Goal: Task Accomplishment & Management: Use online tool/utility

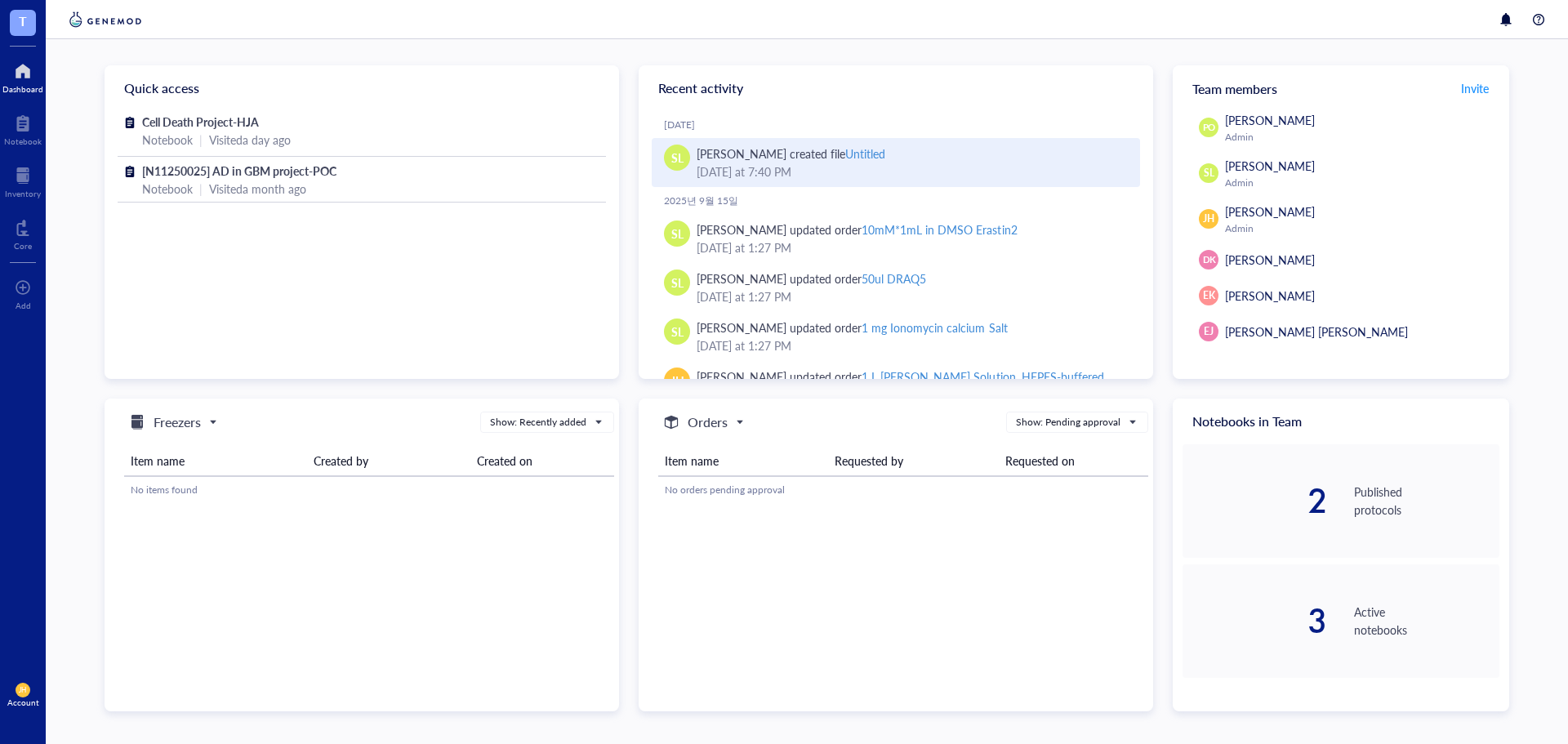
click at [845, 148] on div "Untitled" at bounding box center [865, 153] width 40 height 17
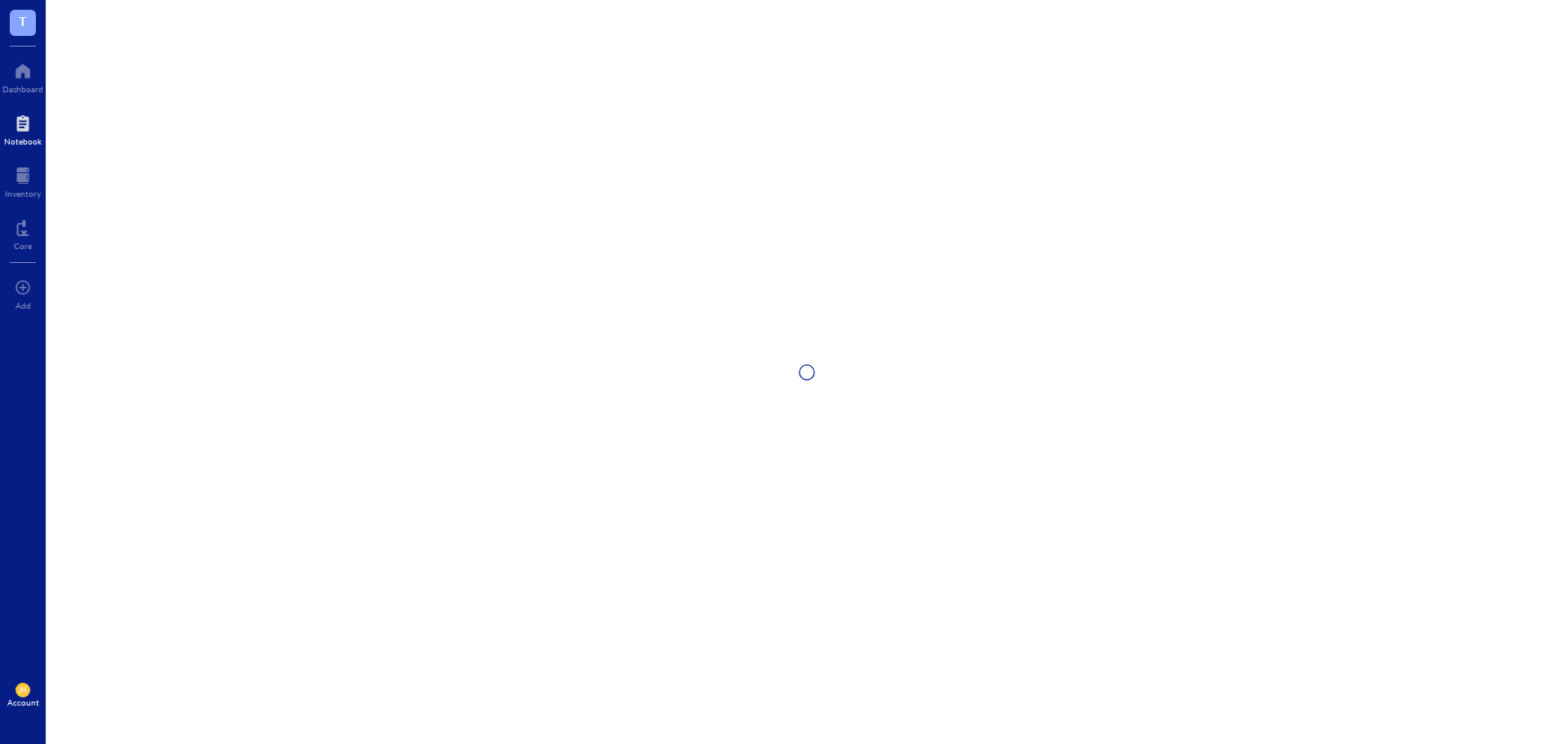
click at [26, 129] on div at bounding box center [23, 123] width 37 height 27
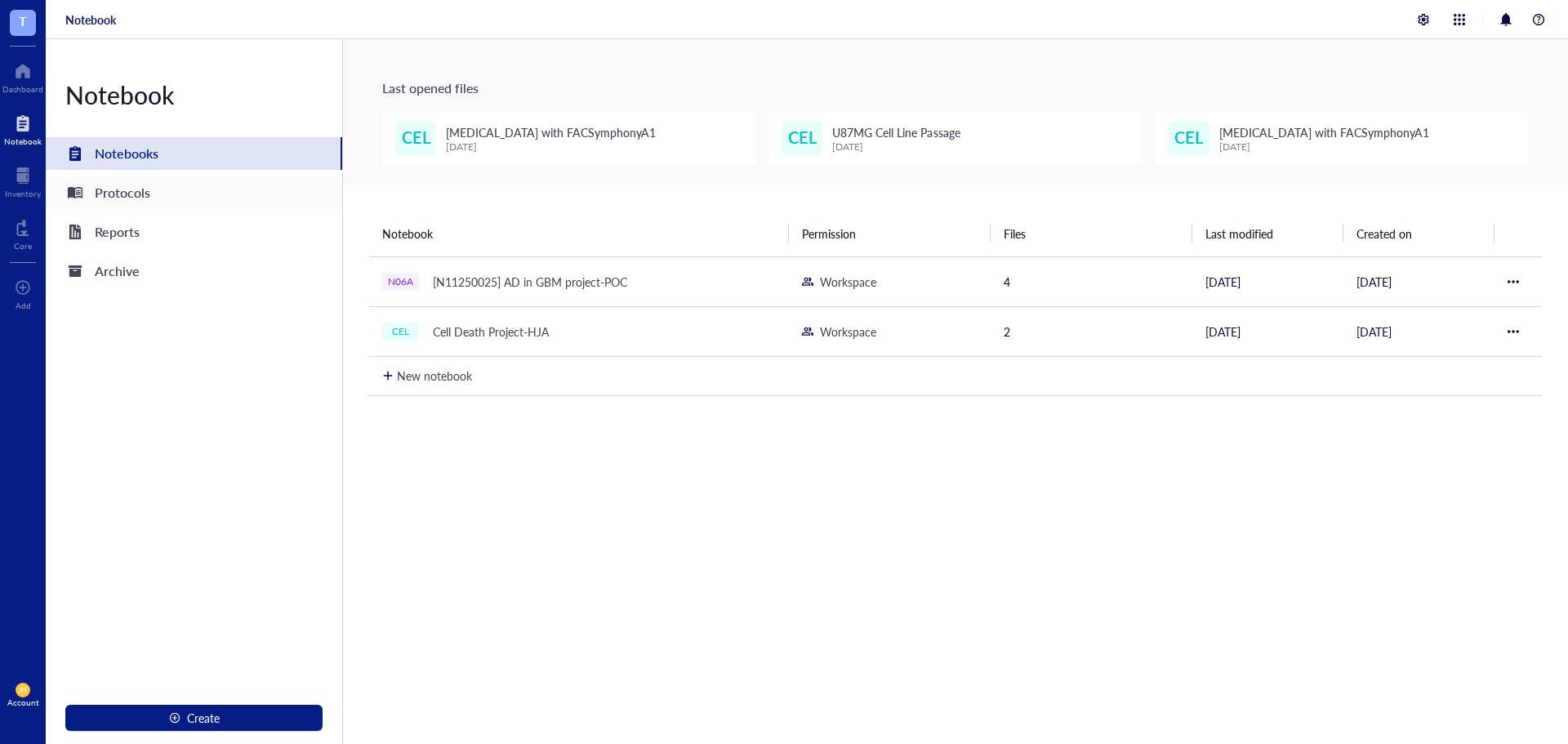
click at [253, 196] on div "Protocols" at bounding box center [194, 192] width 297 height 32
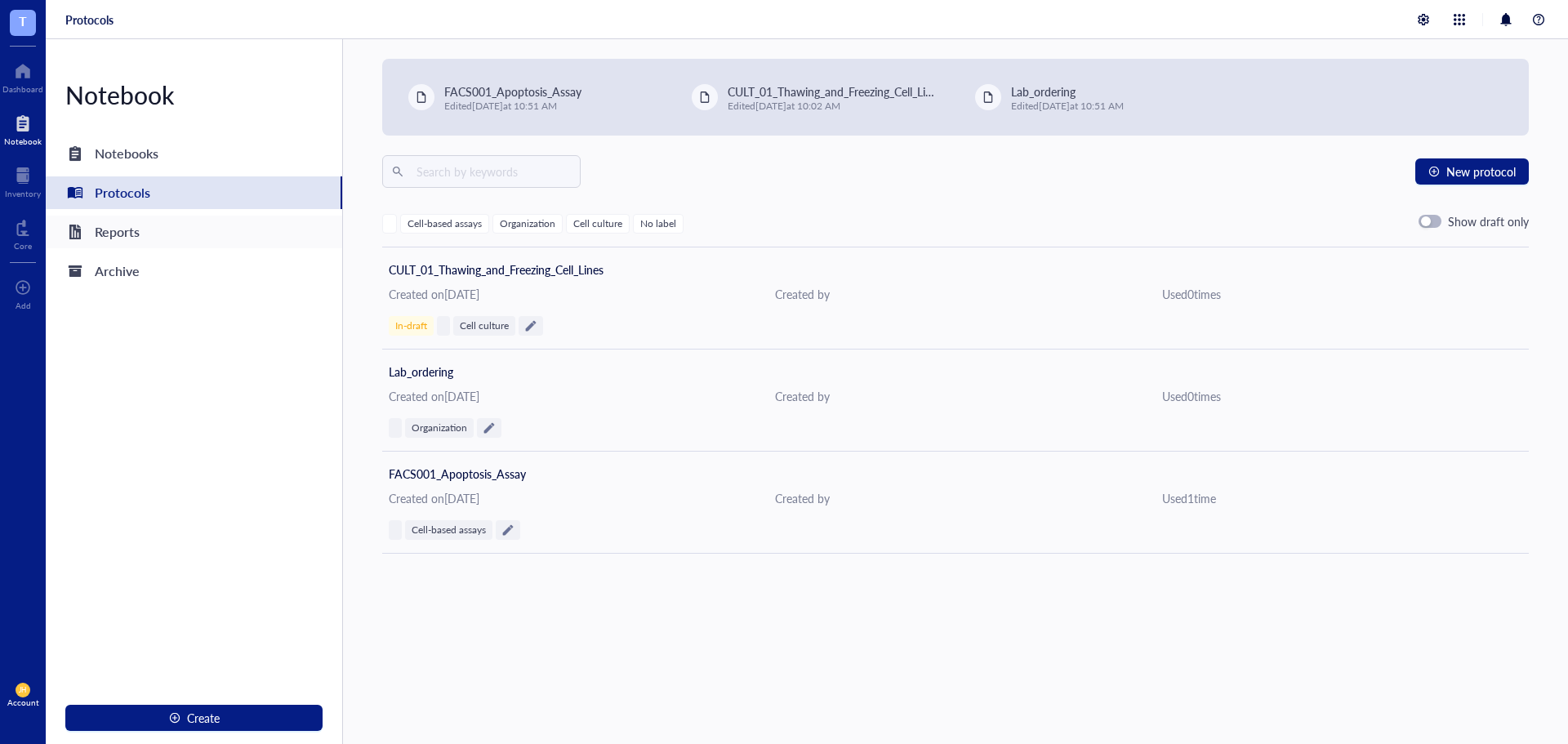
click at [274, 234] on div "Reports" at bounding box center [194, 232] width 297 height 32
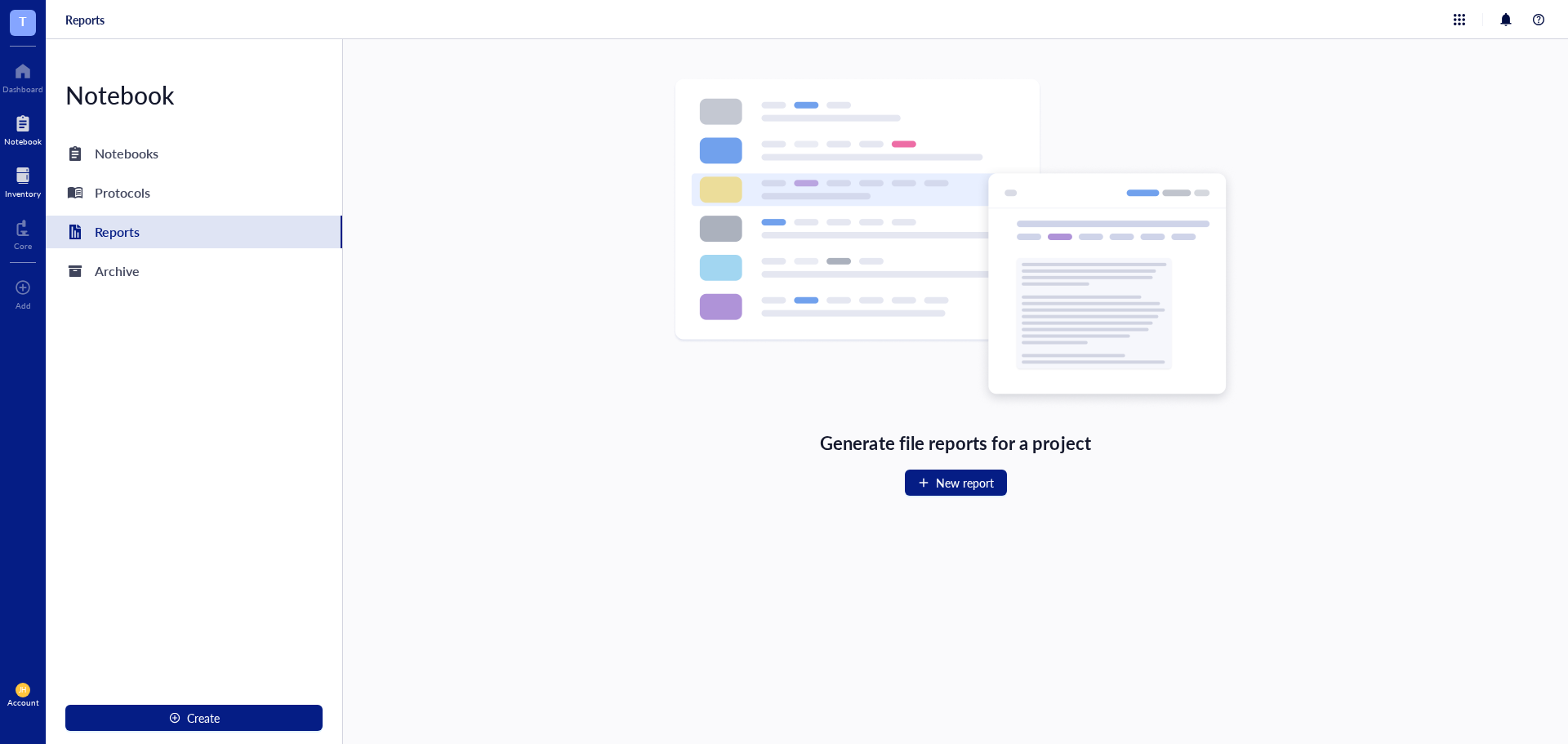
click at [27, 177] on div at bounding box center [23, 176] width 36 height 27
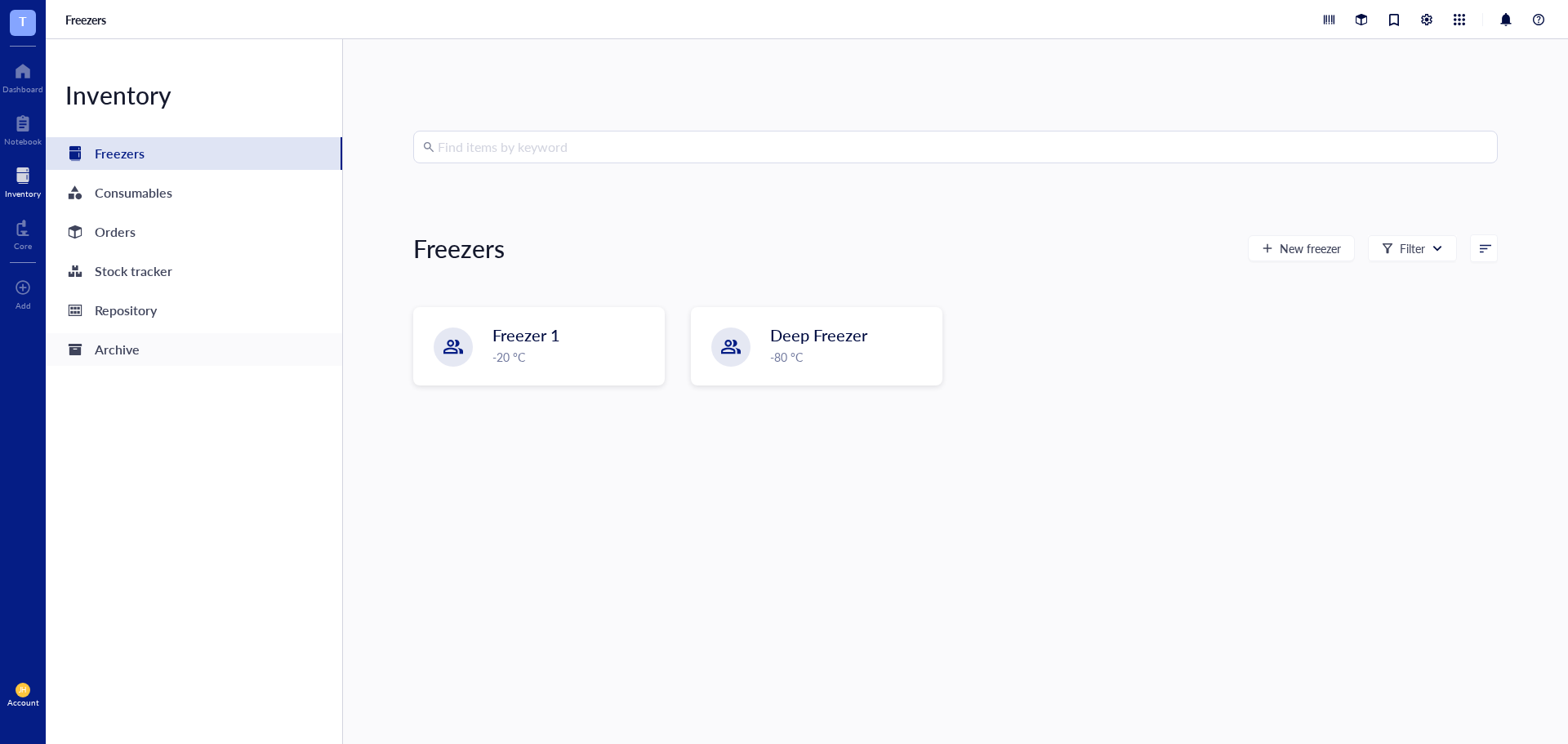
click at [252, 361] on div "Archive" at bounding box center [194, 348] width 297 height 32
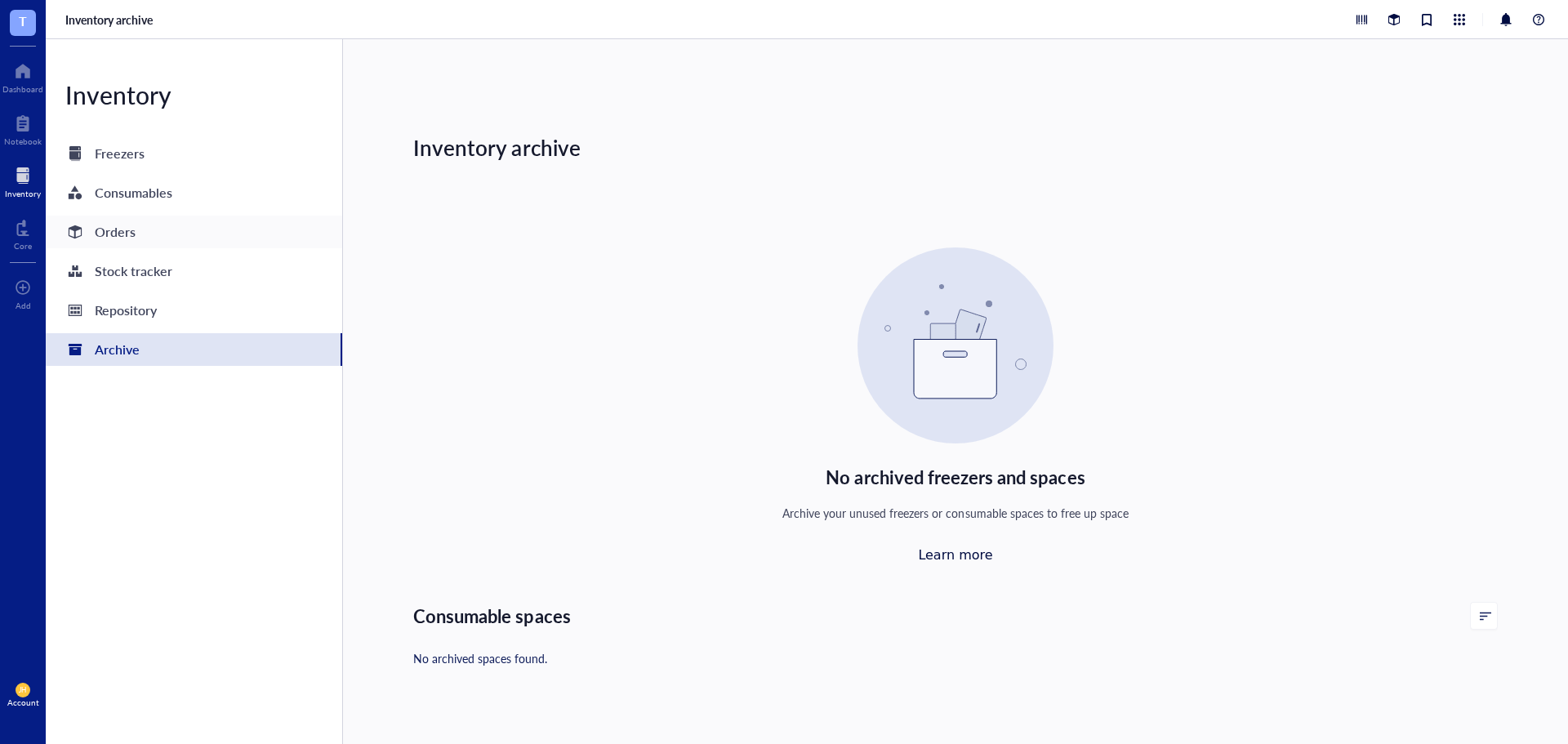
click at [266, 241] on div "Orders" at bounding box center [194, 232] width 297 height 32
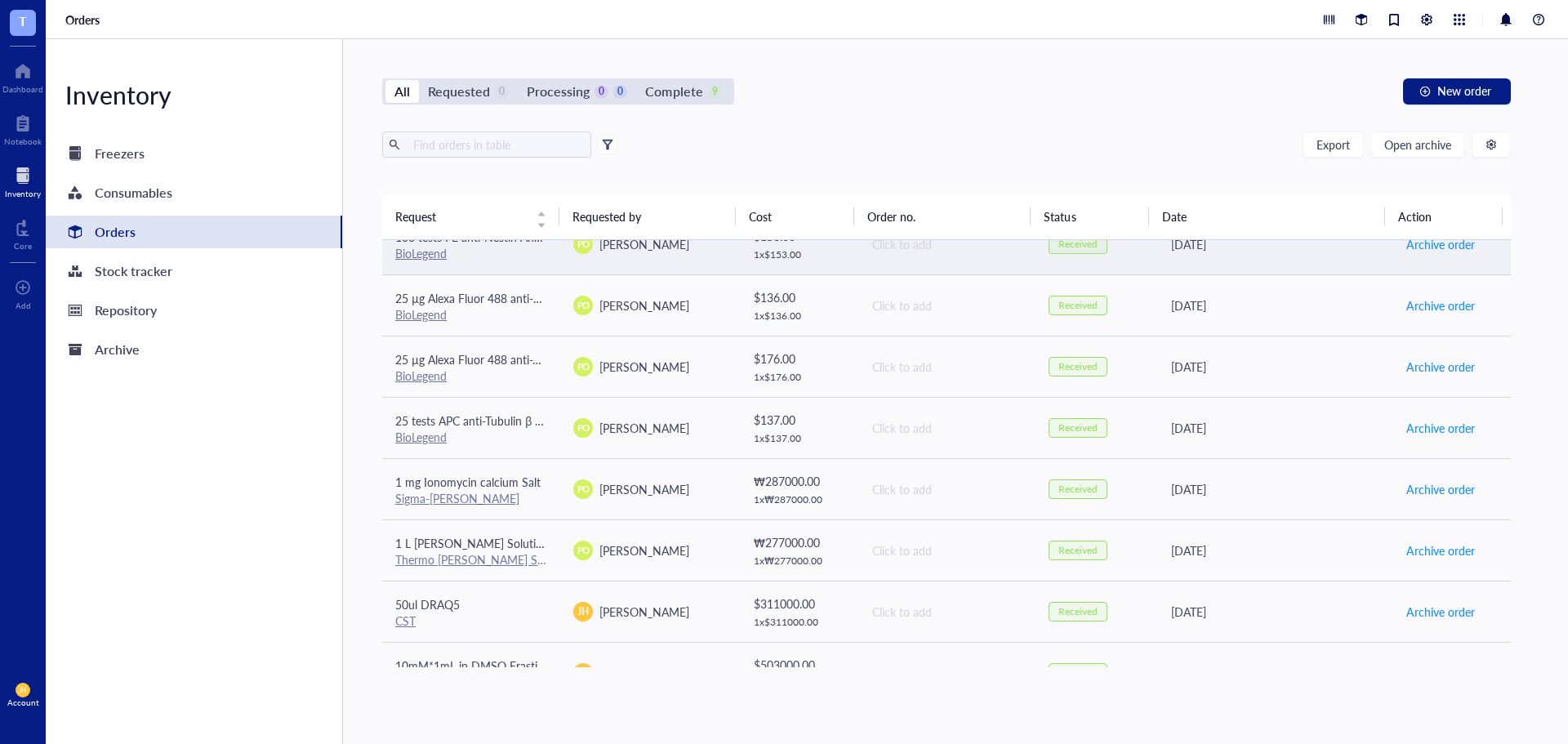
scroll to position [124, 0]
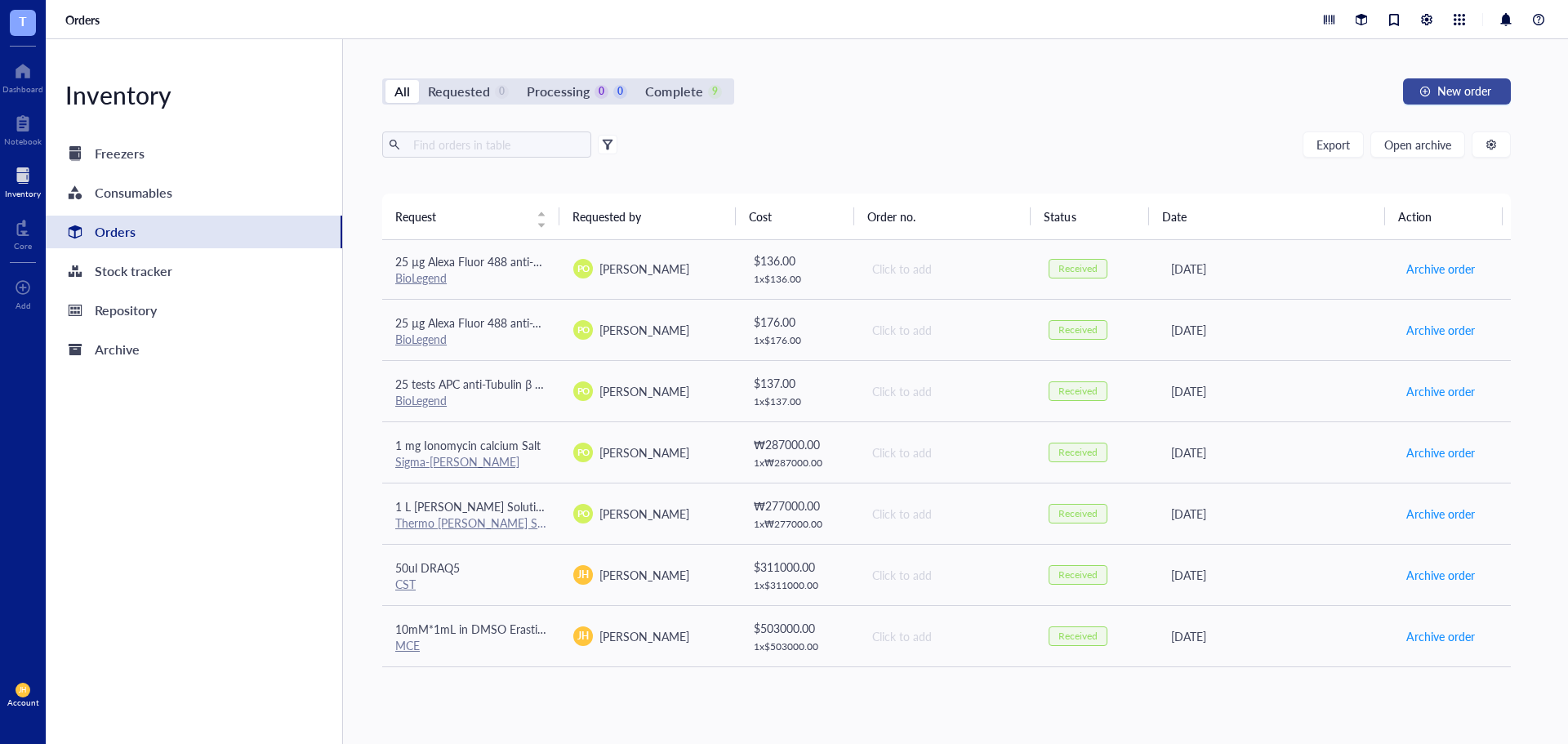
click at [1475, 86] on span "New order" at bounding box center [1464, 90] width 54 height 13
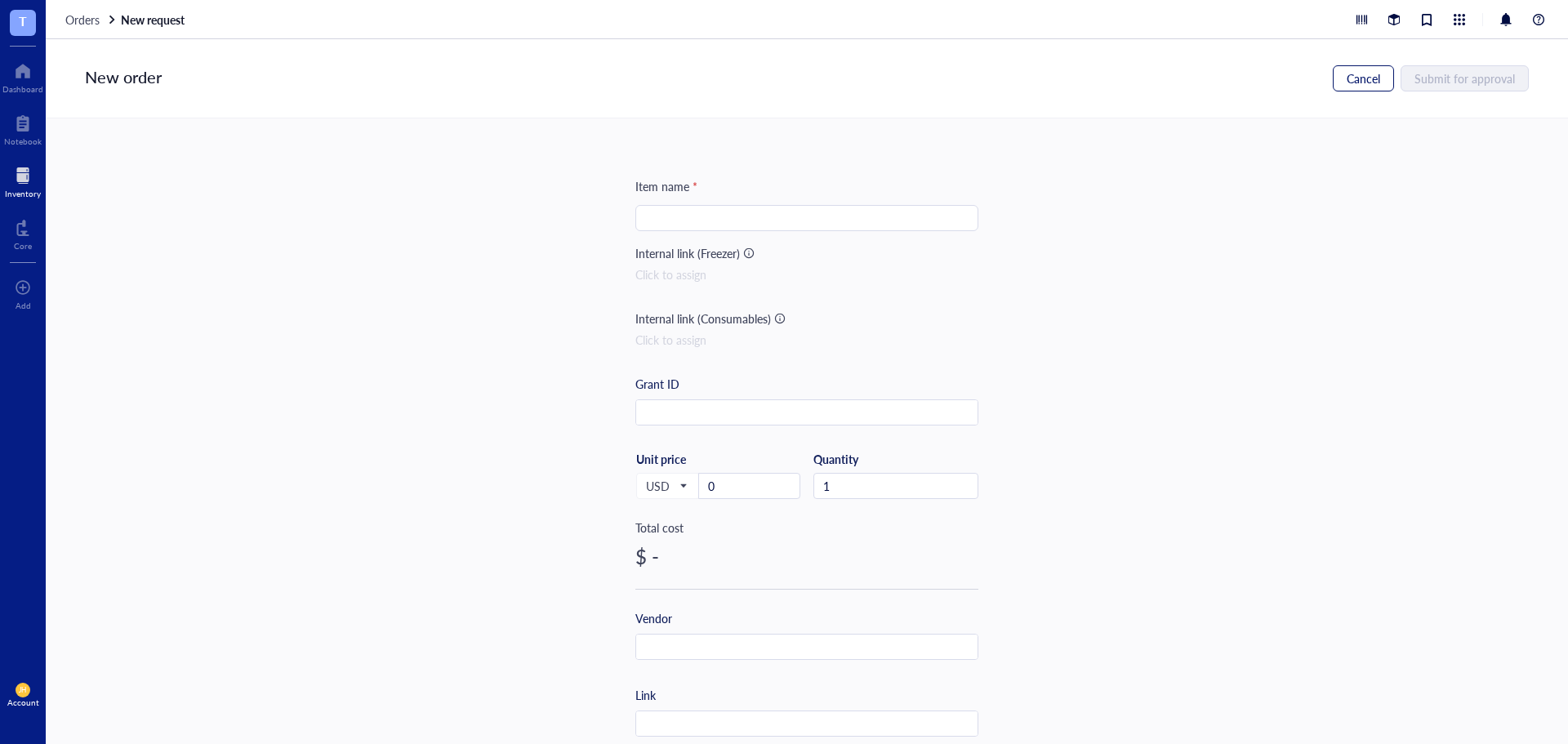
click at [1348, 72] on span "Cancel" at bounding box center [1363, 78] width 33 height 13
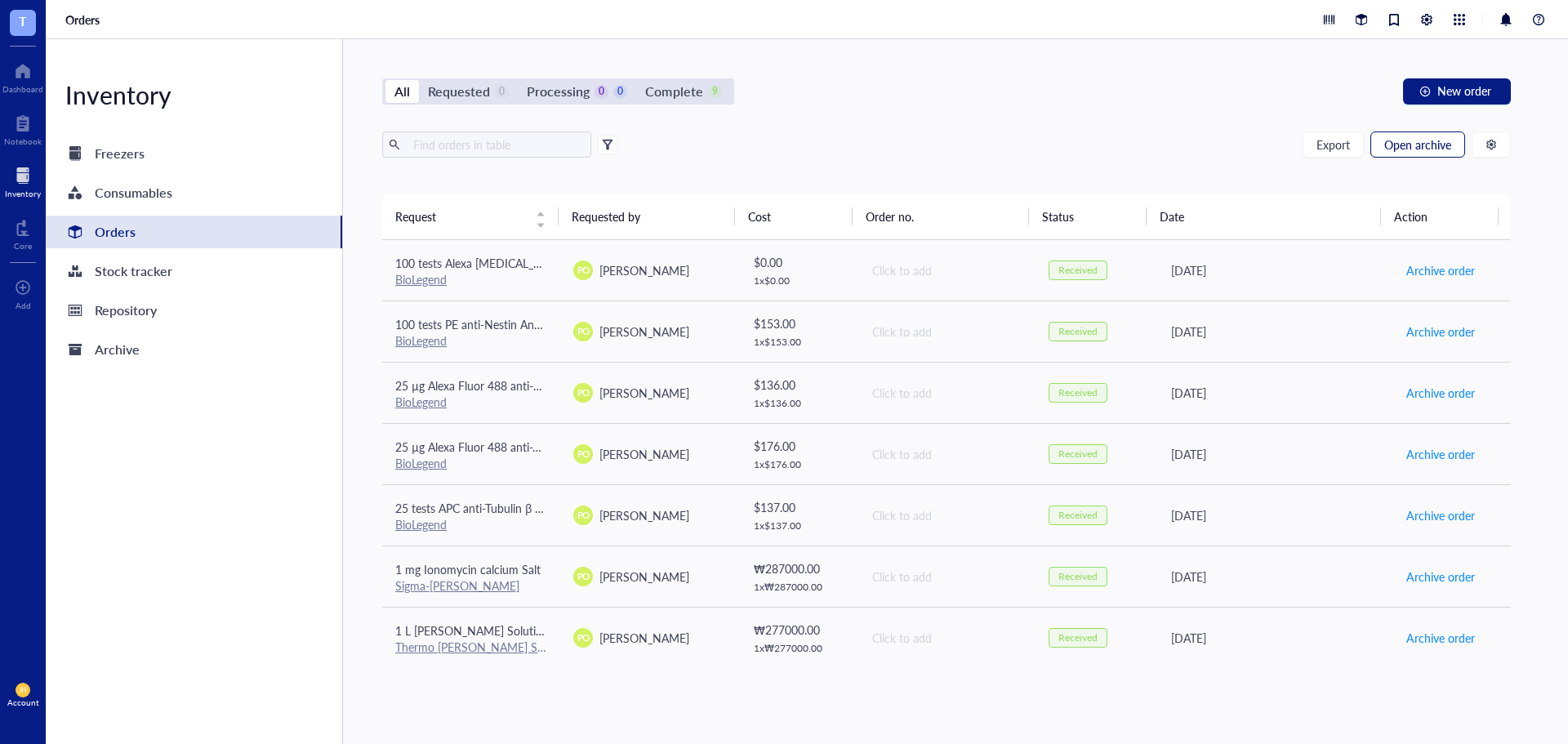
click at [1418, 146] on span "Open archive" at bounding box center [1418, 144] width 67 height 13
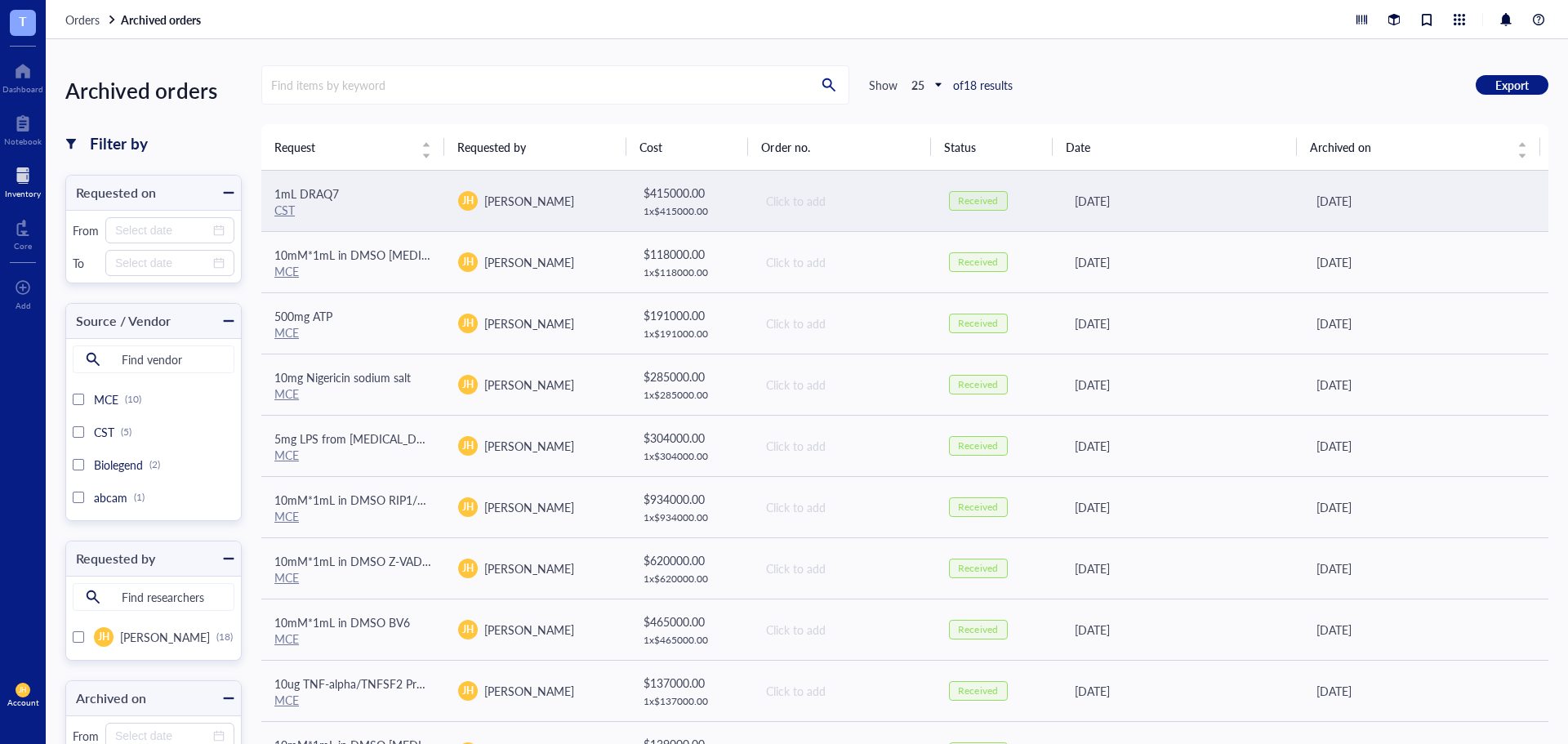
click at [546, 208] on span "[PERSON_NAME]" at bounding box center [528, 200] width 89 height 17
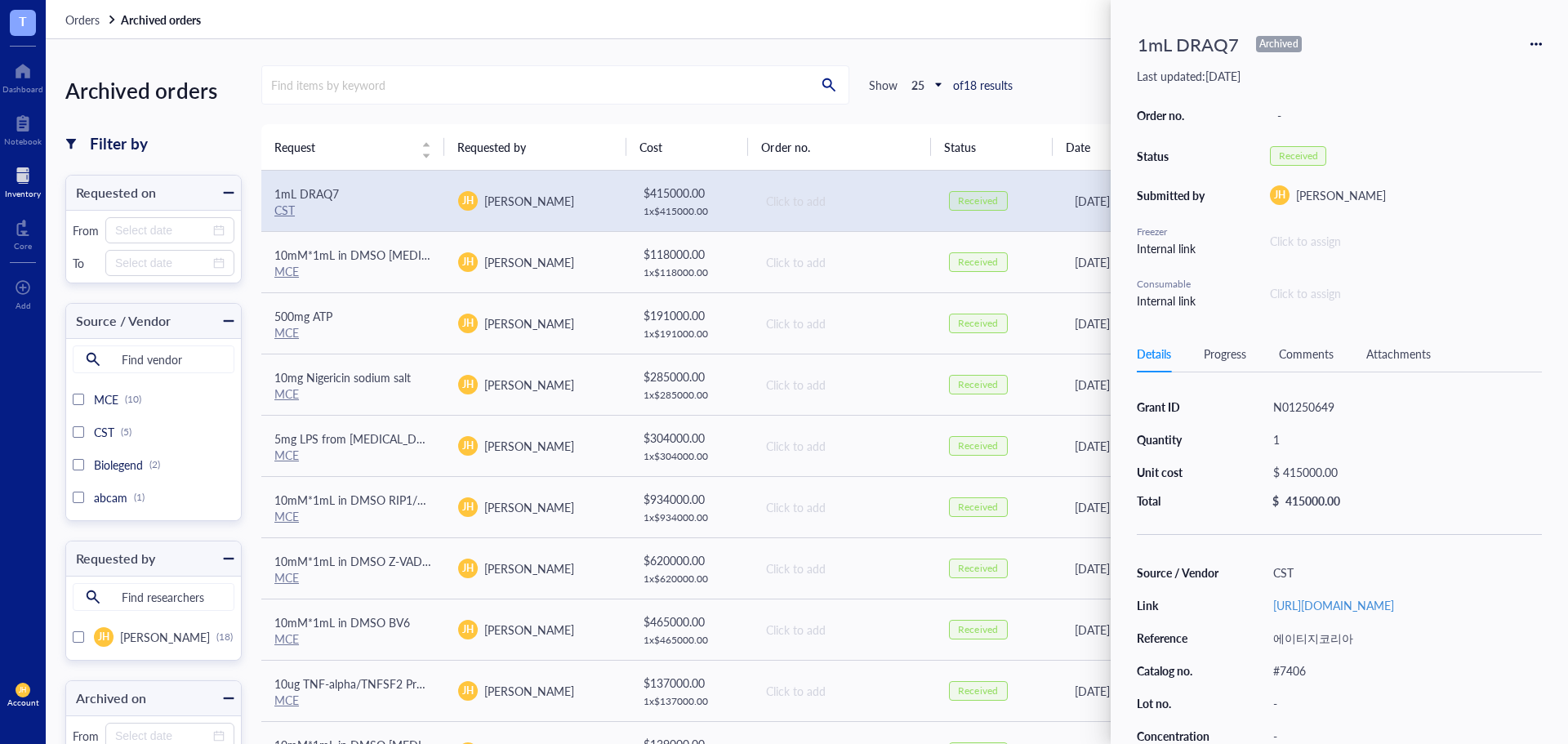
click at [1293, 43] on div "Archived" at bounding box center [1278, 44] width 45 height 17
click at [1537, 35] on div "1mL DRAQ7 Archived" at bounding box center [1339, 44] width 406 height 36
click at [1532, 44] on icon at bounding box center [1532, 43] width 3 height 3
click at [1489, 143] on span "Unarchive" at bounding box center [1478, 146] width 103 height 18
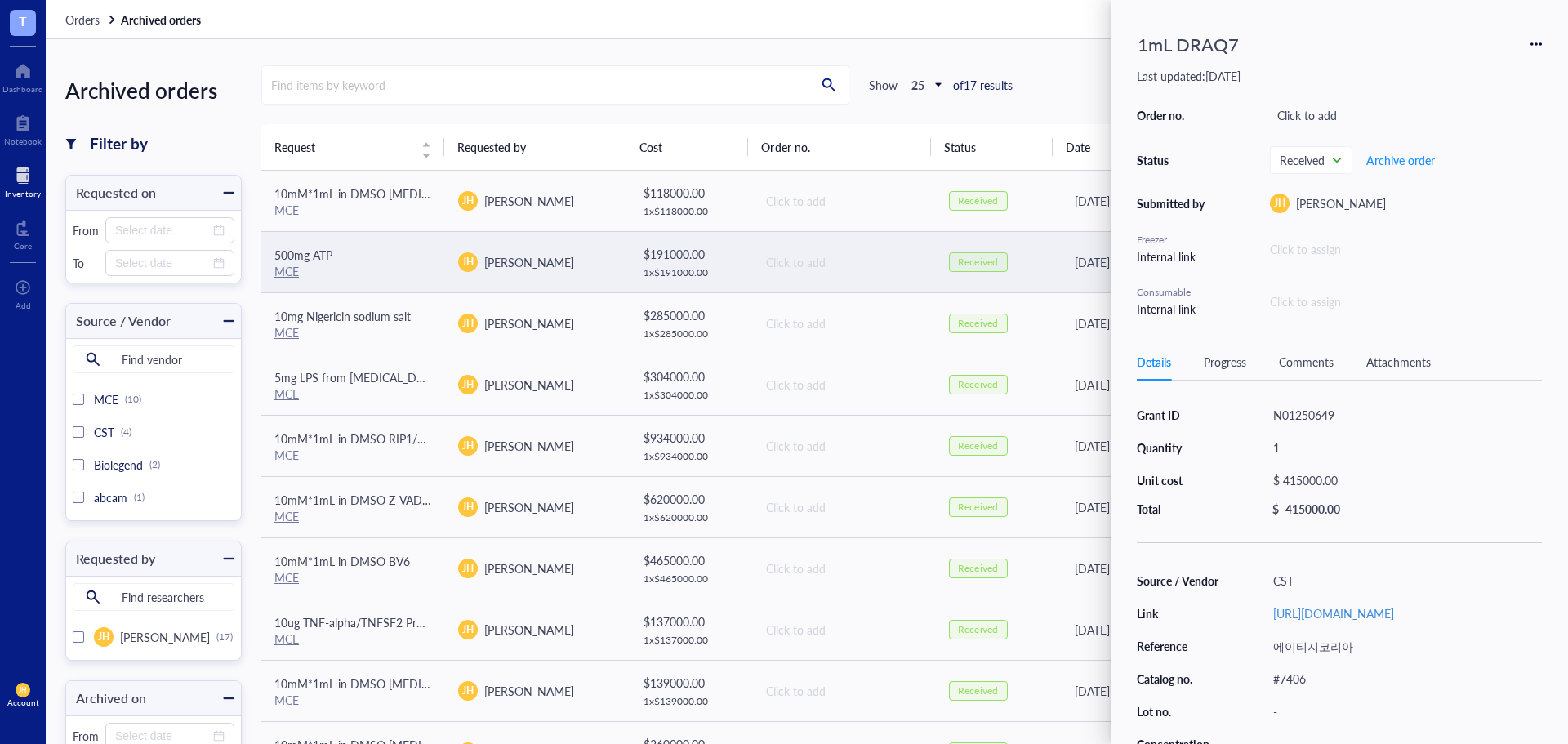
click at [892, 231] on td "Click to add" at bounding box center [842, 261] width 184 height 61
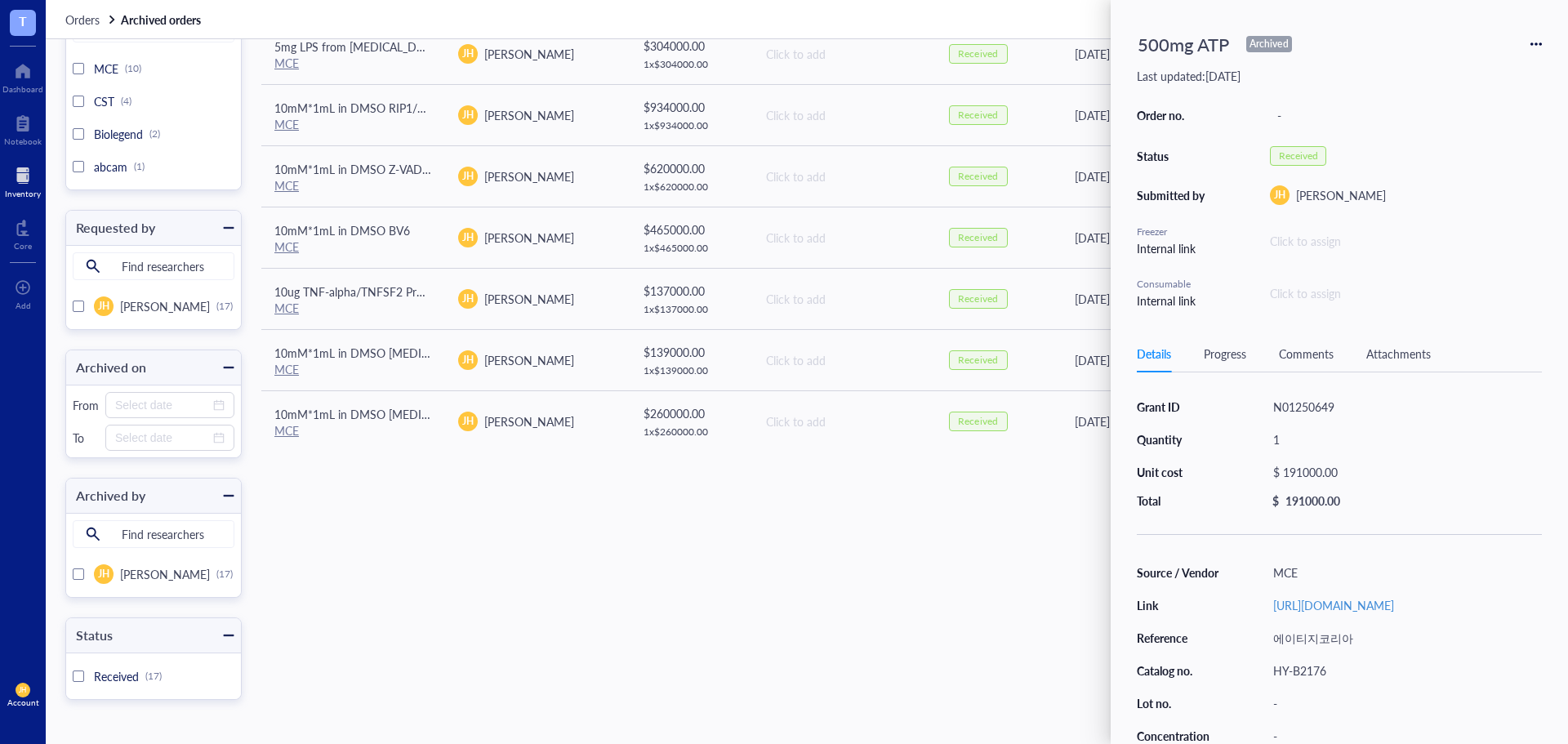
scroll to position [333, 0]
click at [1533, 48] on icon at bounding box center [1537, 44] width 12 height 12
click at [1475, 142] on span "Unarchive" at bounding box center [1478, 146] width 103 height 18
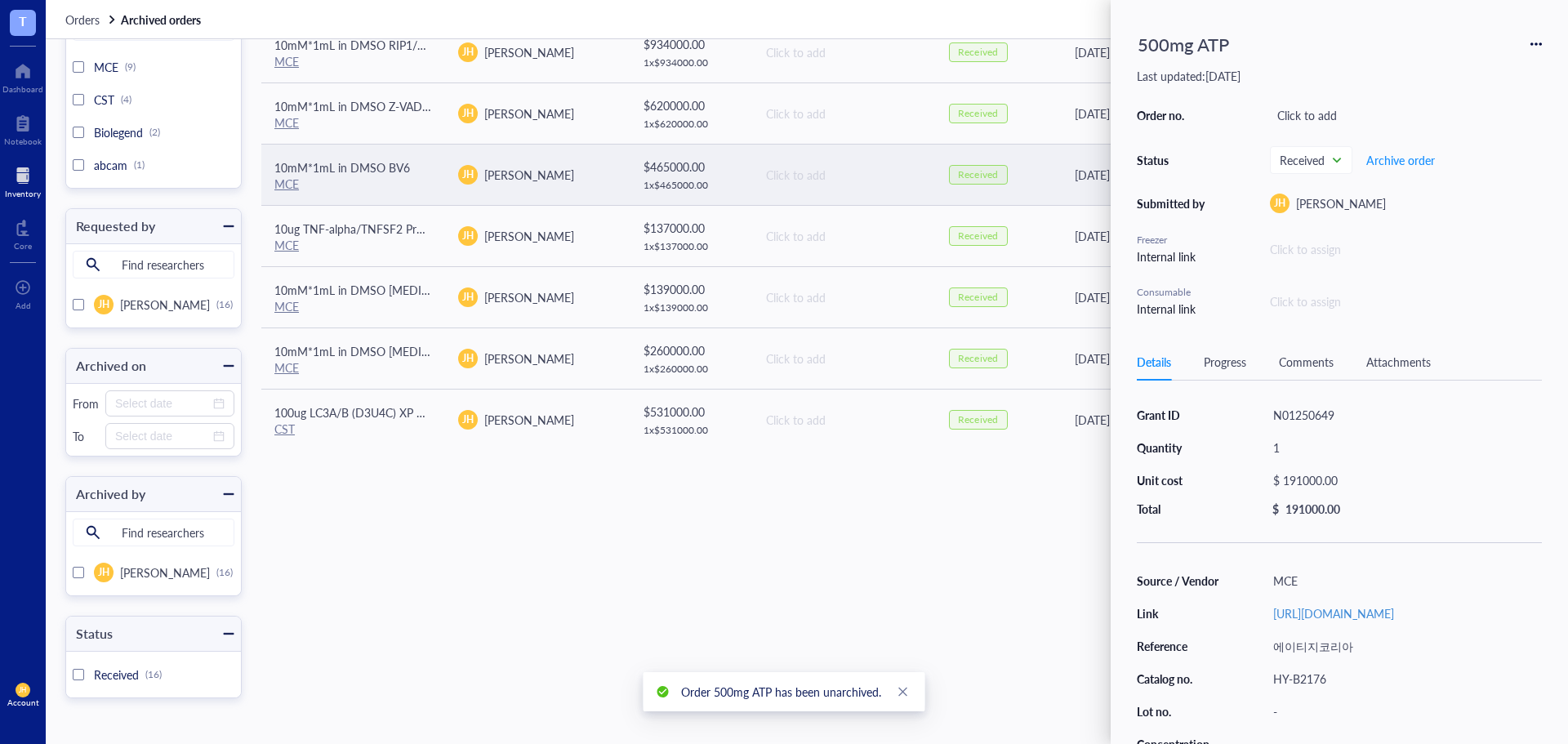
click at [1083, 153] on td "[DATE]" at bounding box center [1181, 174] width 245 height 61
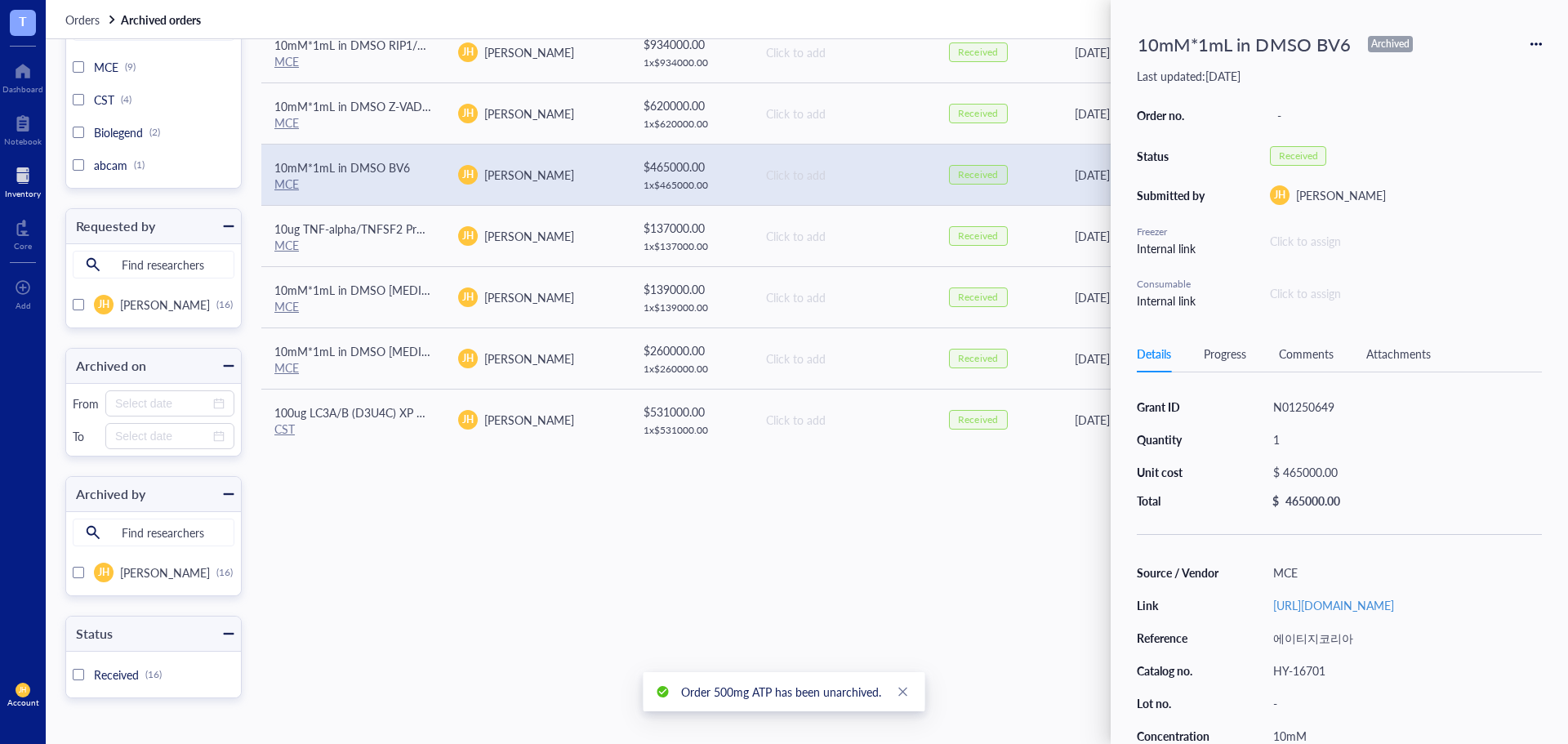
click at [1543, 40] on div "10mM*1mL in DMSO BV6 Archived Last updated: [DATE] Order no. - Status Received …" at bounding box center [1339, 372] width 458 height 744
click at [1534, 41] on icon at bounding box center [1537, 44] width 12 height 12
click at [1490, 137] on span "Unarchive" at bounding box center [1478, 146] width 103 height 18
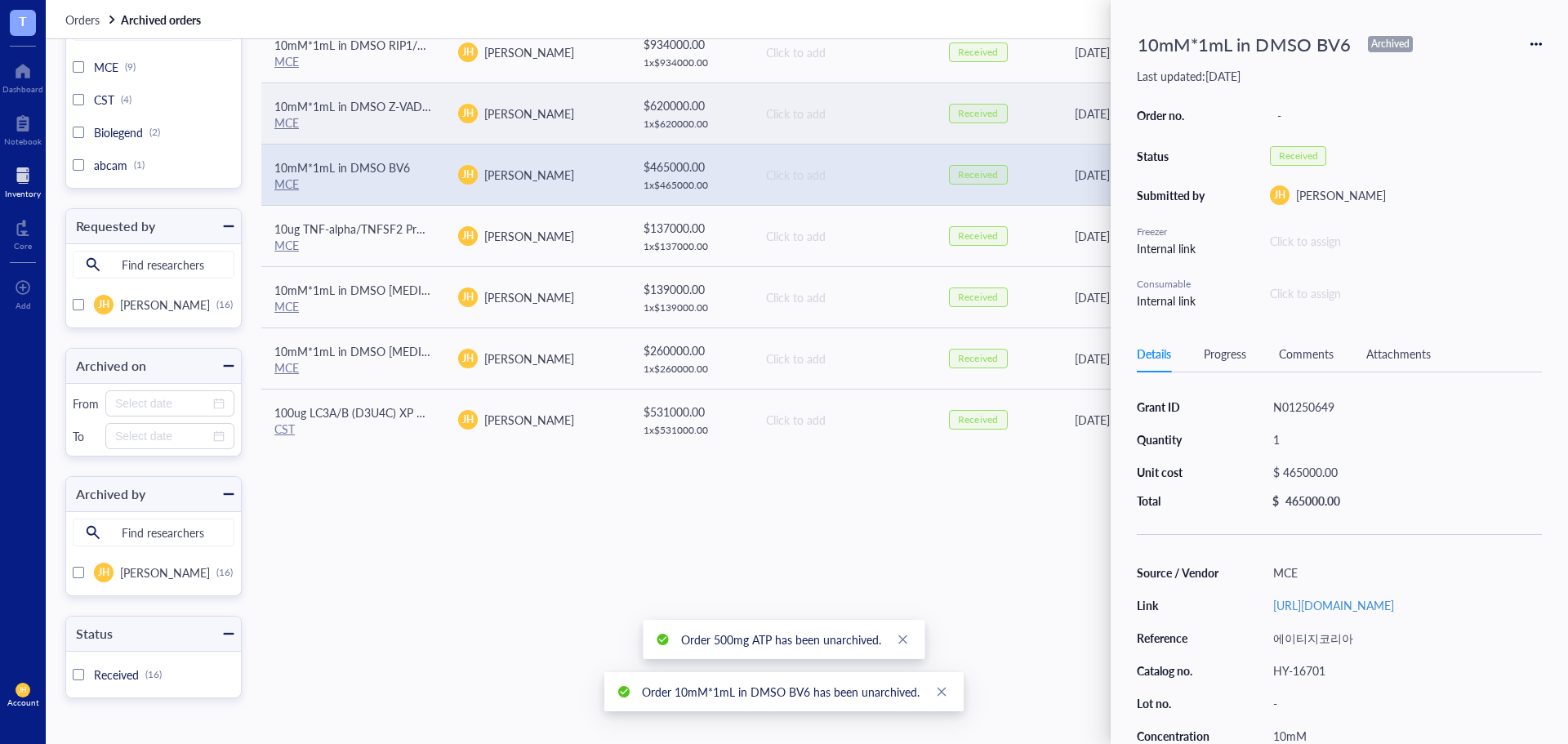
click at [1096, 126] on td "[DATE]" at bounding box center [1181, 113] width 245 height 61
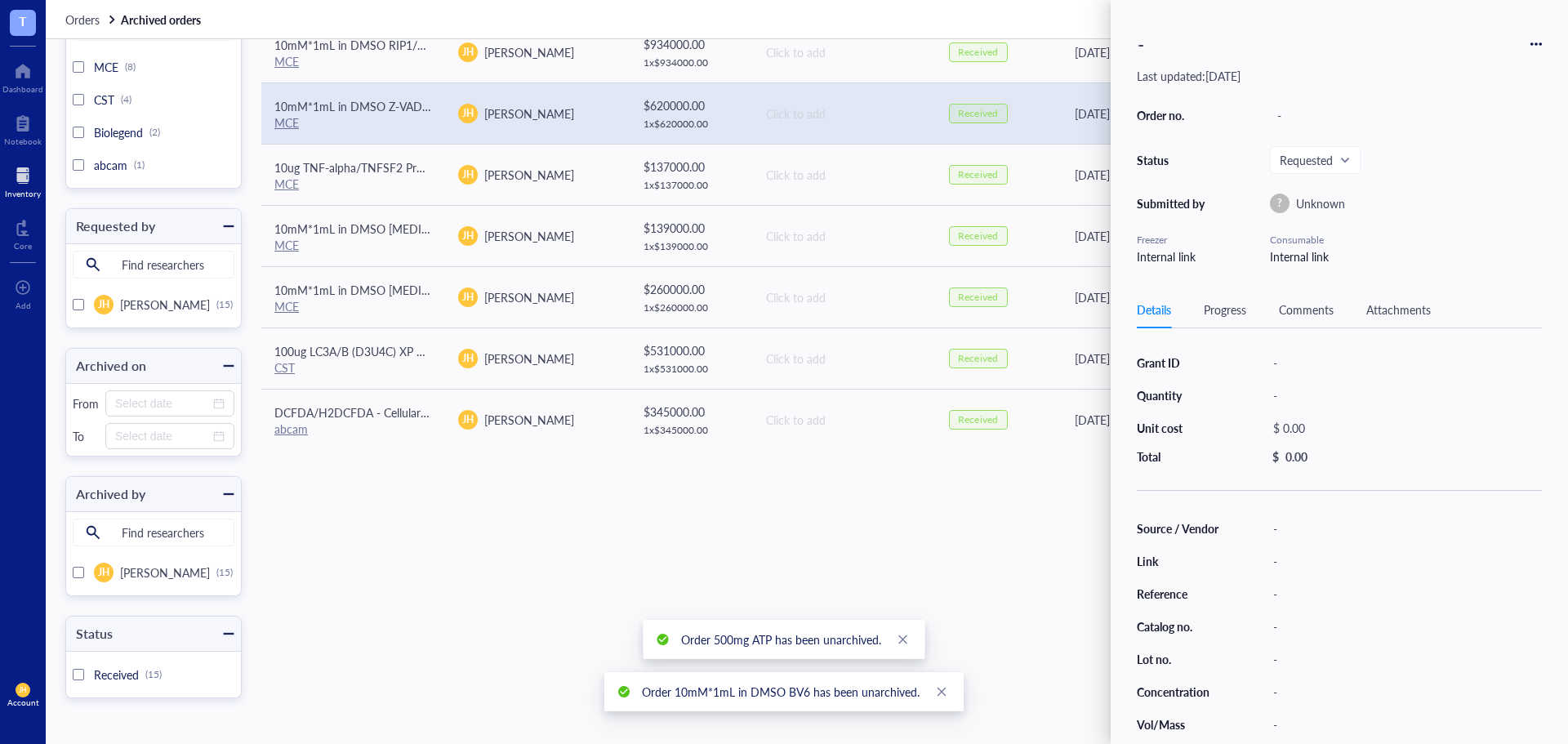
click at [1539, 41] on icon at bounding box center [1537, 44] width 12 height 12
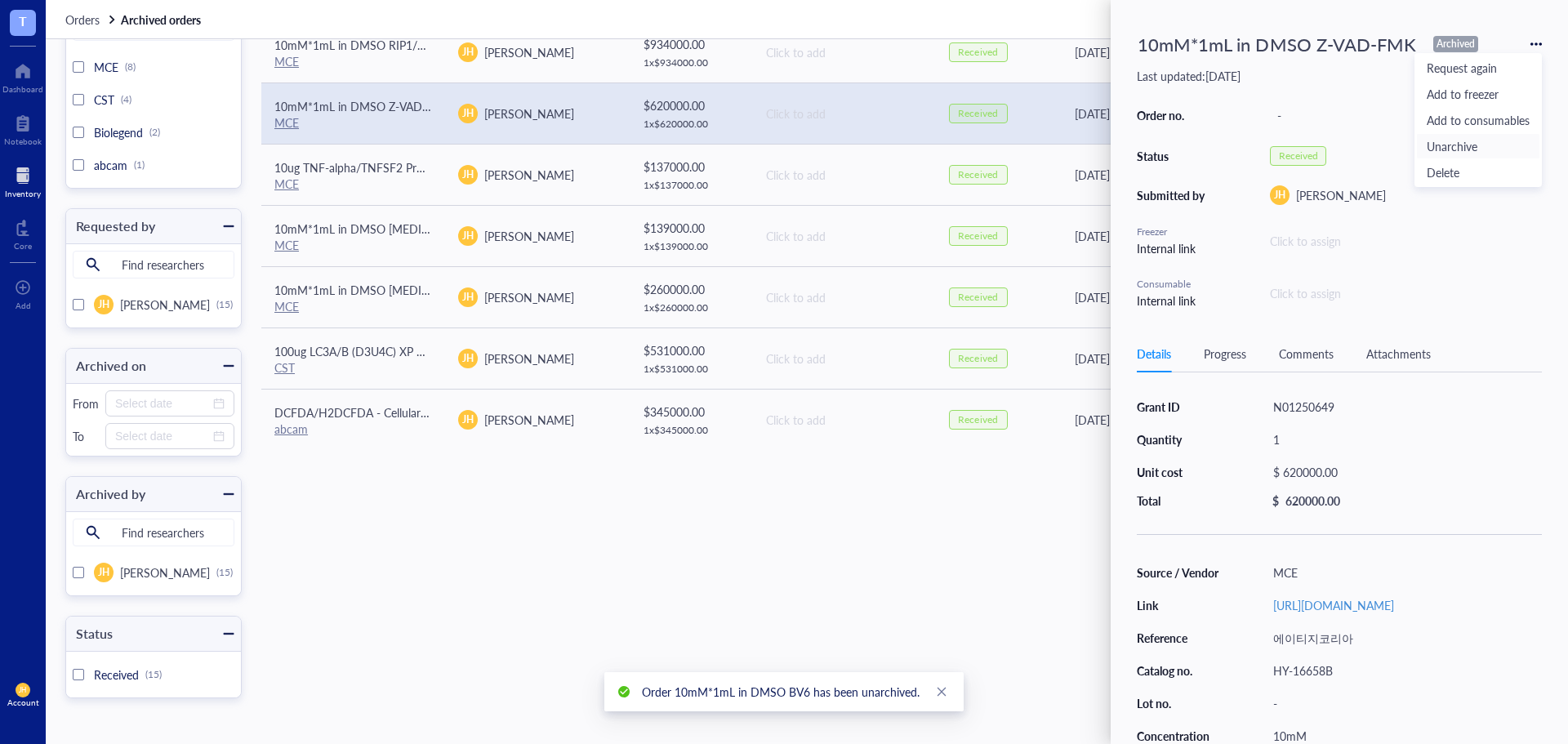
click at [1487, 138] on span "Unarchive" at bounding box center [1478, 146] width 103 height 18
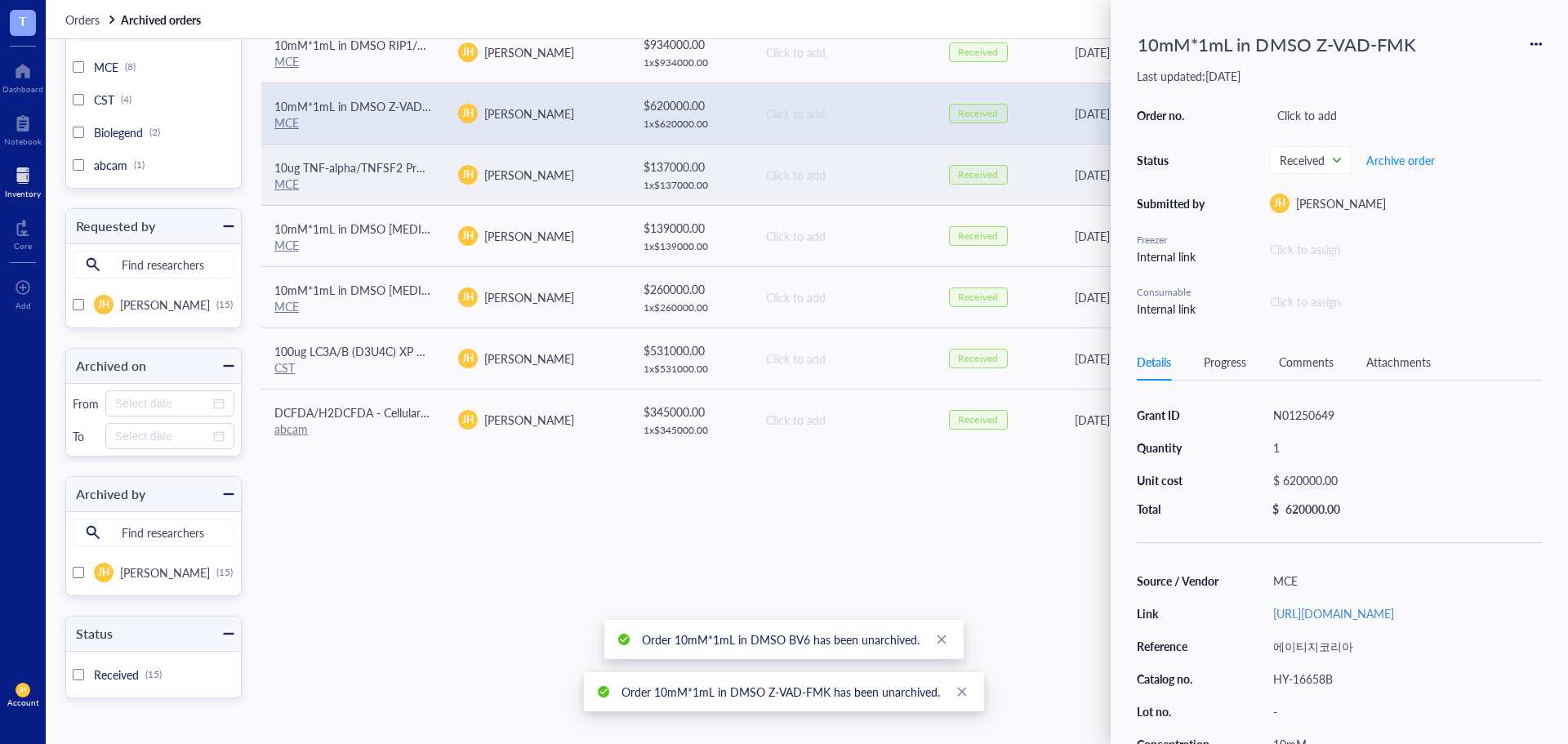
click at [1078, 205] on td "[DATE]" at bounding box center [1181, 236] width 245 height 61
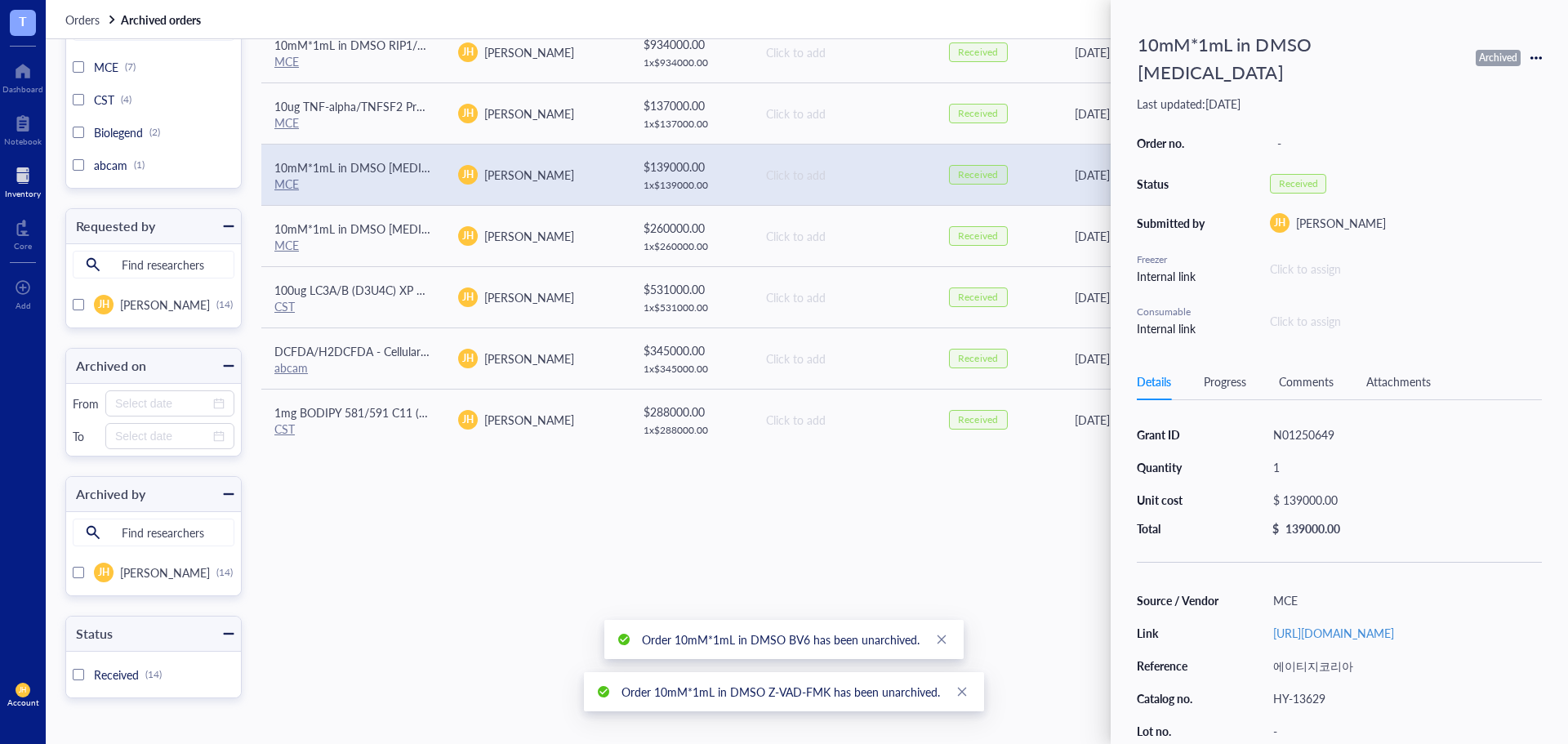
click at [1536, 52] on icon at bounding box center [1537, 58] width 12 height 12
click at [1453, 140] on span "Unarchive" at bounding box center [1478, 146] width 103 height 18
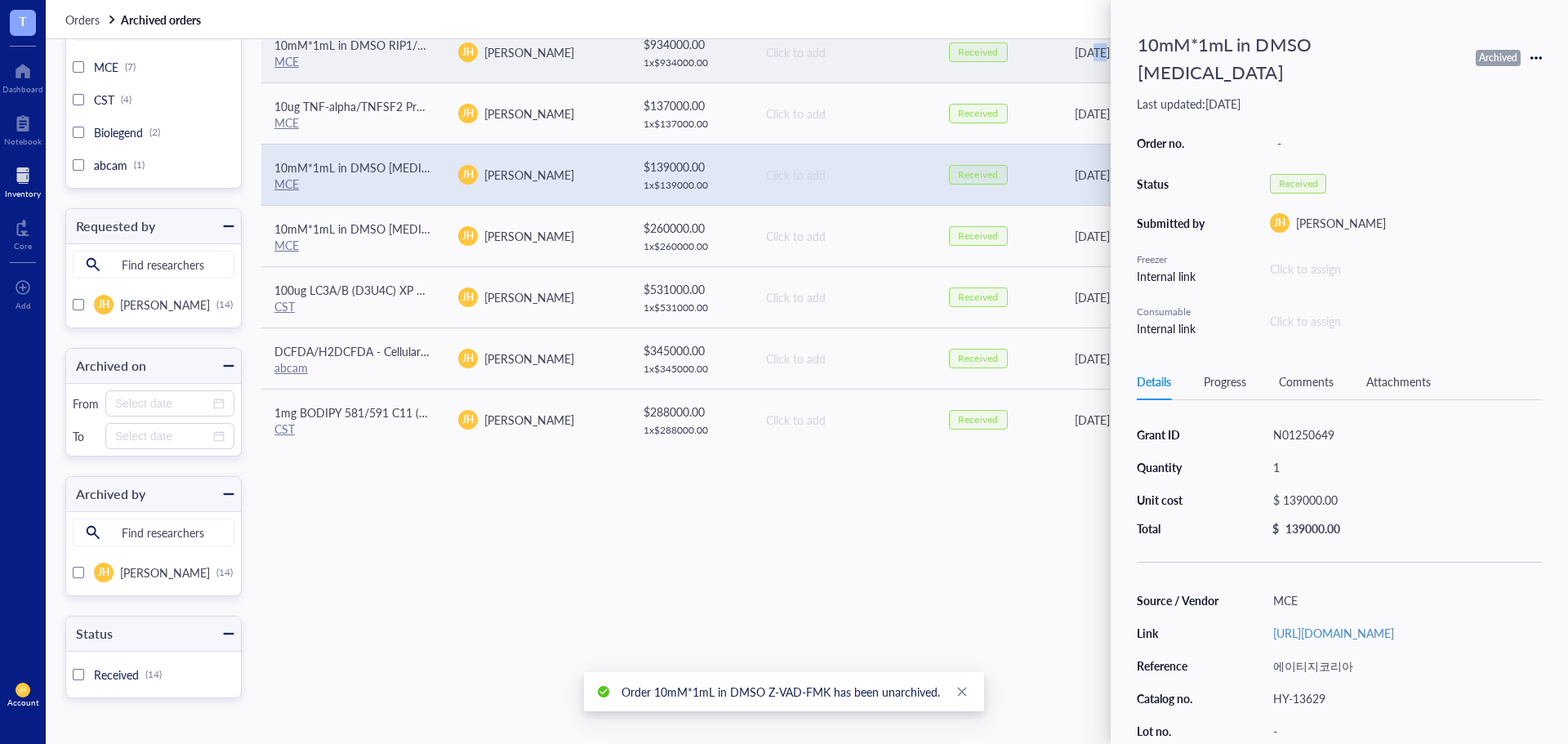
drag, startPoint x: 1086, startPoint y: 63, endPoint x: 1076, endPoint y: 64, distance: 10.0
click at [1076, 64] on td "[DATE]" at bounding box center [1181, 52] width 245 height 61
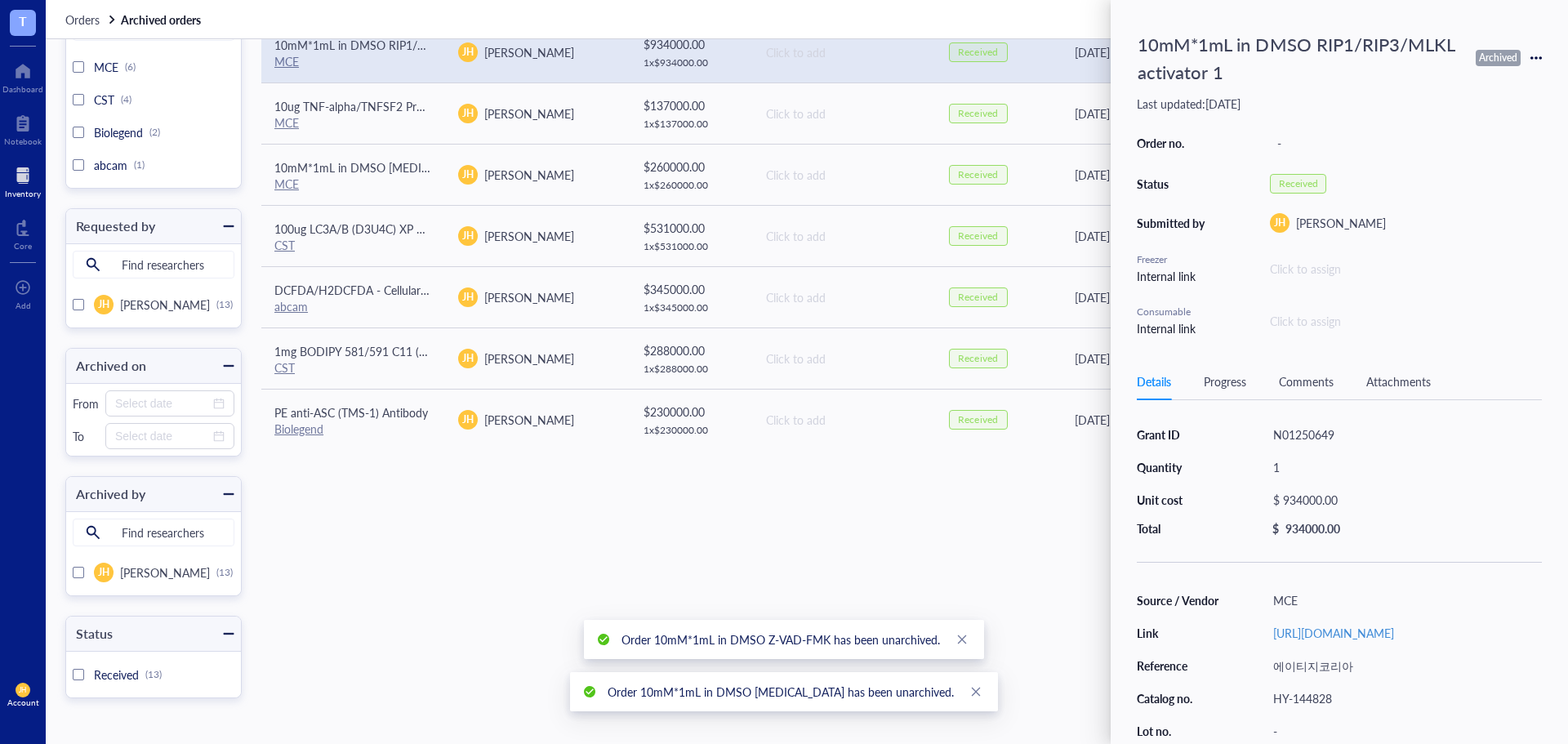
click at [1540, 60] on icon at bounding box center [1537, 58] width 12 height 12
click at [1478, 159] on span "Unarchive" at bounding box center [1478, 160] width 103 height 18
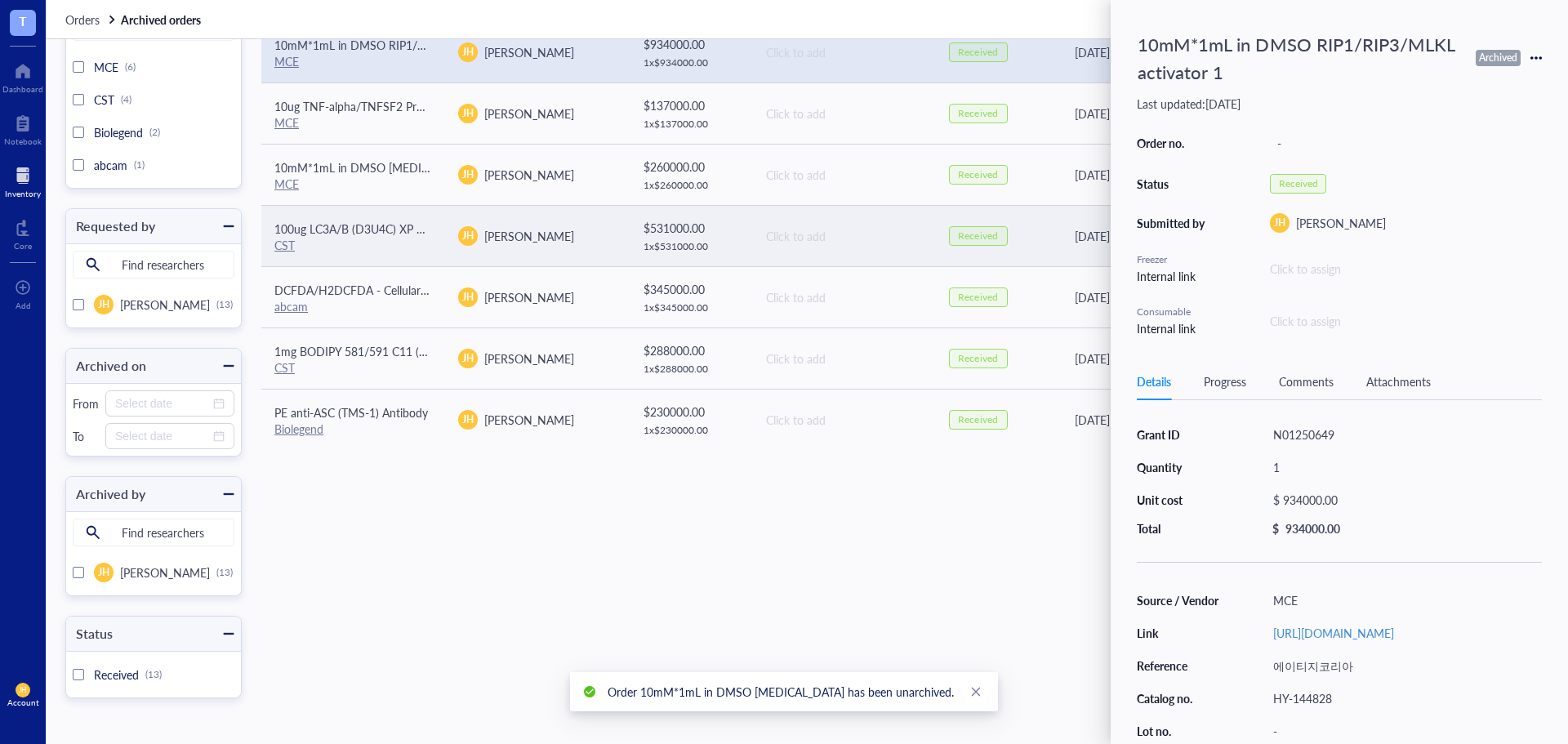
click at [1058, 206] on td "[DATE]" at bounding box center [1181, 236] width 245 height 61
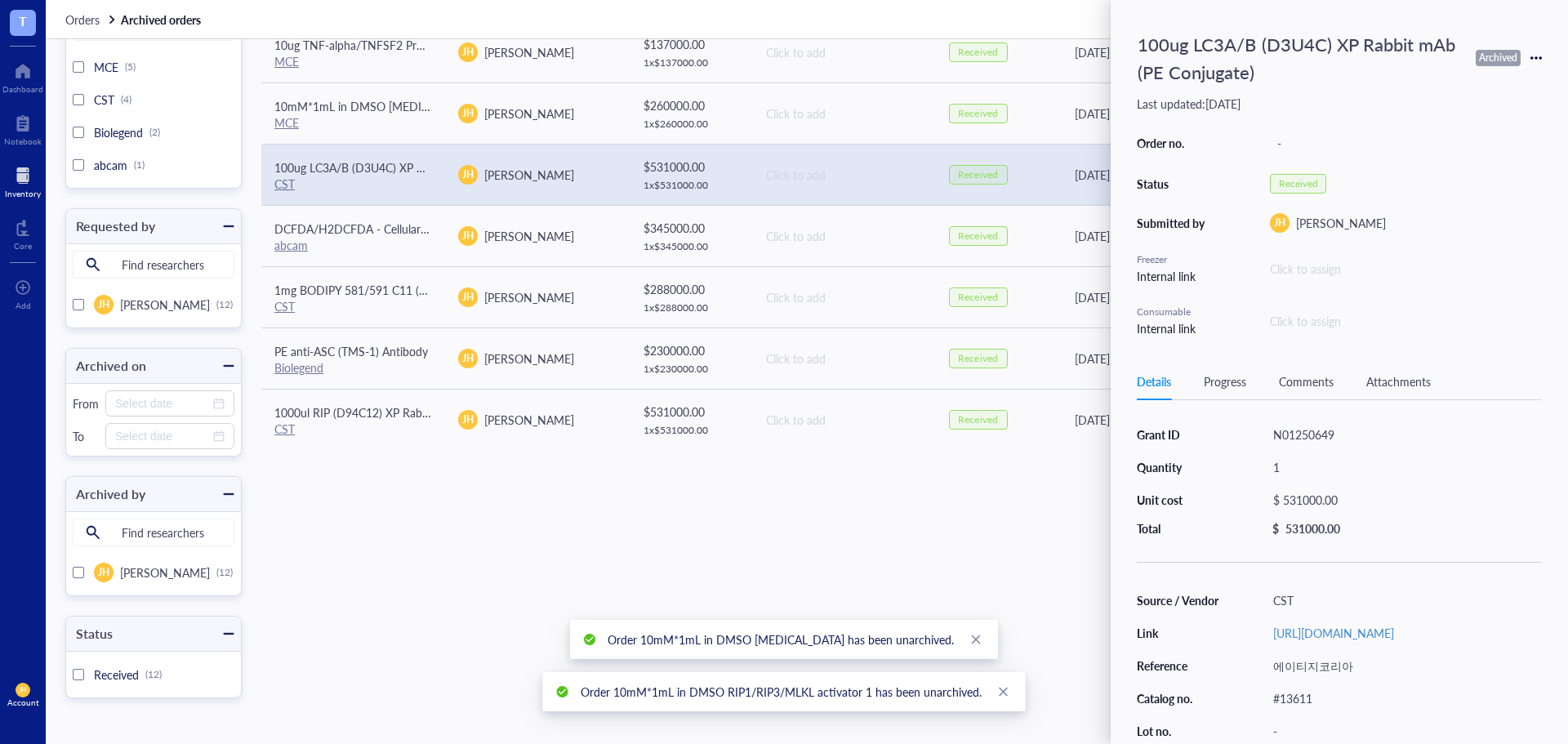
click at [1539, 54] on icon at bounding box center [1537, 58] width 12 height 12
click at [1487, 154] on span "Unarchive" at bounding box center [1478, 160] width 103 height 18
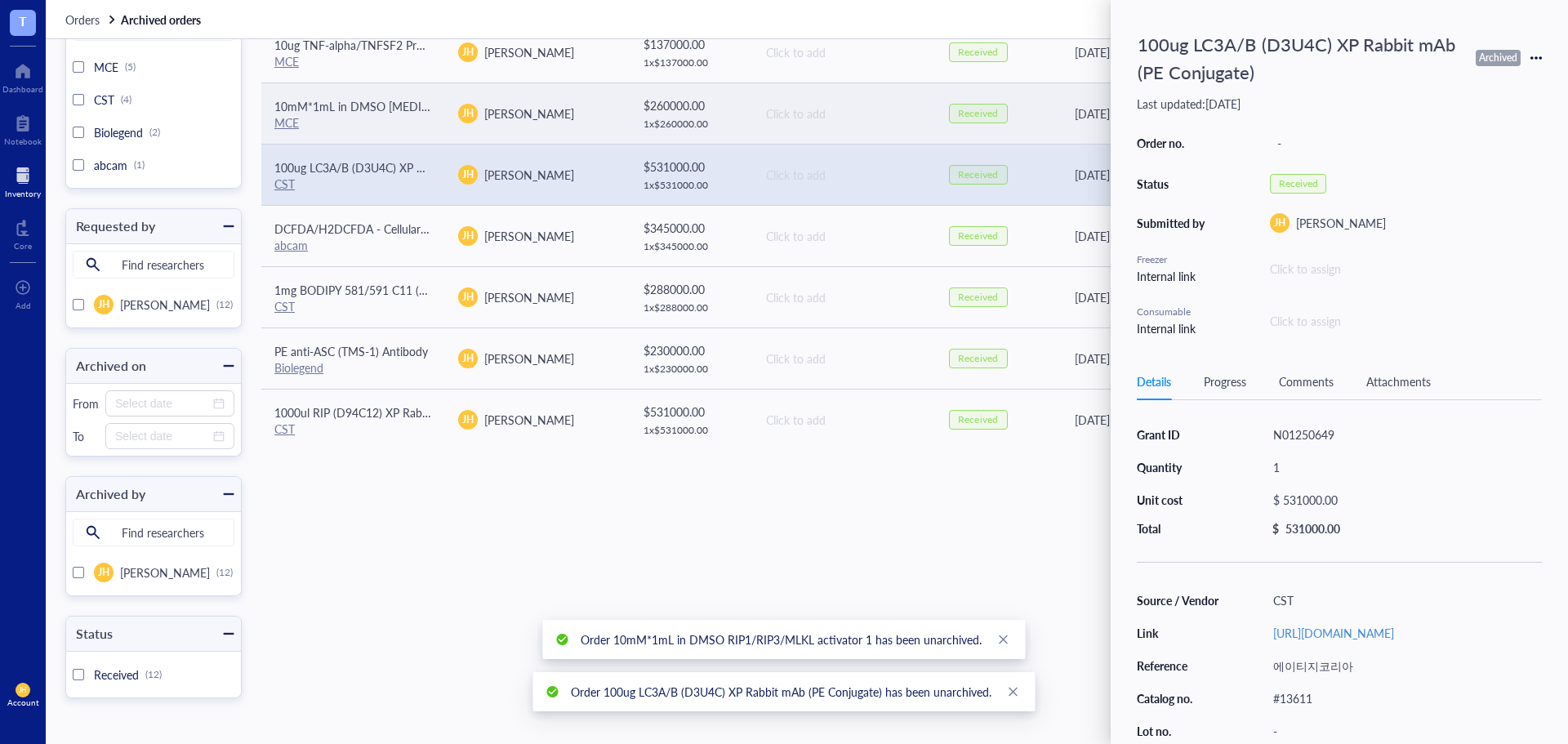
click at [1097, 116] on div "[DATE]" at bounding box center [1183, 113] width 216 height 18
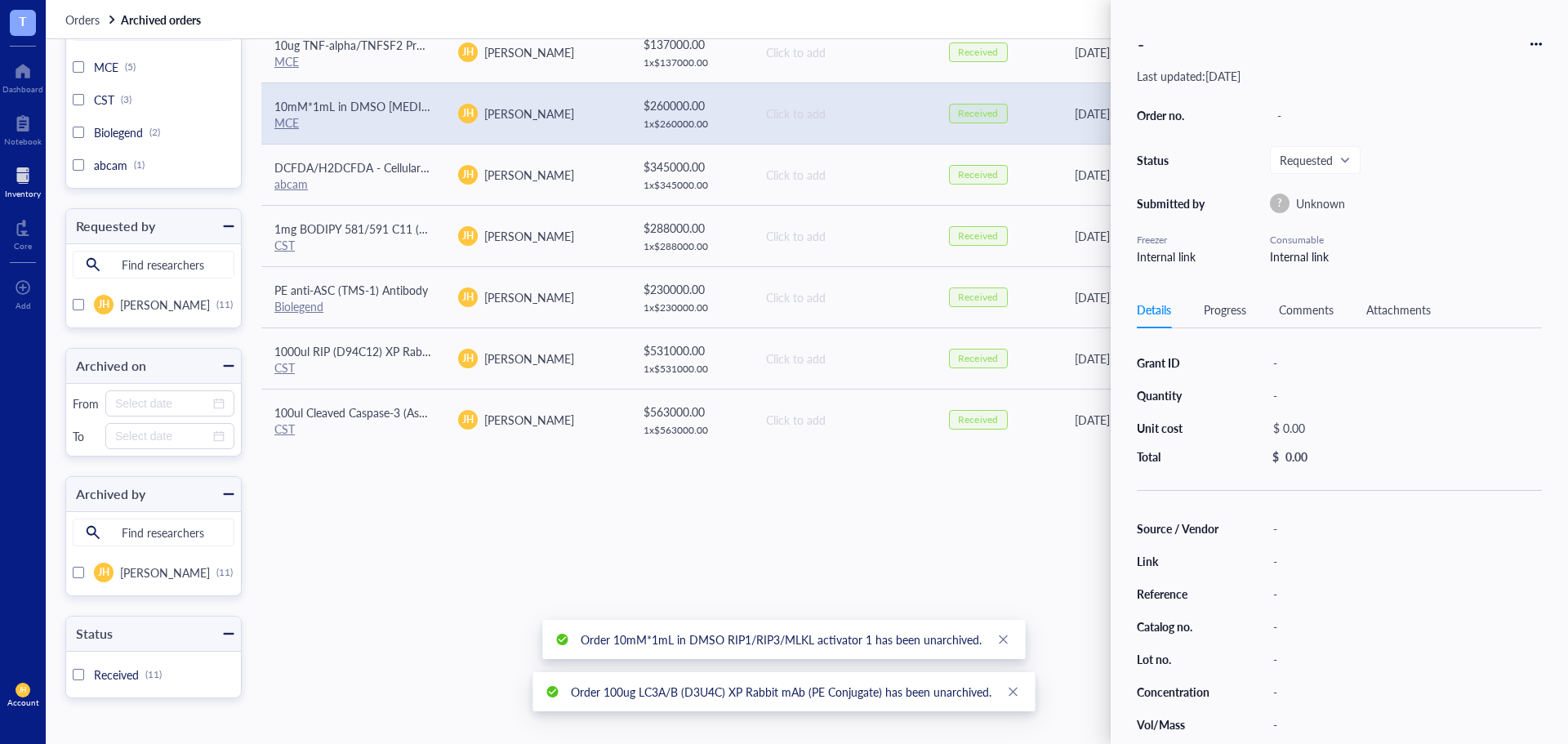
click at [1544, 37] on div "- Last updated: [DATE] Order no. - Status Requested Submitted by ? Unknown Free…" at bounding box center [1339, 372] width 458 height 744
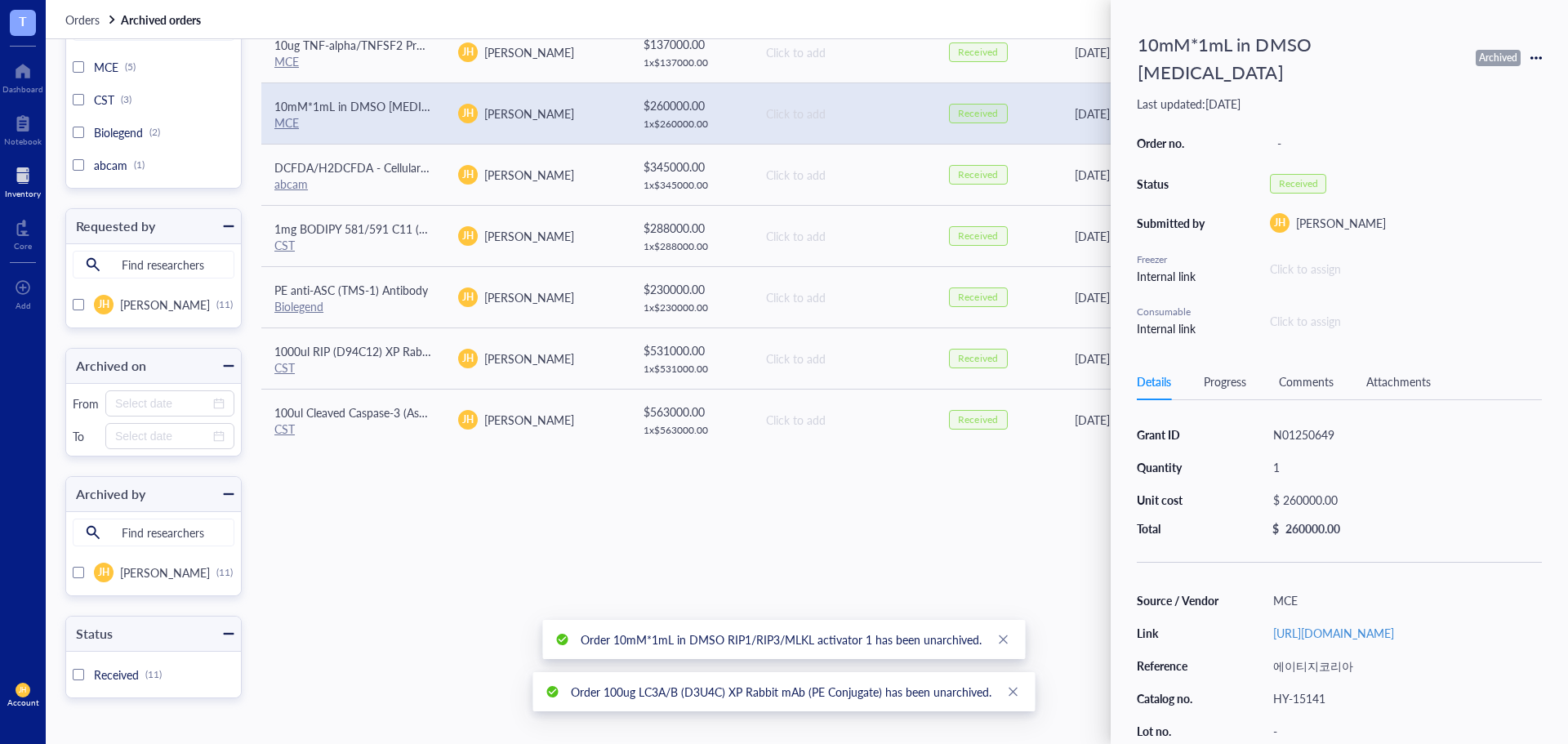
click at [1536, 56] on icon at bounding box center [1536, 57] width 3 height 3
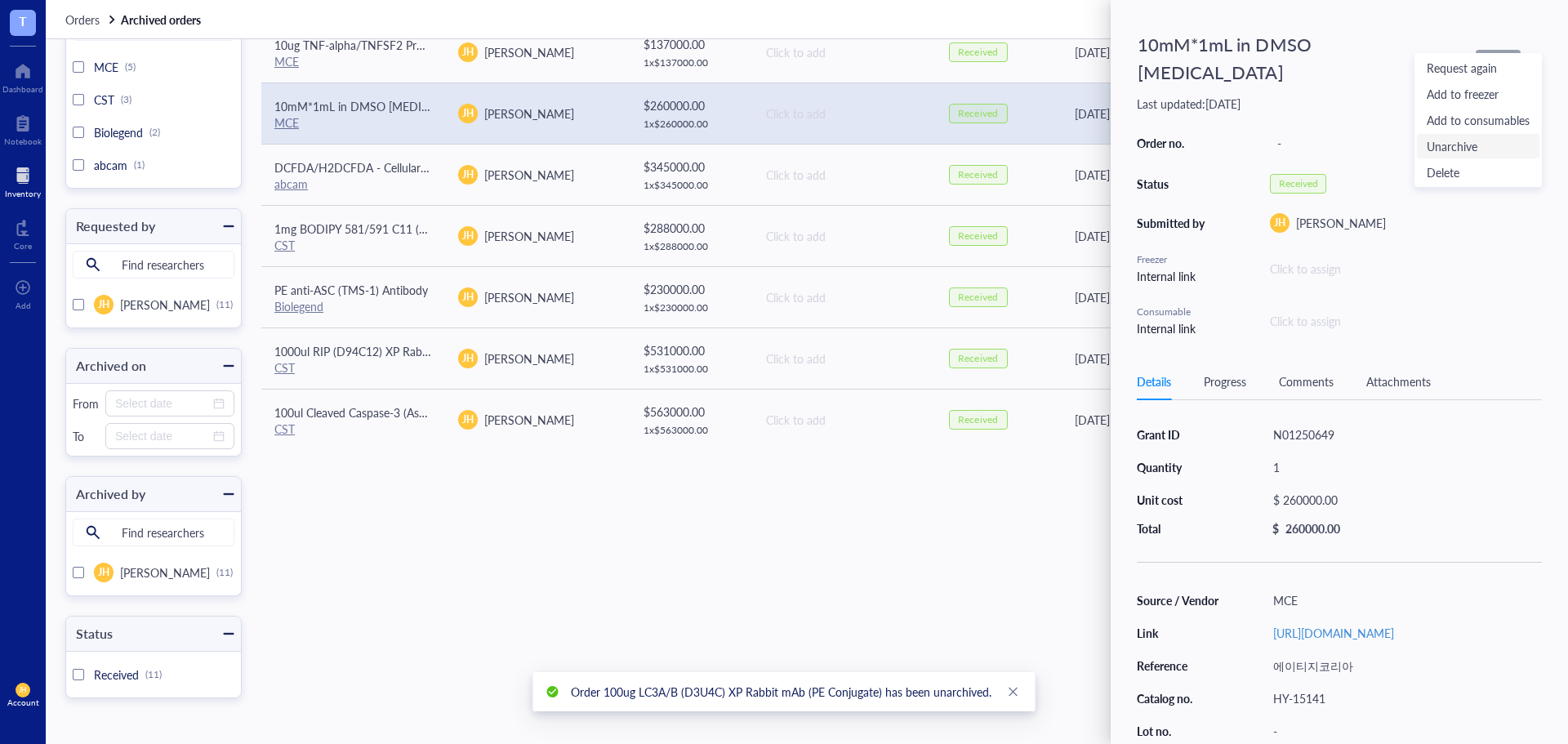
click at [1495, 142] on span "Unarchive" at bounding box center [1478, 146] width 103 height 18
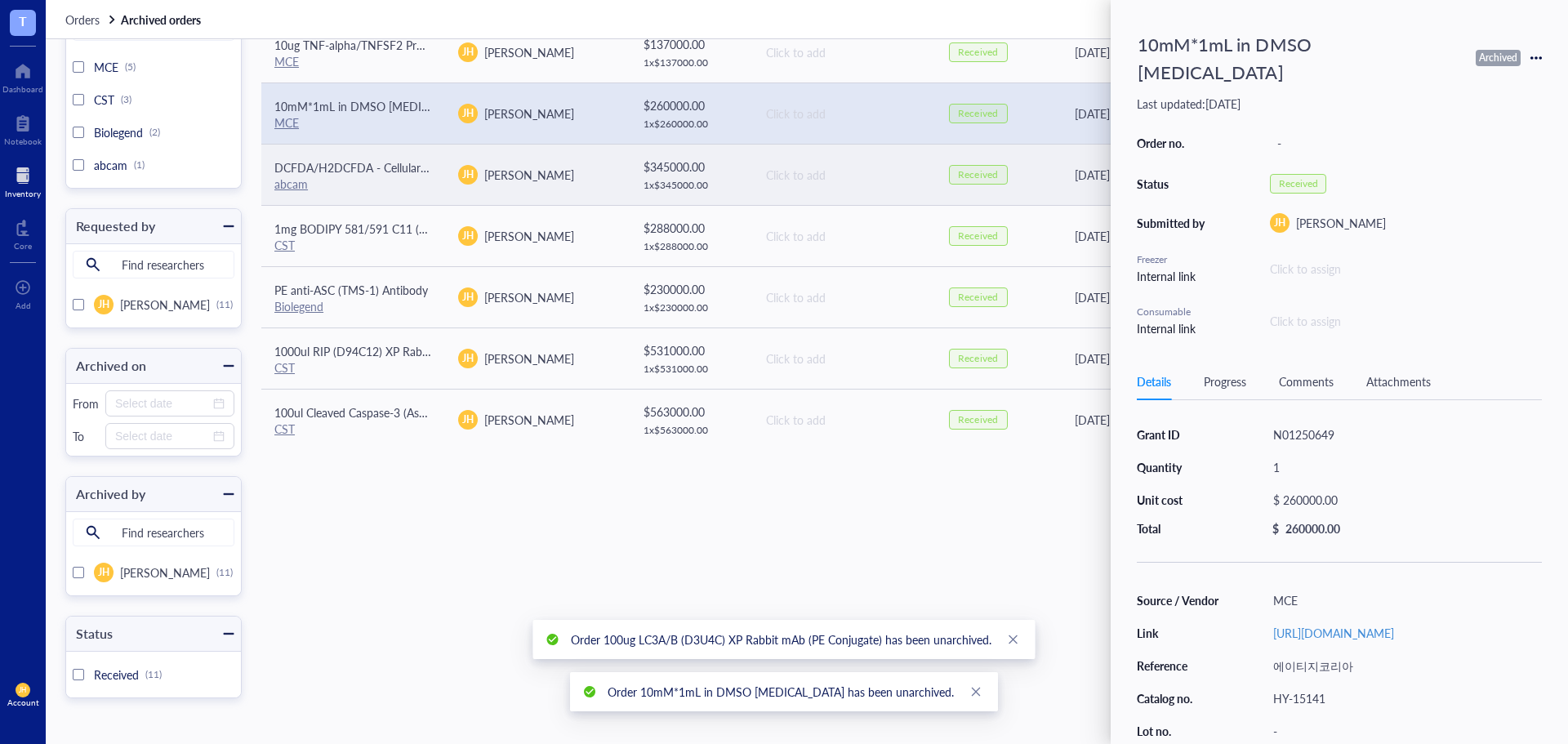
click at [1098, 186] on td "[DATE]" at bounding box center [1181, 174] width 245 height 61
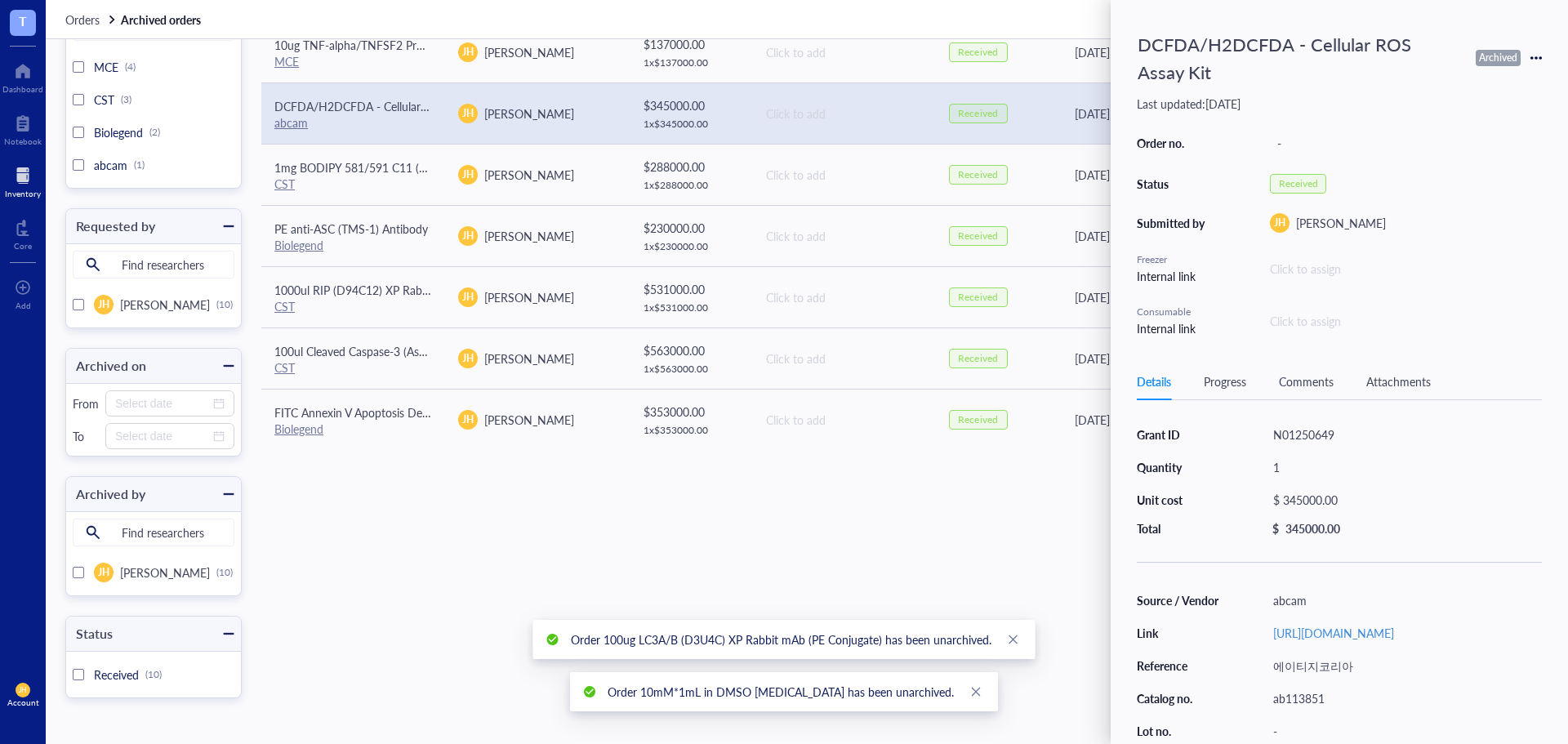
click at [1538, 61] on icon at bounding box center [1537, 58] width 12 height 12
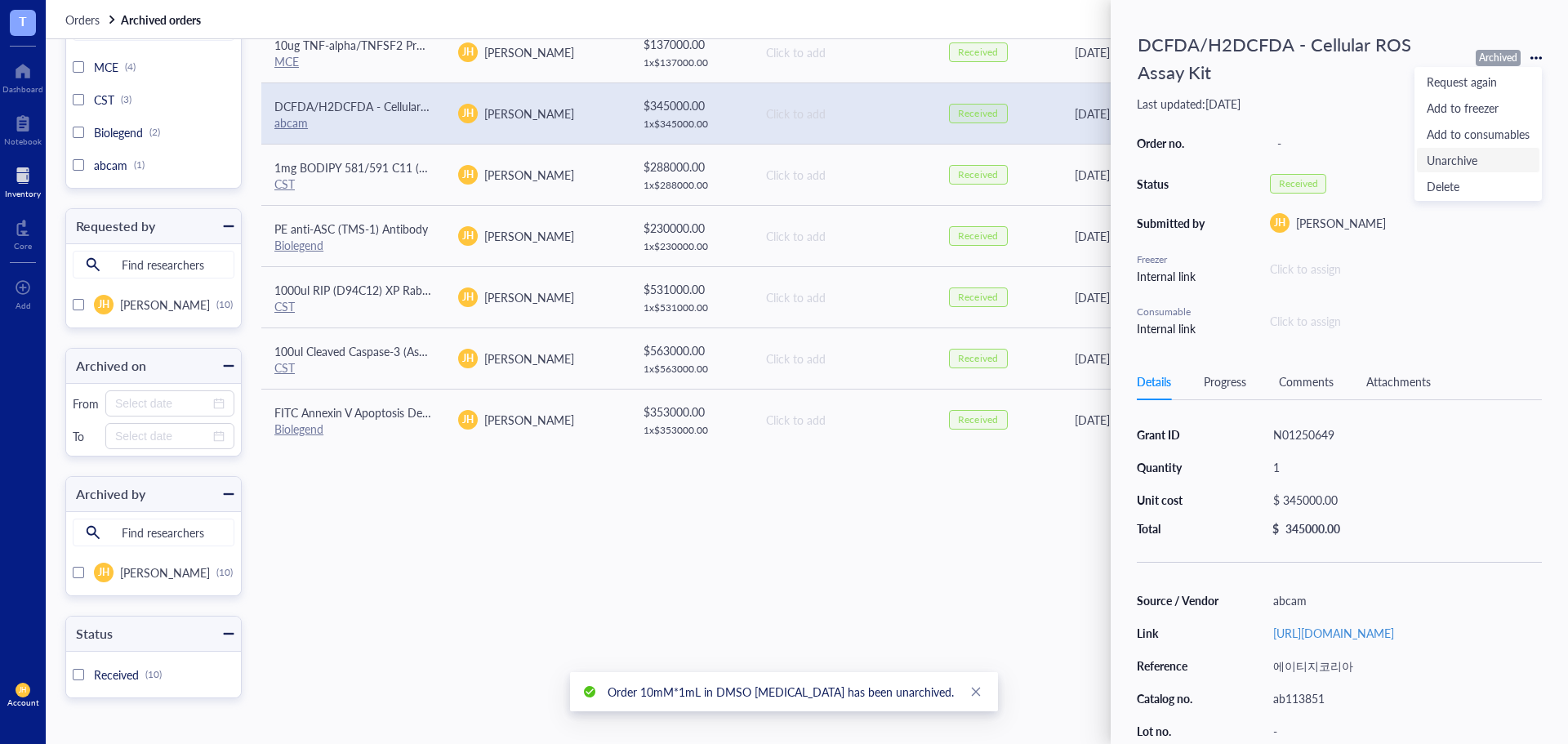
click at [1476, 160] on span "Unarchive" at bounding box center [1478, 160] width 103 height 18
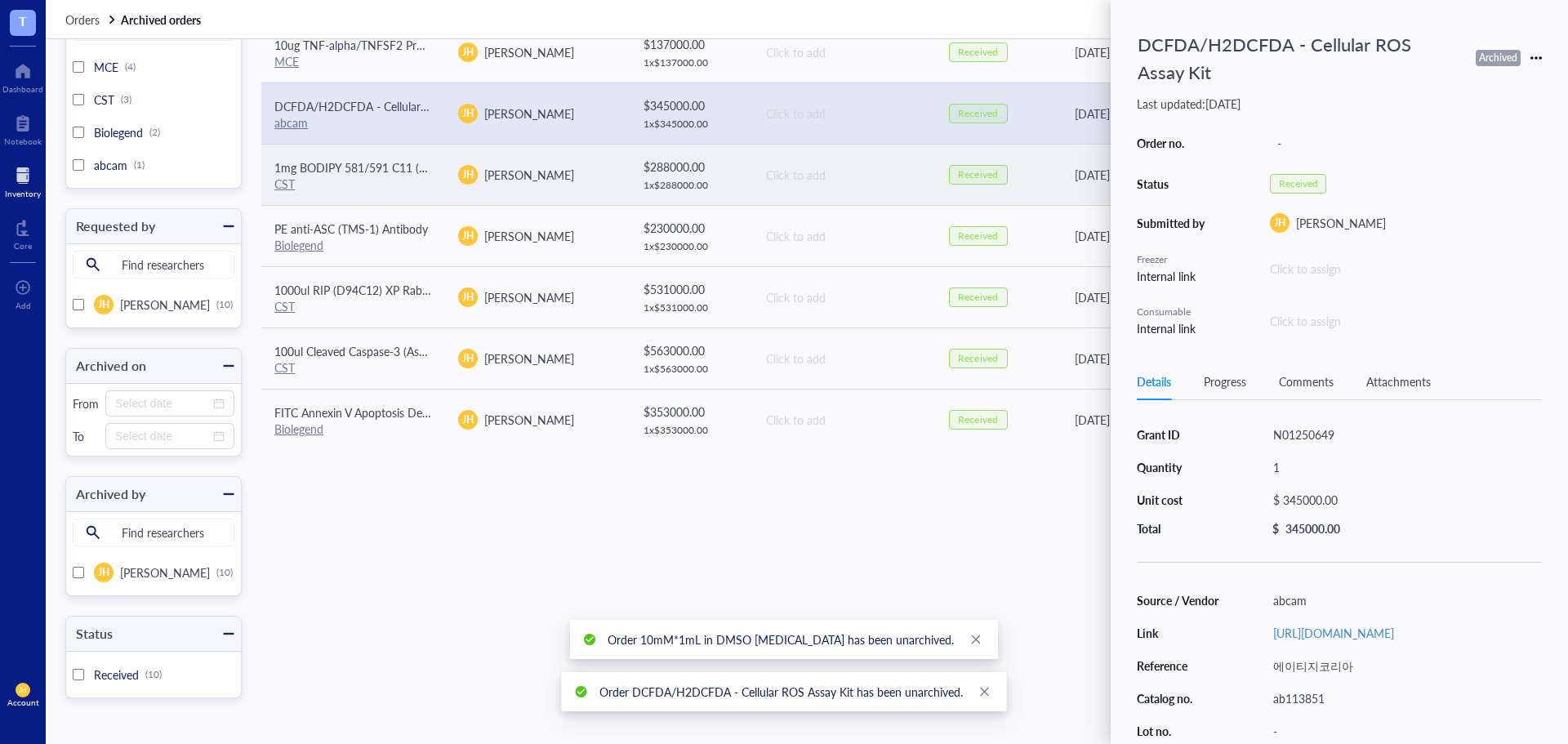
click at [1108, 172] on div "[DATE]" at bounding box center [1183, 175] width 216 height 18
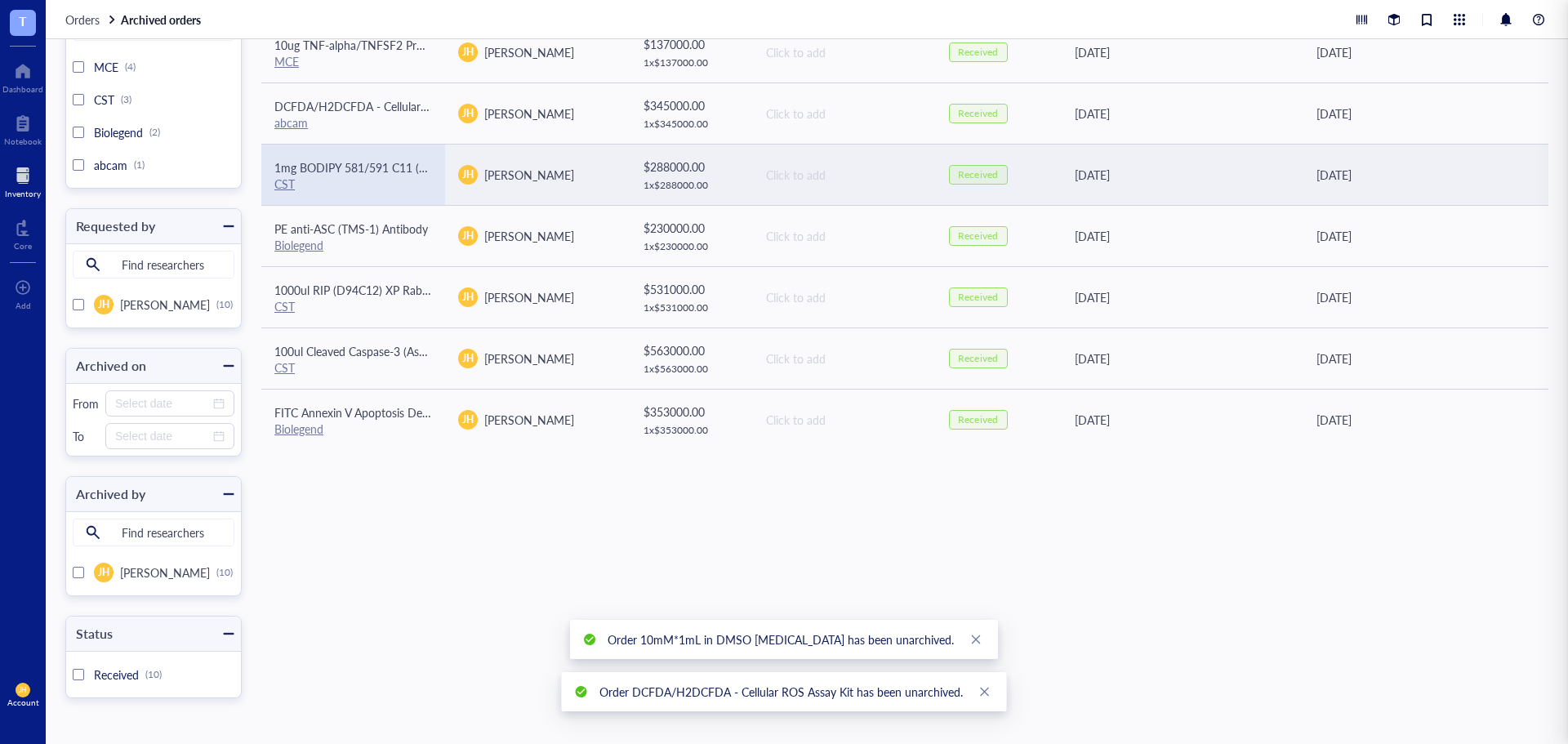
scroll to position [299, 0]
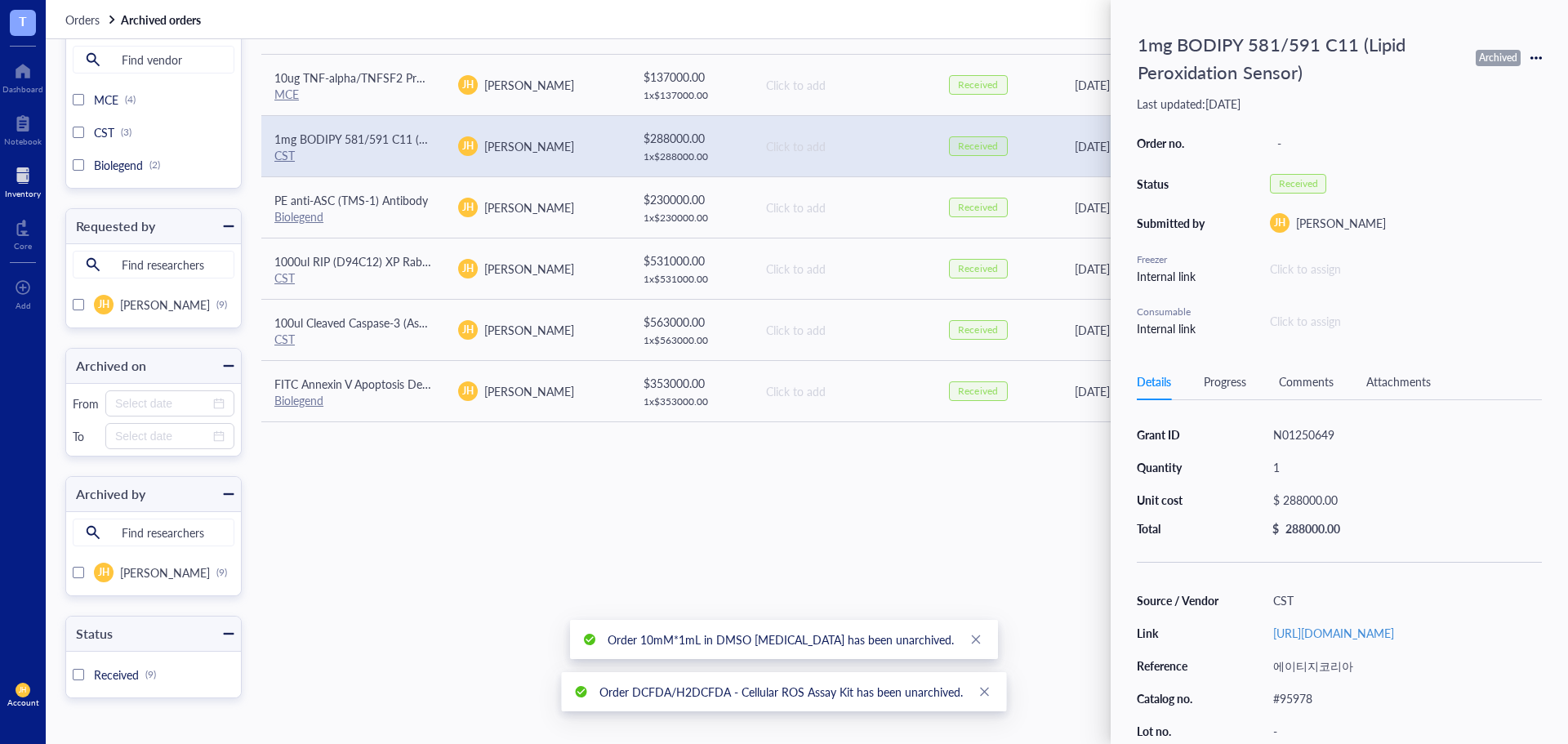
click at [1539, 54] on icon at bounding box center [1537, 58] width 12 height 12
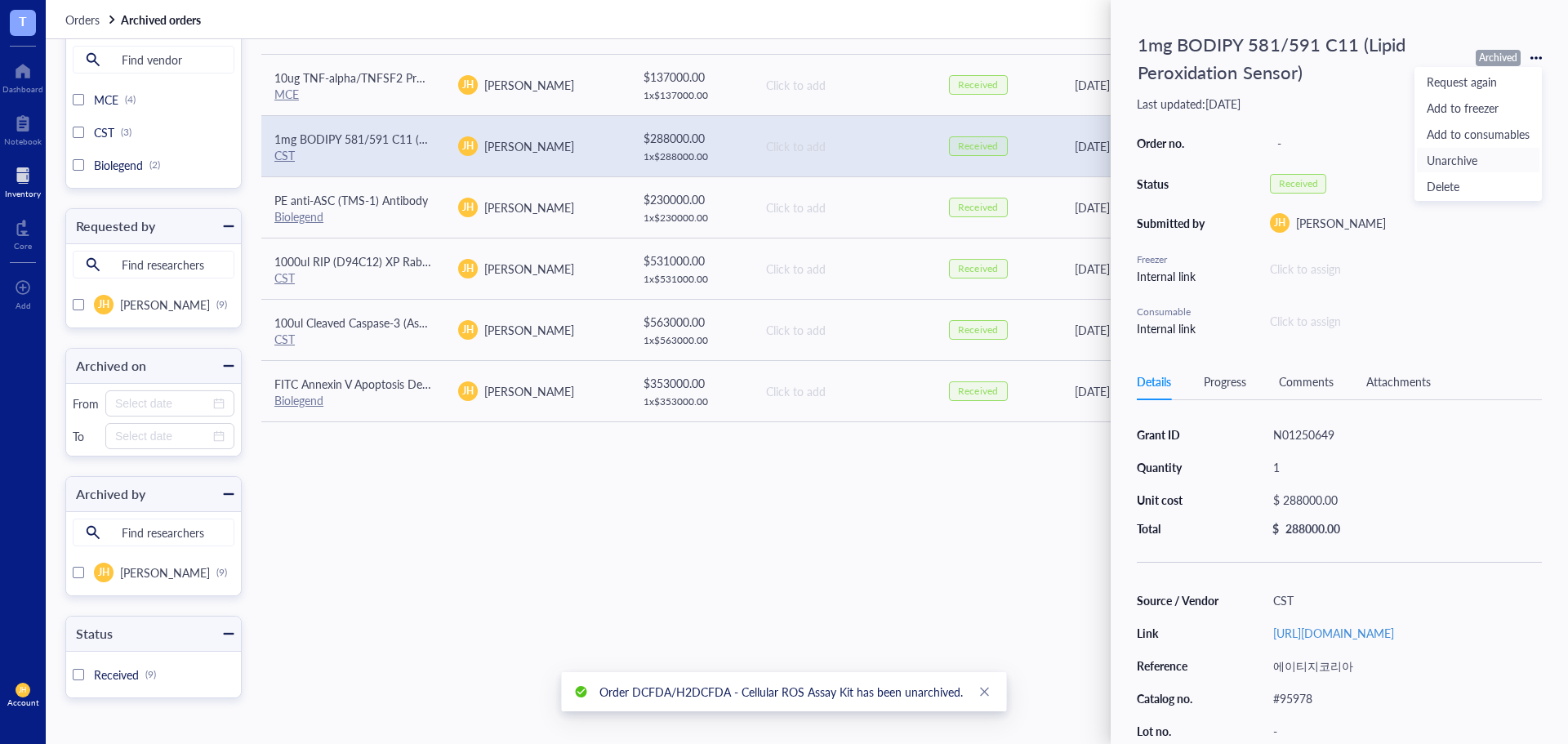
click at [1515, 151] on span "Unarchive" at bounding box center [1478, 160] width 103 height 18
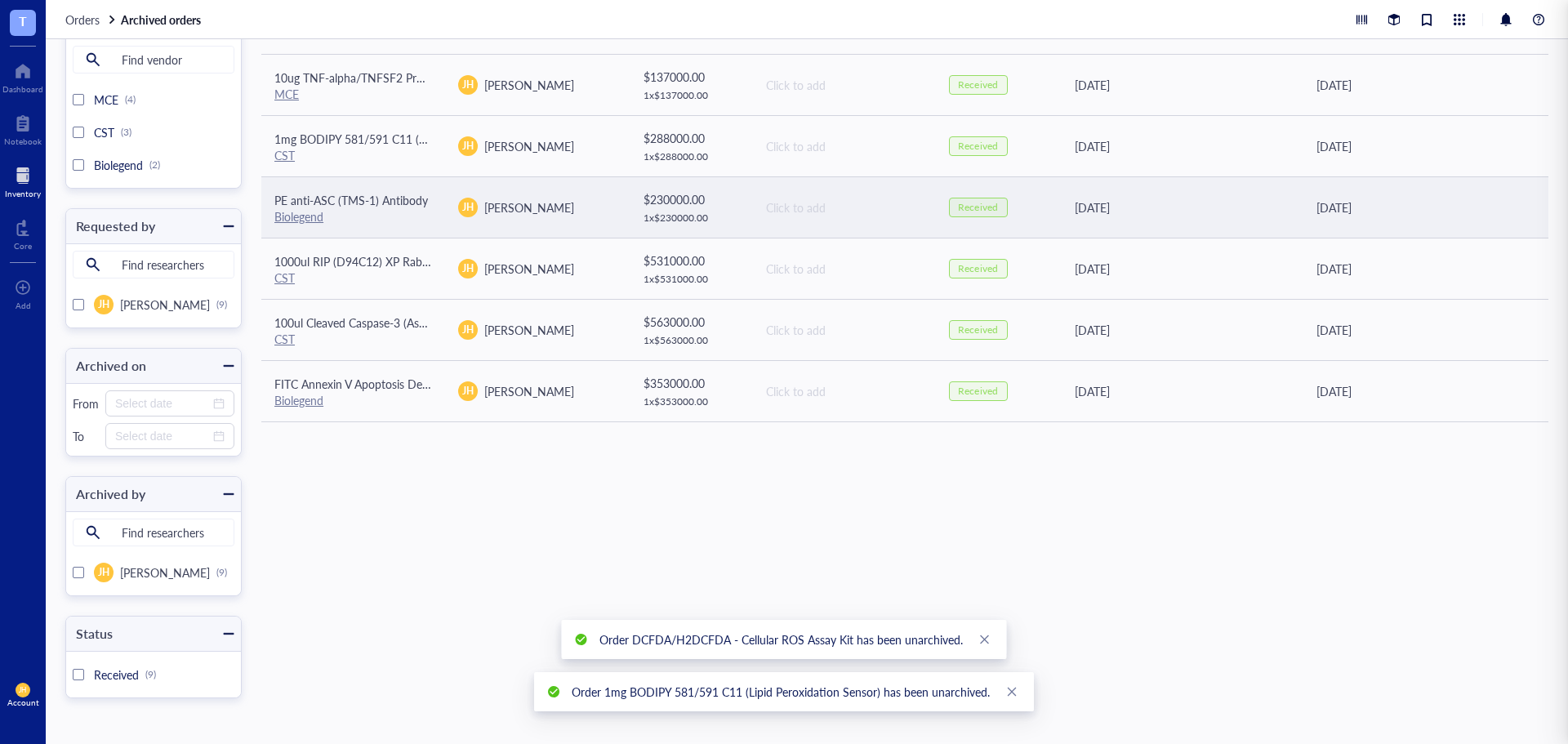
click at [1094, 189] on td "[DATE]" at bounding box center [1181, 207] width 245 height 61
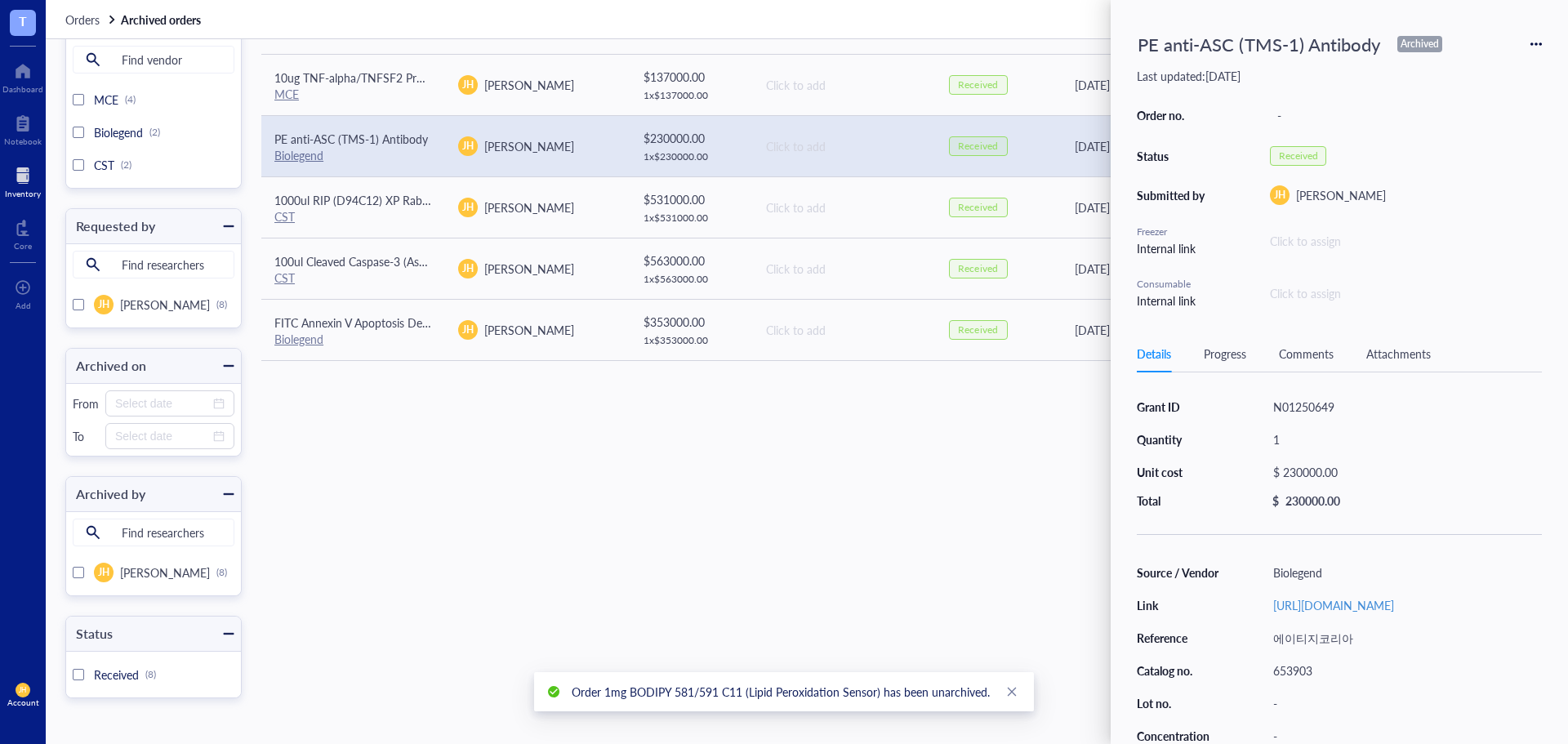
click at [1538, 42] on icon at bounding box center [1537, 44] width 12 height 12
click at [1458, 147] on span "Unarchive" at bounding box center [1478, 146] width 103 height 18
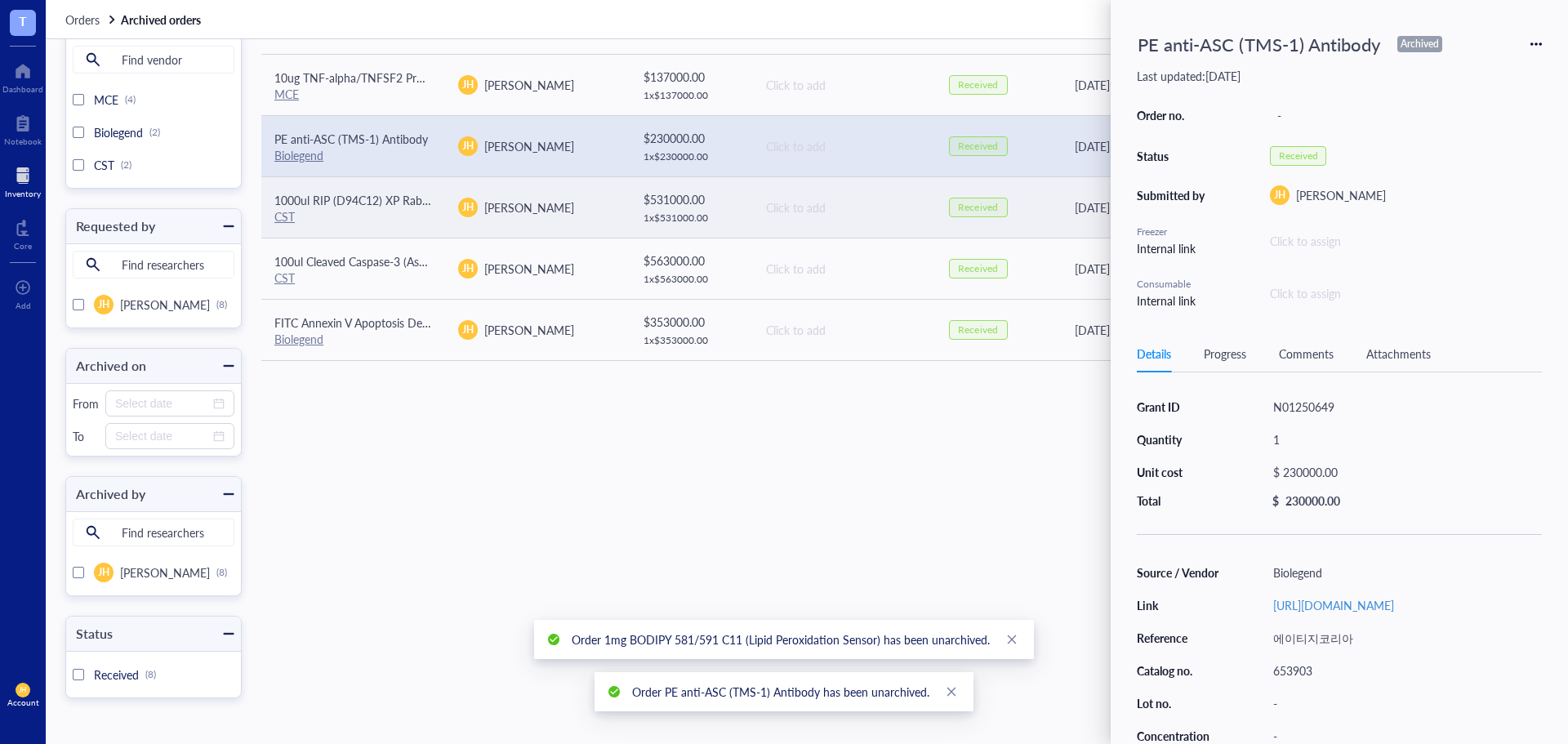
click at [1075, 211] on div "[DATE]" at bounding box center [1183, 207] width 216 height 18
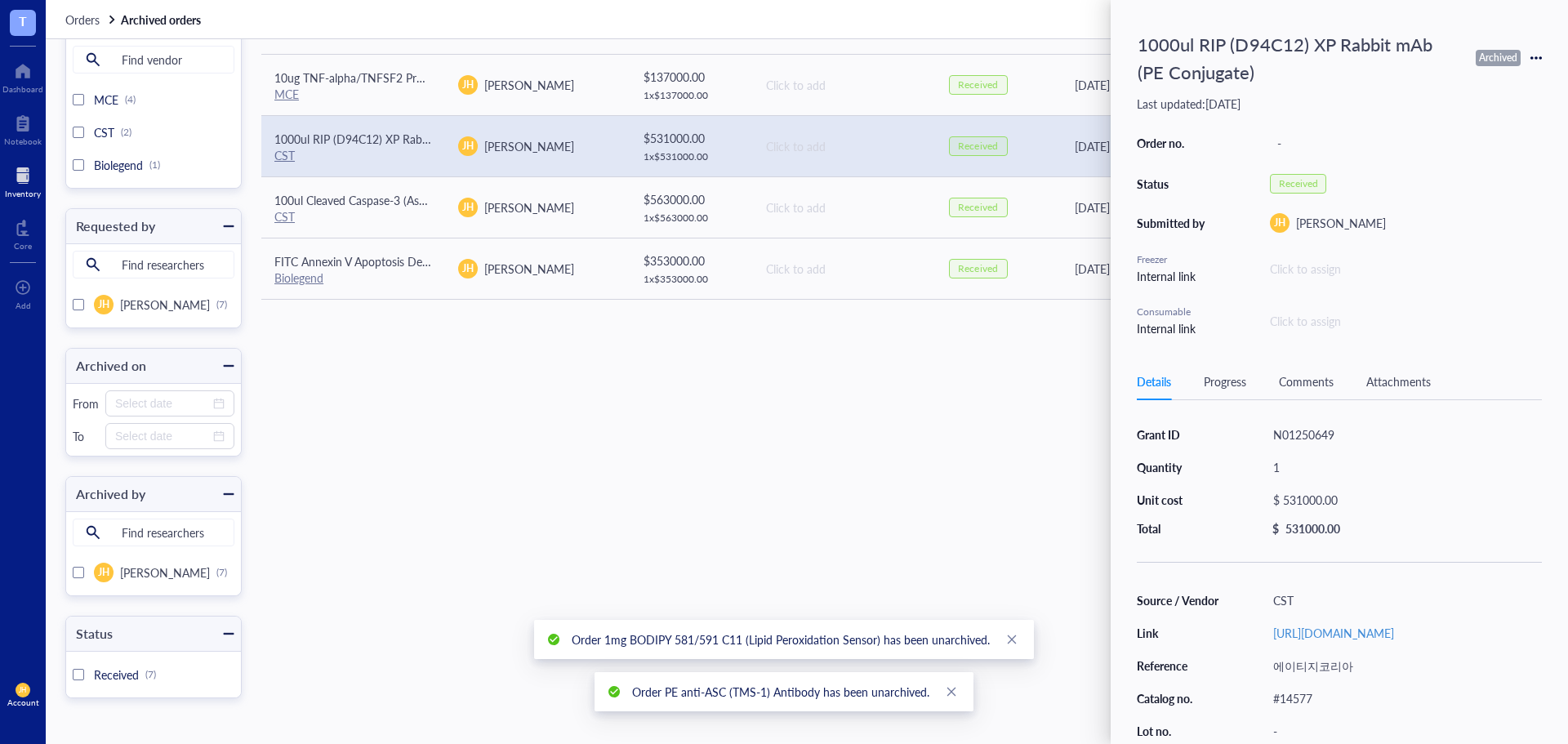
click at [1534, 54] on icon at bounding box center [1537, 58] width 12 height 12
click at [1476, 154] on span "Unarchive" at bounding box center [1478, 160] width 103 height 18
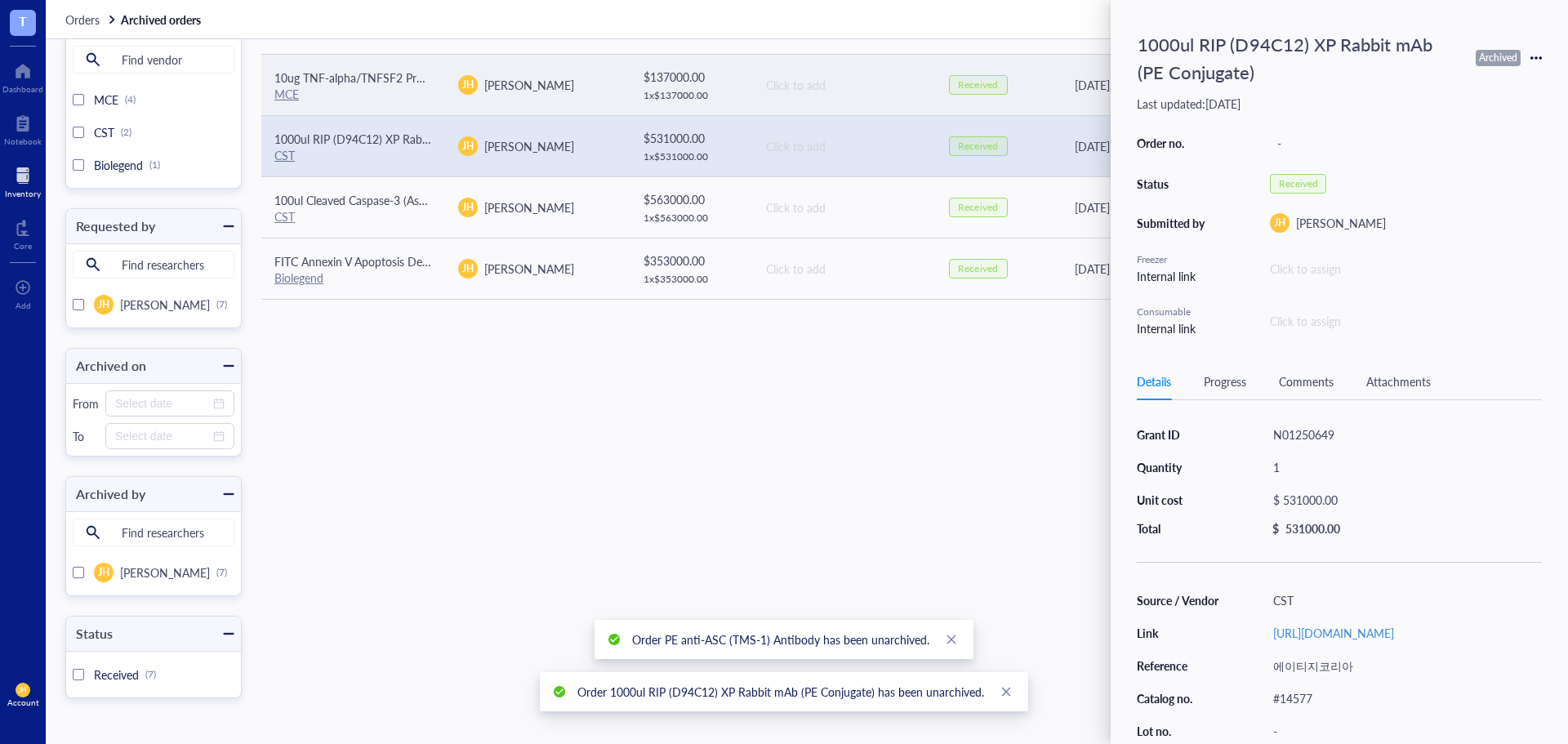
drag, startPoint x: 1066, startPoint y: 93, endPoint x: 1080, endPoint y: 90, distance: 14.3
click at [1075, 92] on div "[DATE]" at bounding box center [1183, 84] width 216 height 18
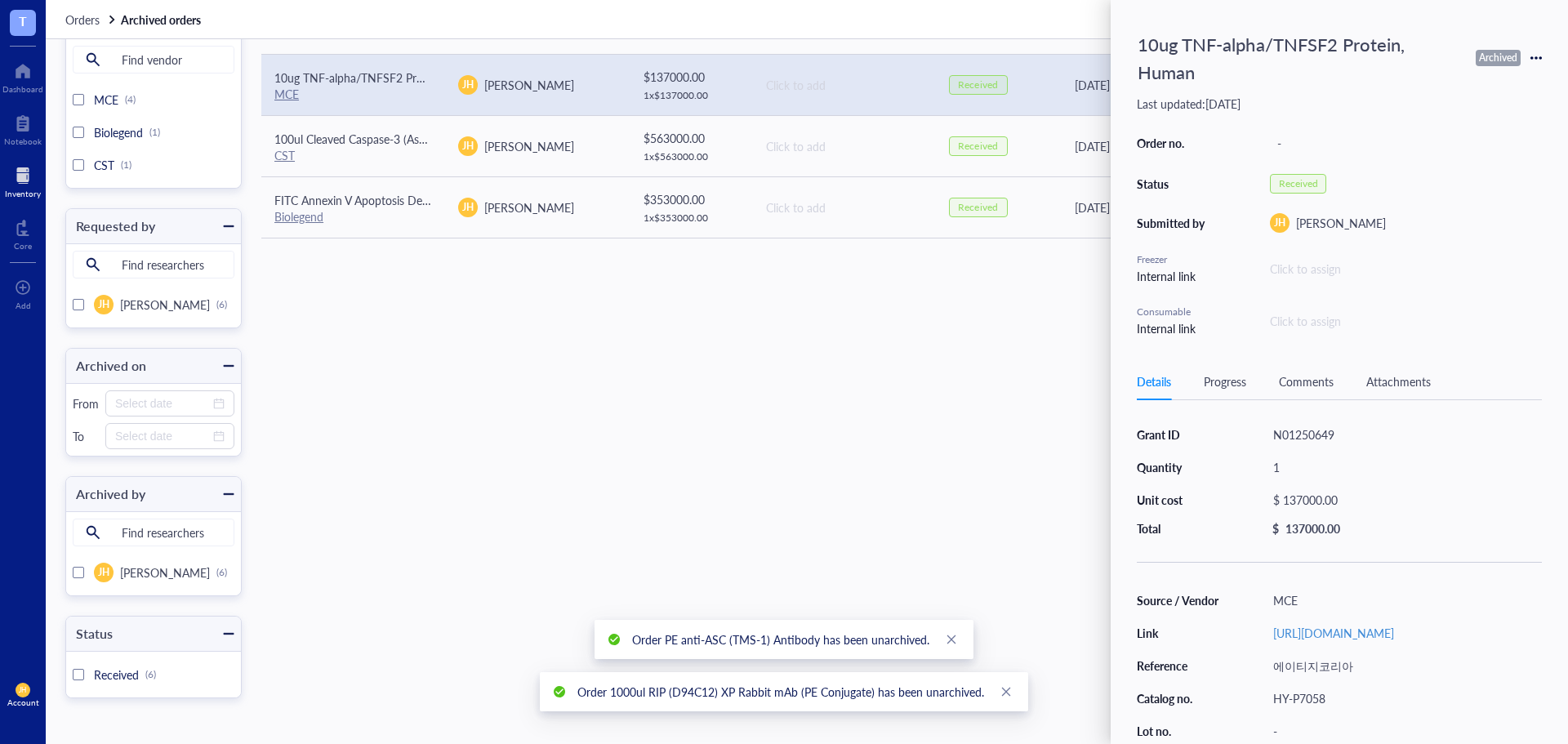
click at [1540, 55] on icon at bounding box center [1537, 58] width 12 height 12
click at [1478, 155] on span "Unarchive" at bounding box center [1478, 160] width 103 height 18
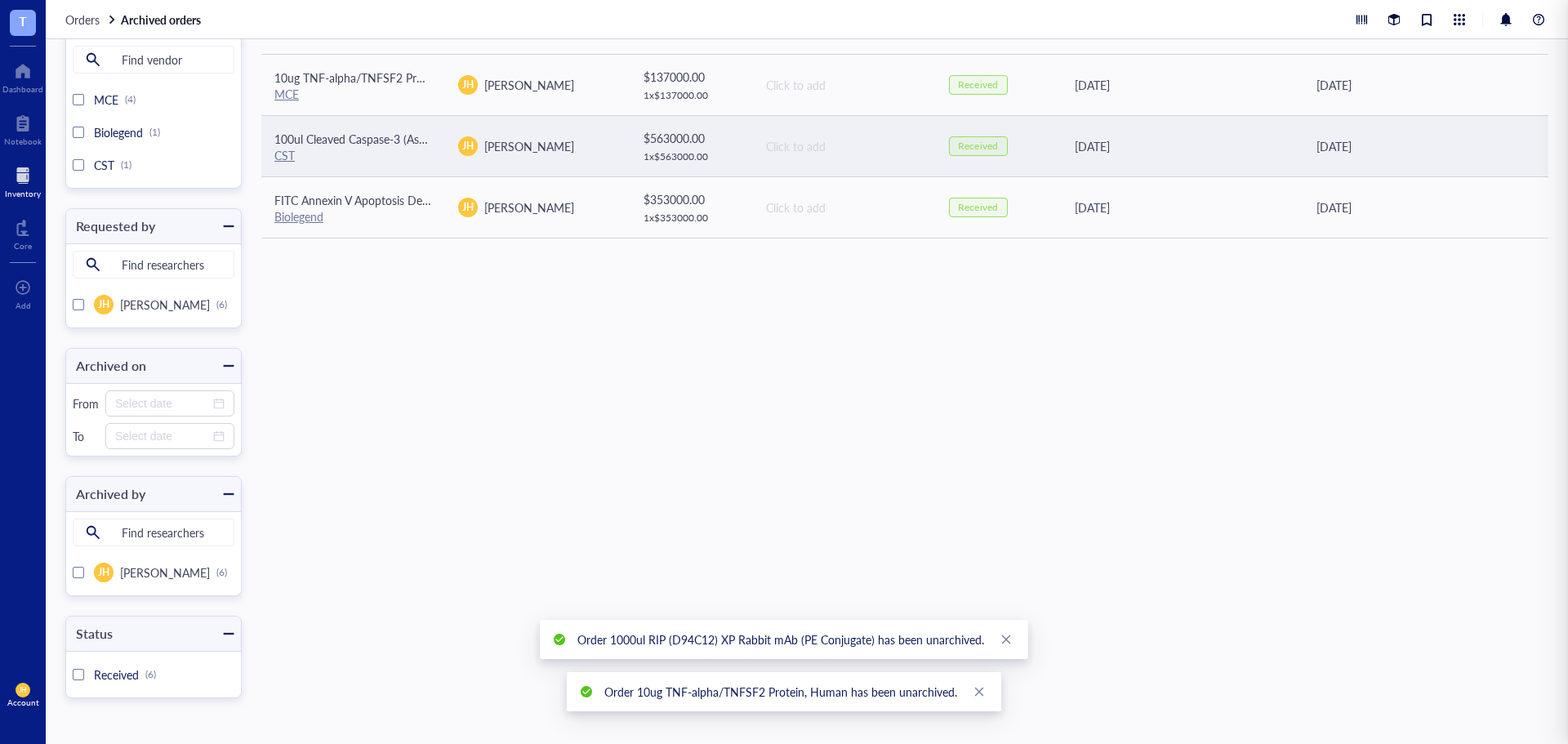
drag, startPoint x: 1089, startPoint y: 133, endPoint x: 1116, endPoint y: 131, distance: 27.1
click at [1089, 133] on td "[DATE]" at bounding box center [1181, 145] width 245 height 61
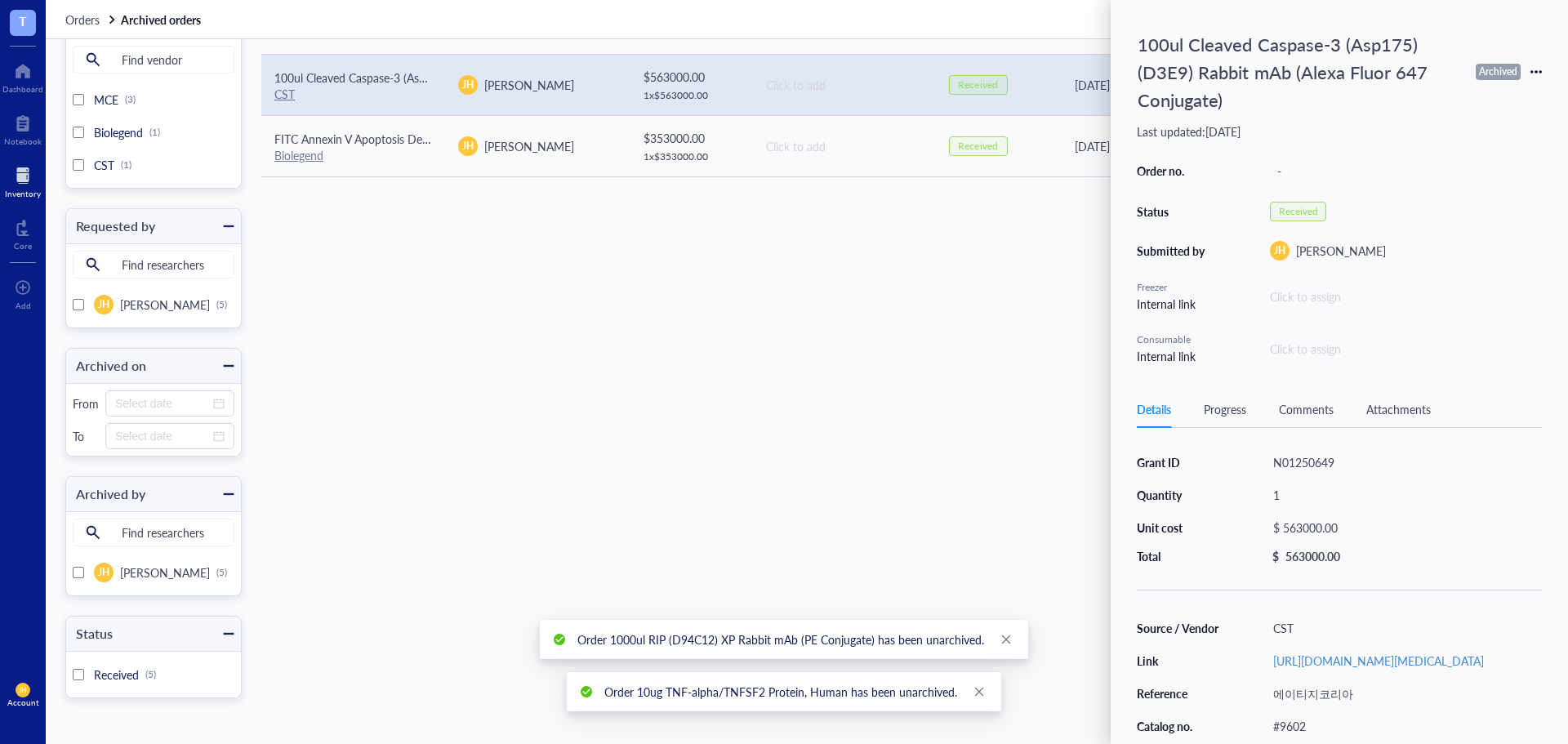
click at [1541, 70] on icon at bounding box center [1537, 72] width 12 height 12
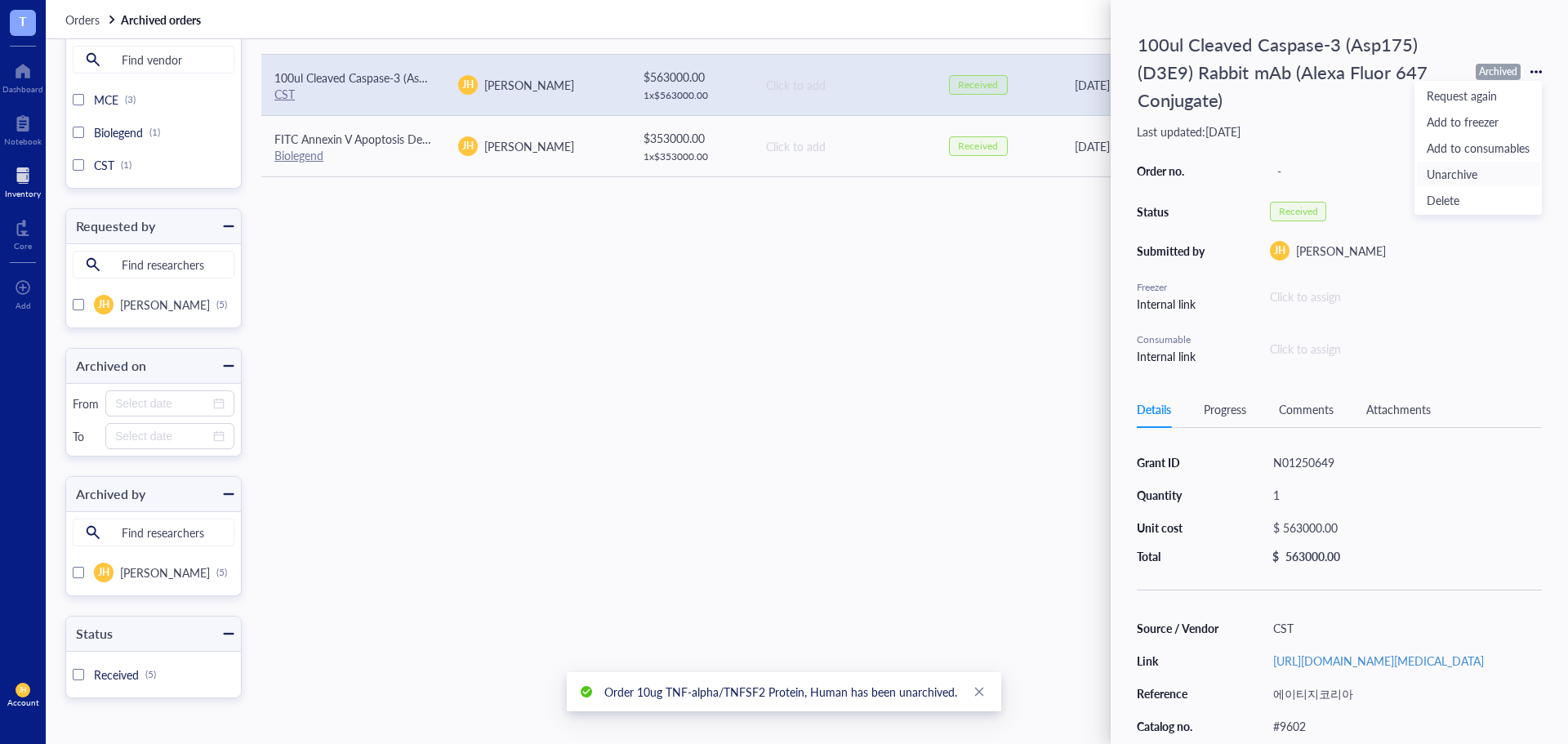
click at [1460, 170] on span "Unarchive" at bounding box center [1478, 174] width 103 height 18
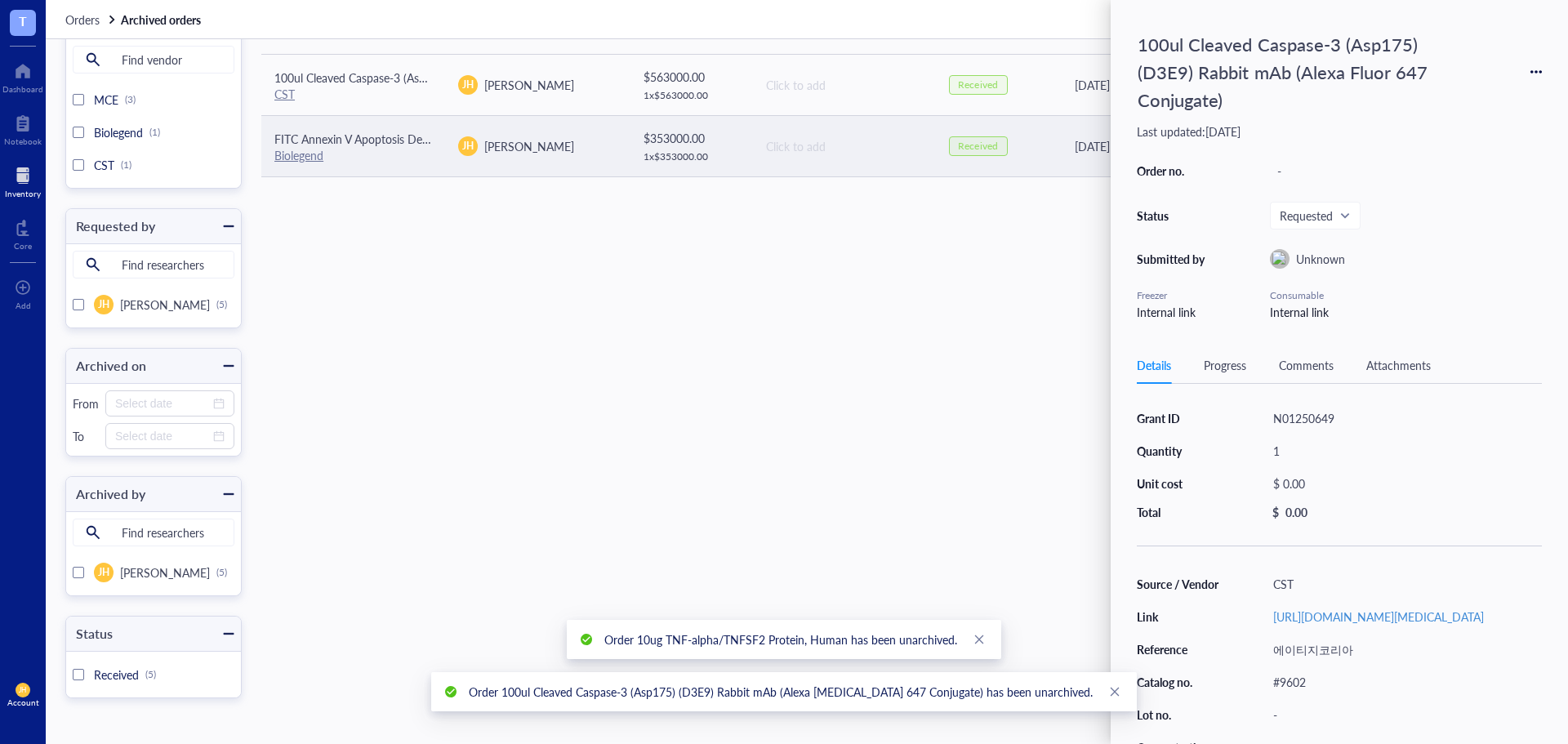
click at [1038, 138] on td "Received" at bounding box center [997, 145] width 123 height 61
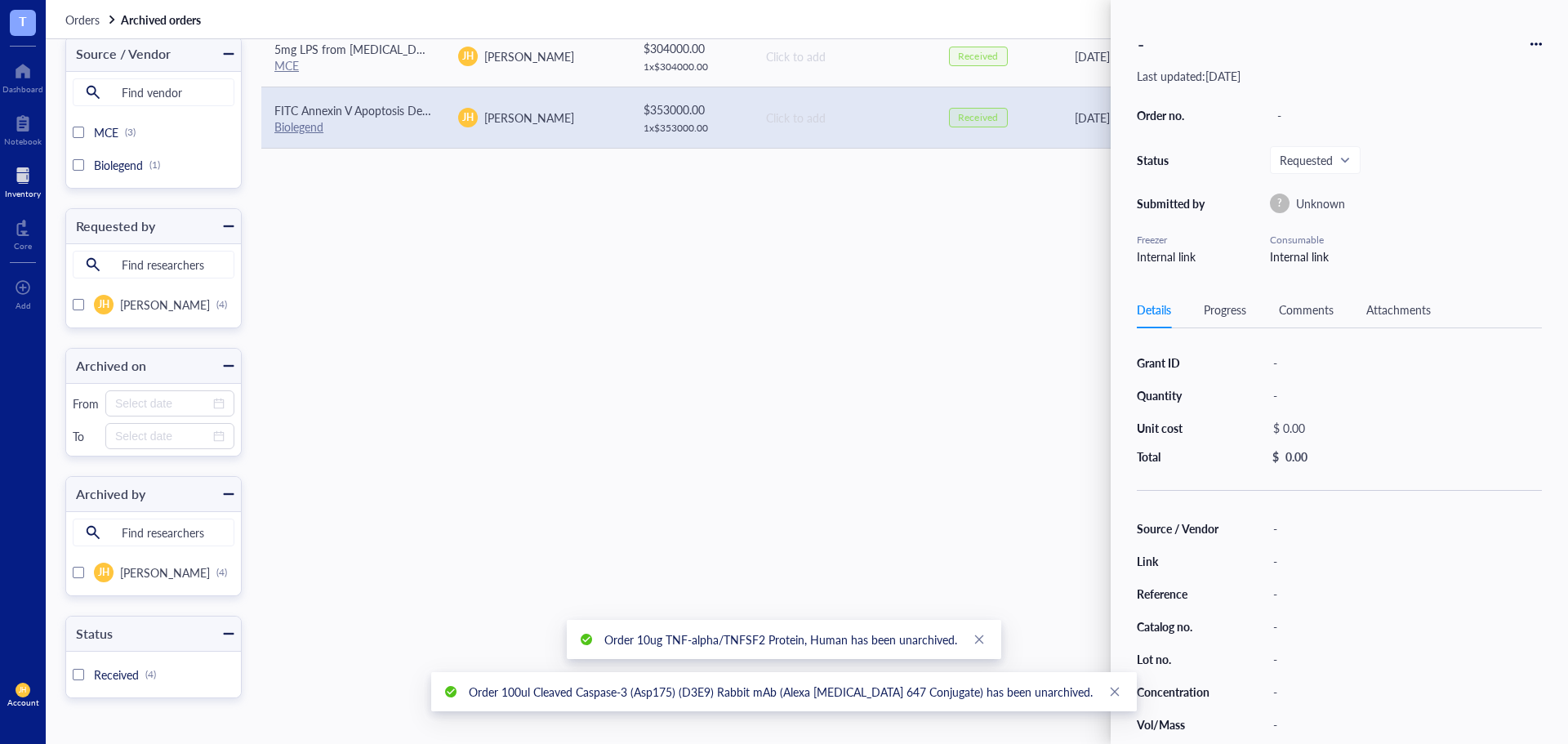
scroll to position [267, 0]
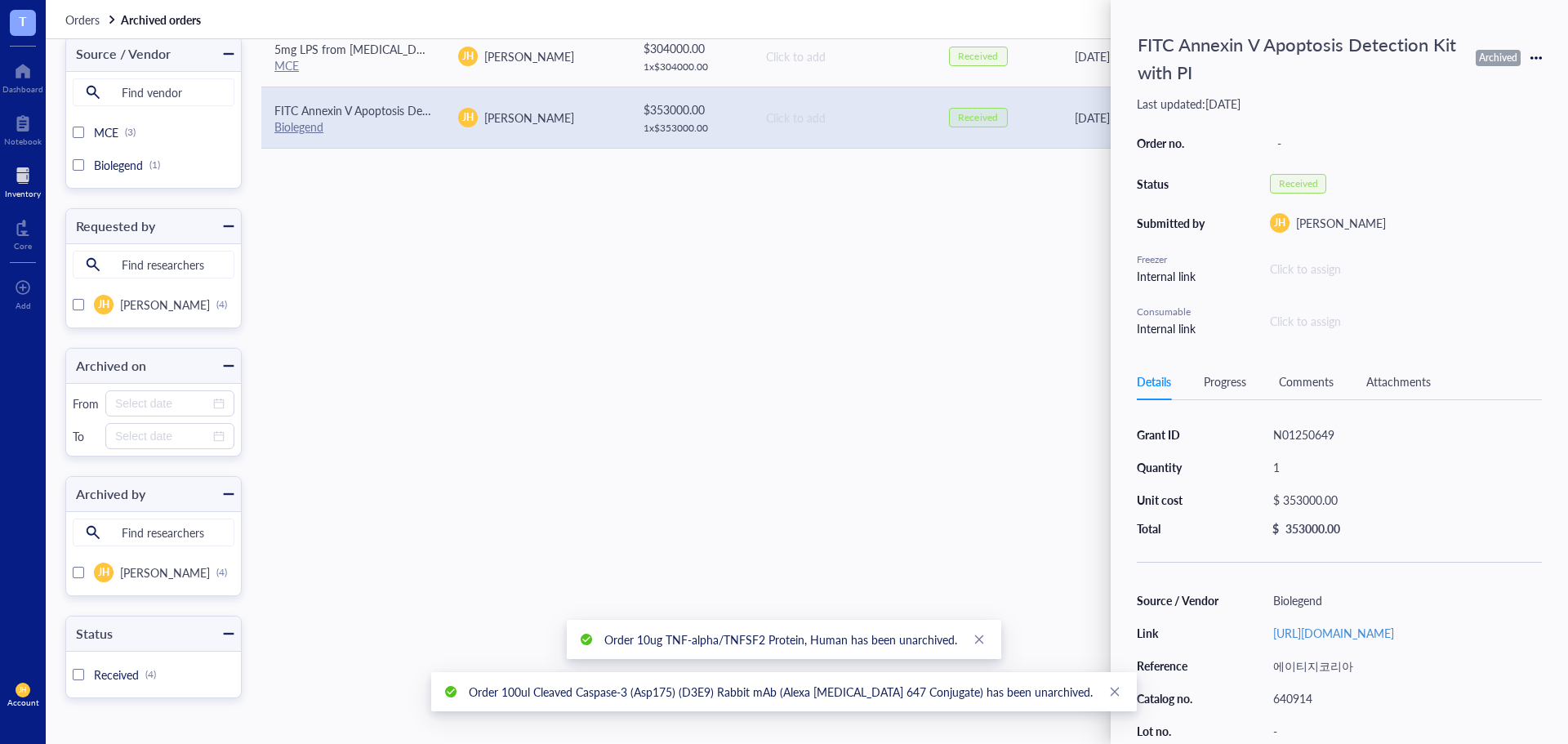
click at [1540, 56] on icon at bounding box center [1537, 58] width 12 height 12
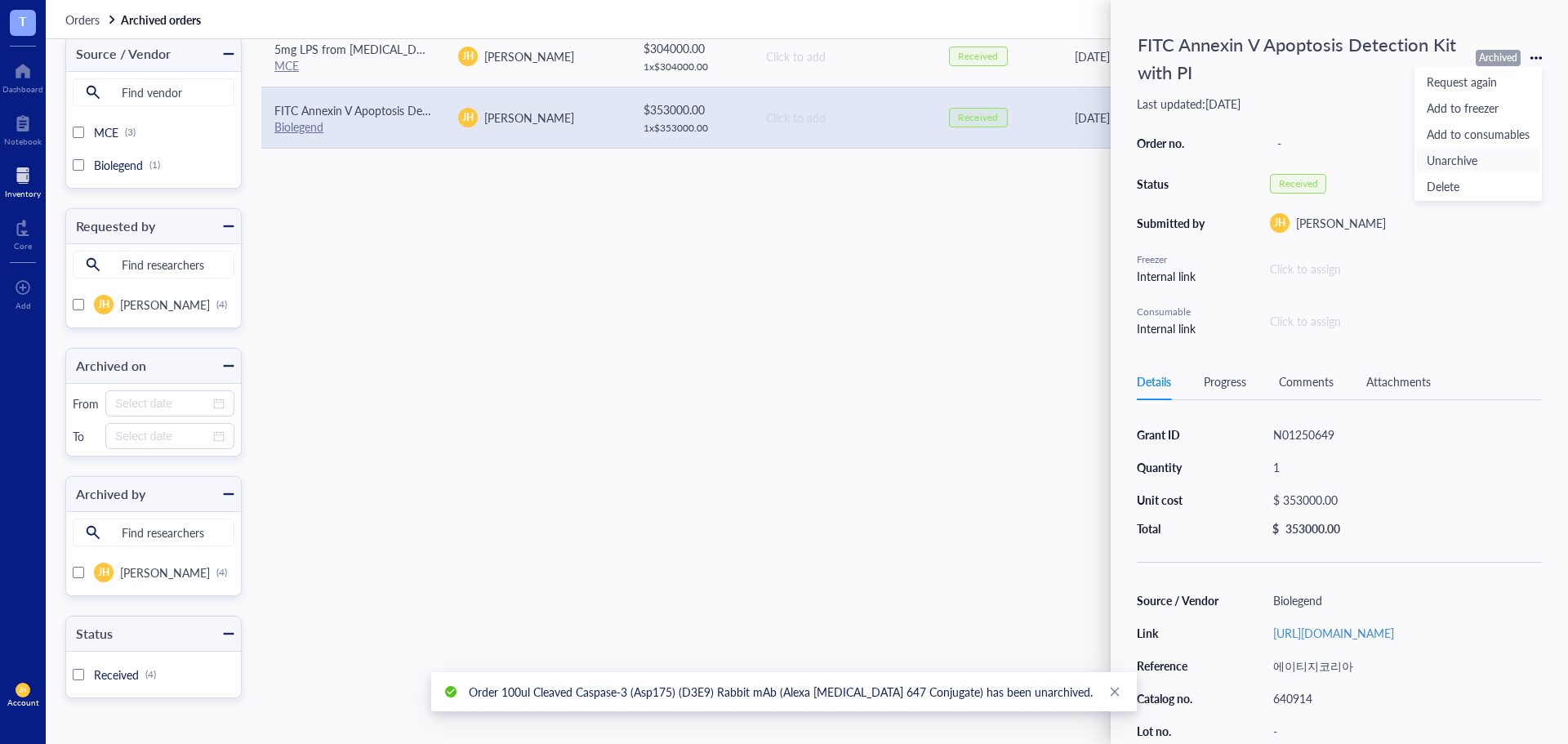
click at [1492, 153] on span "Unarchive" at bounding box center [1478, 160] width 103 height 18
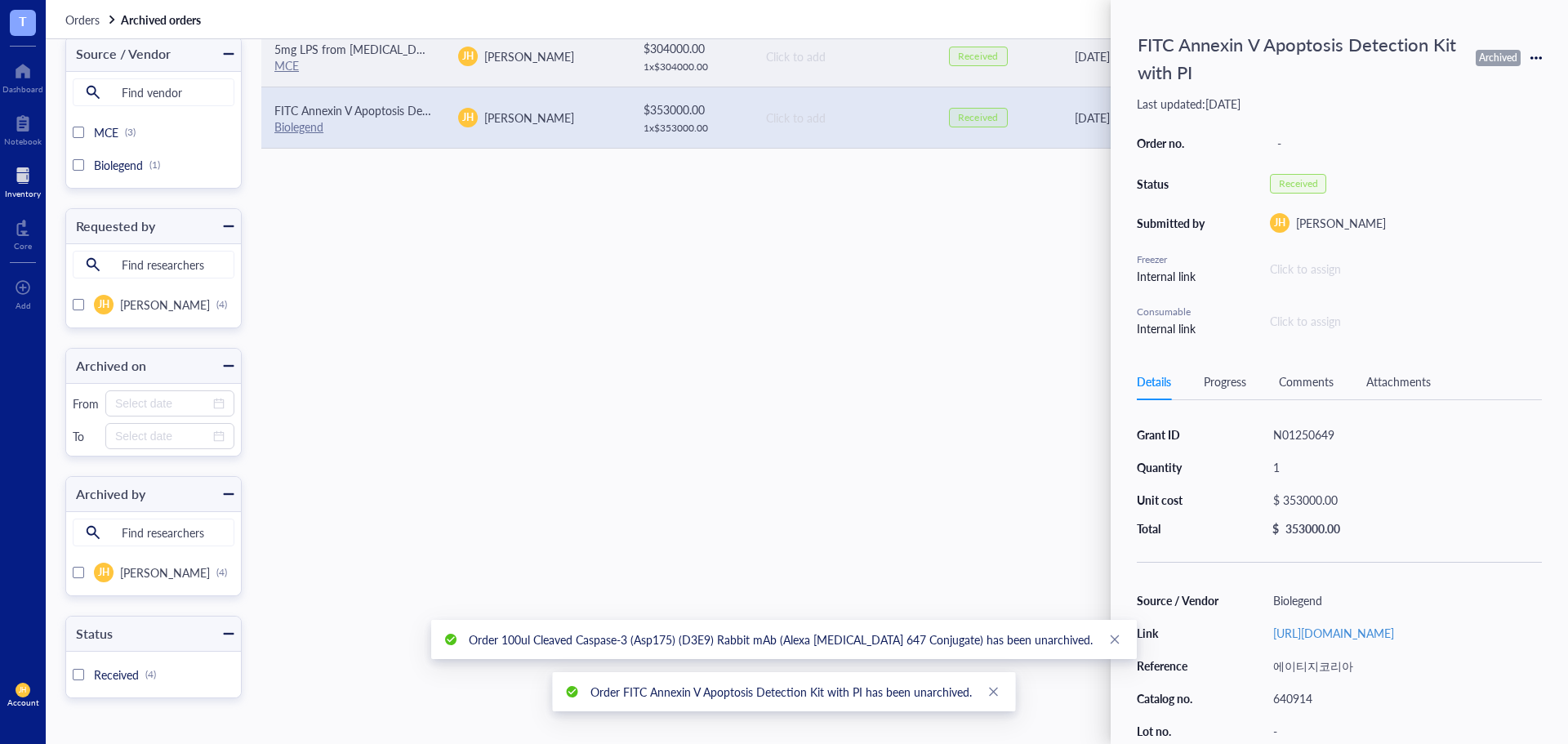
click at [1090, 60] on div "[DATE]" at bounding box center [1183, 56] width 216 height 18
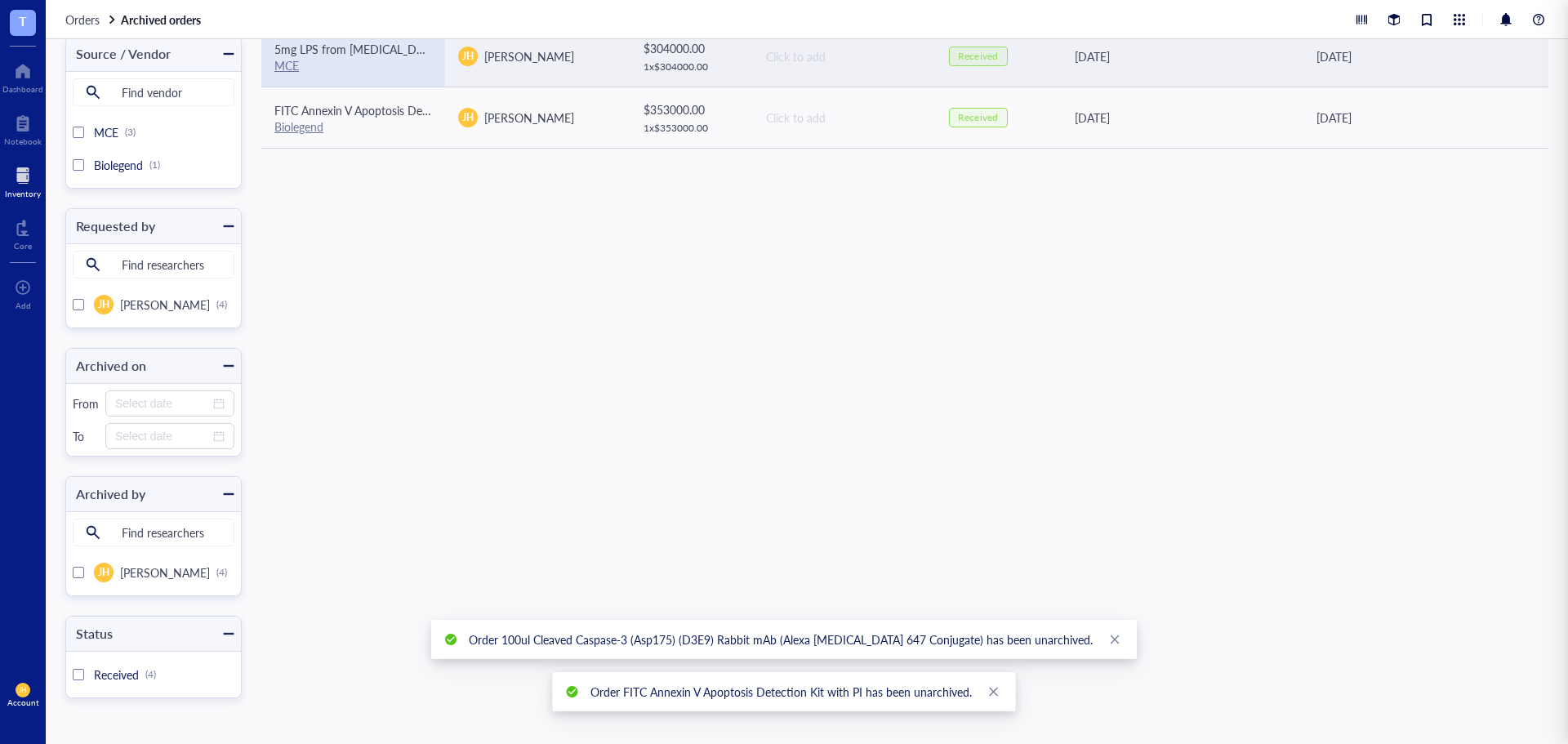
scroll to position [235, 0]
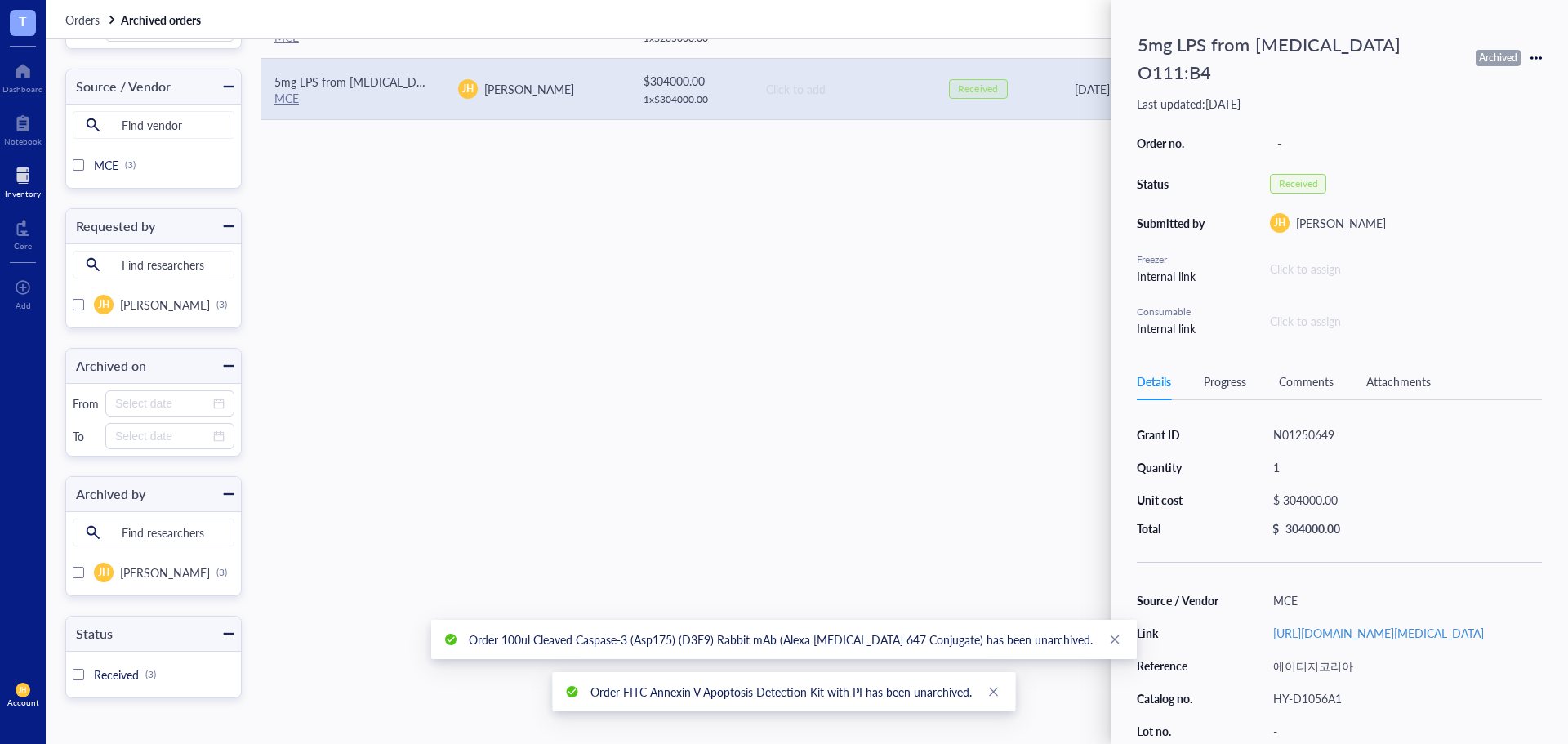
click at [1540, 52] on icon at bounding box center [1537, 58] width 12 height 12
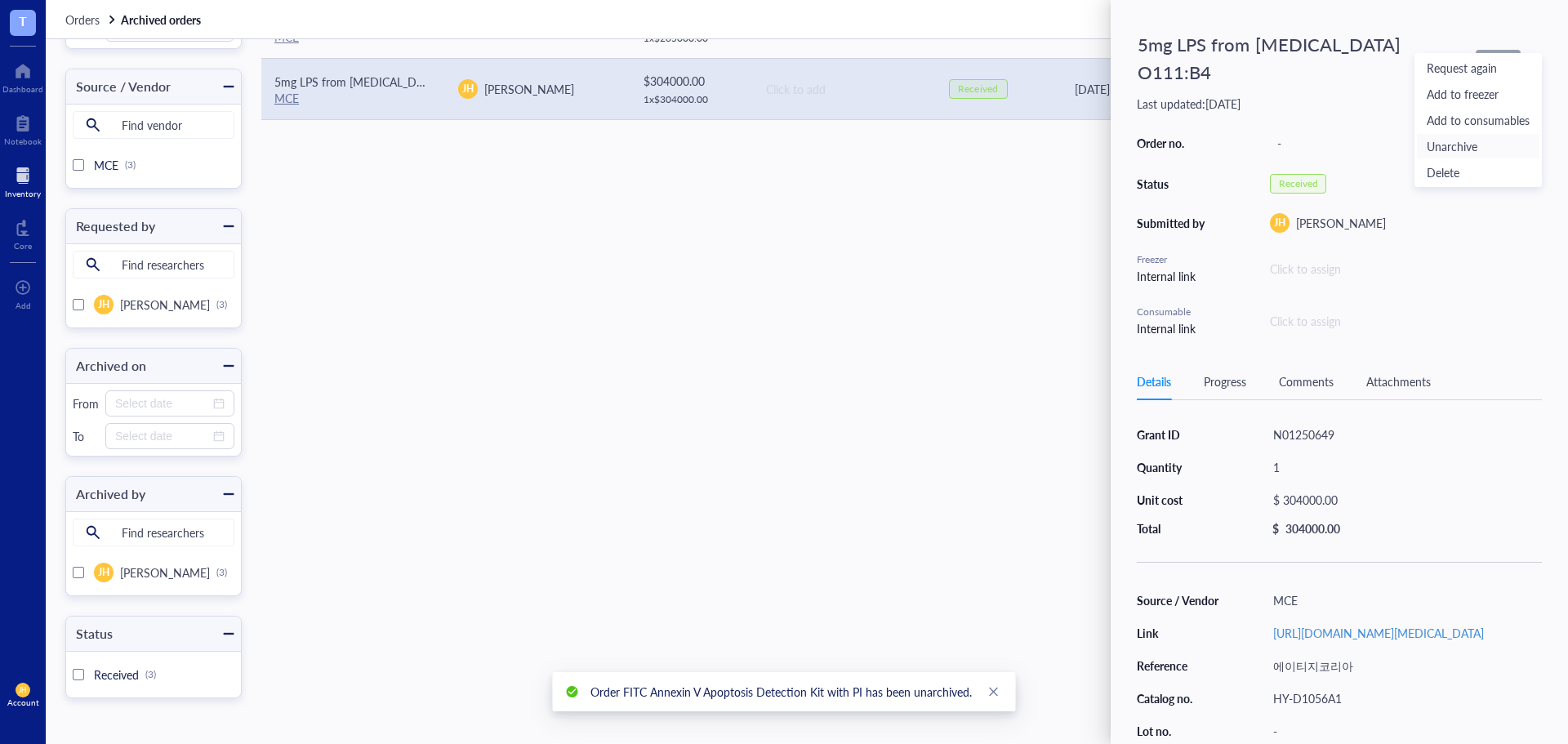
click at [1466, 148] on span "Unarchive" at bounding box center [1478, 146] width 103 height 18
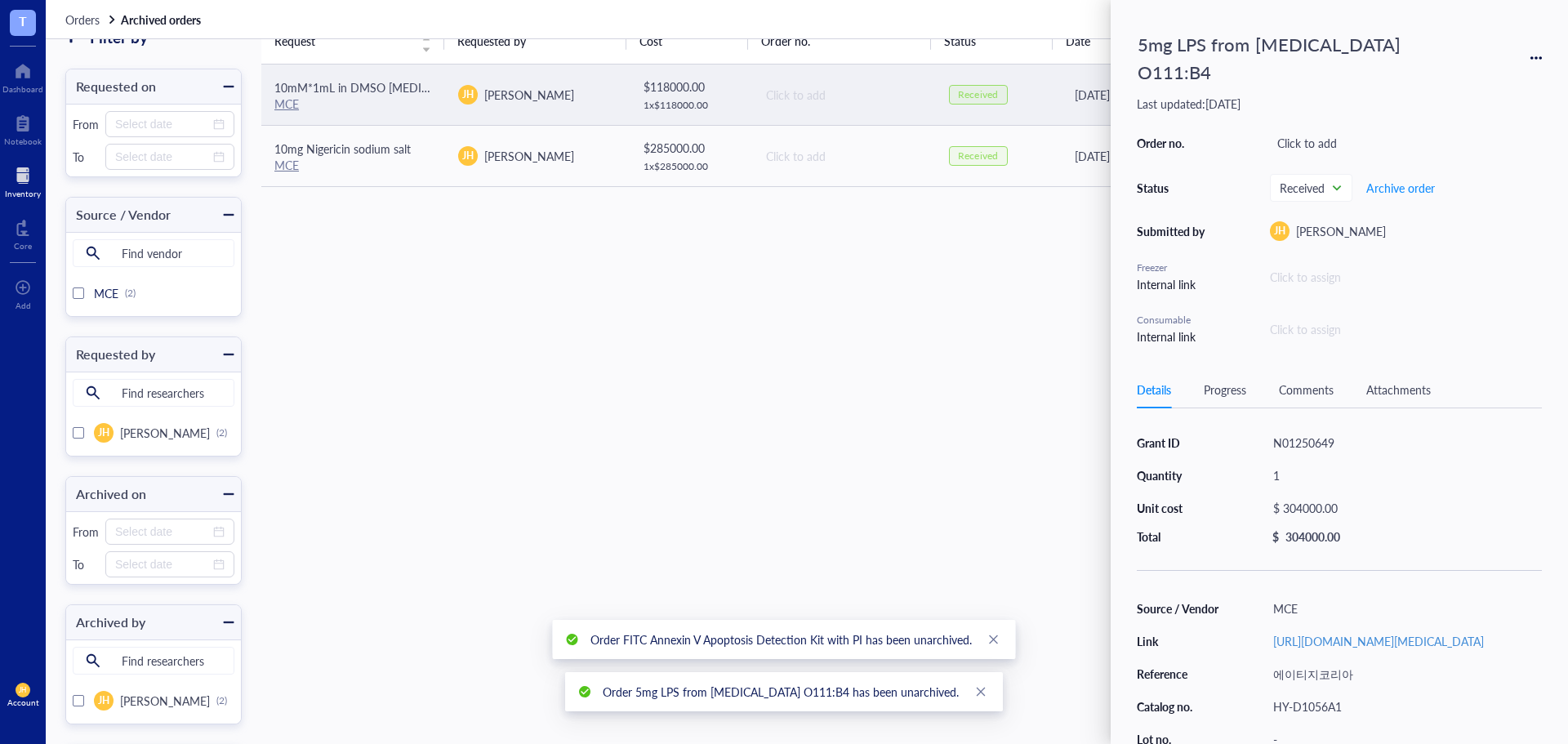
scroll to position [0, 0]
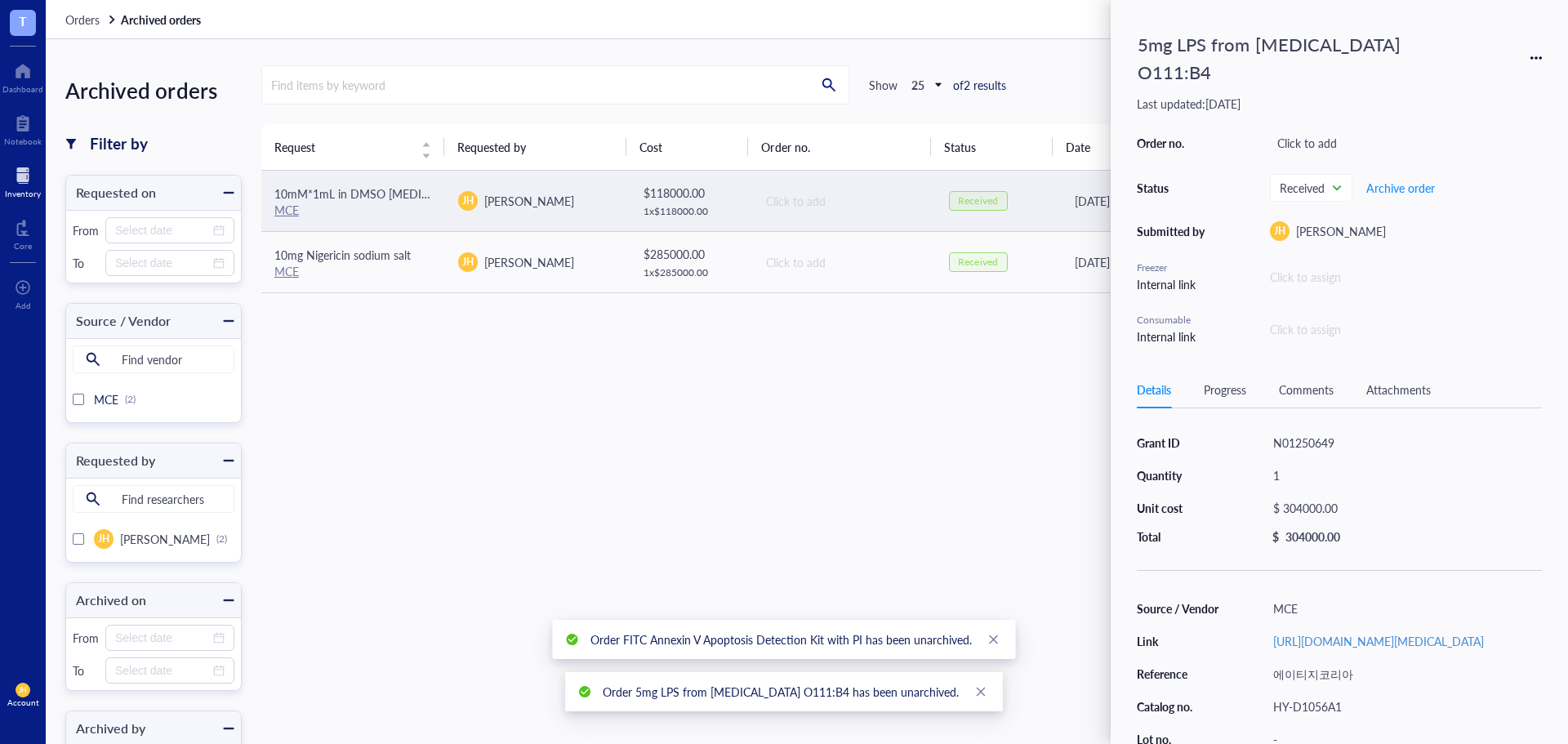
click at [1075, 196] on div "[DATE]" at bounding box center [1183, 200] width 216 height 18
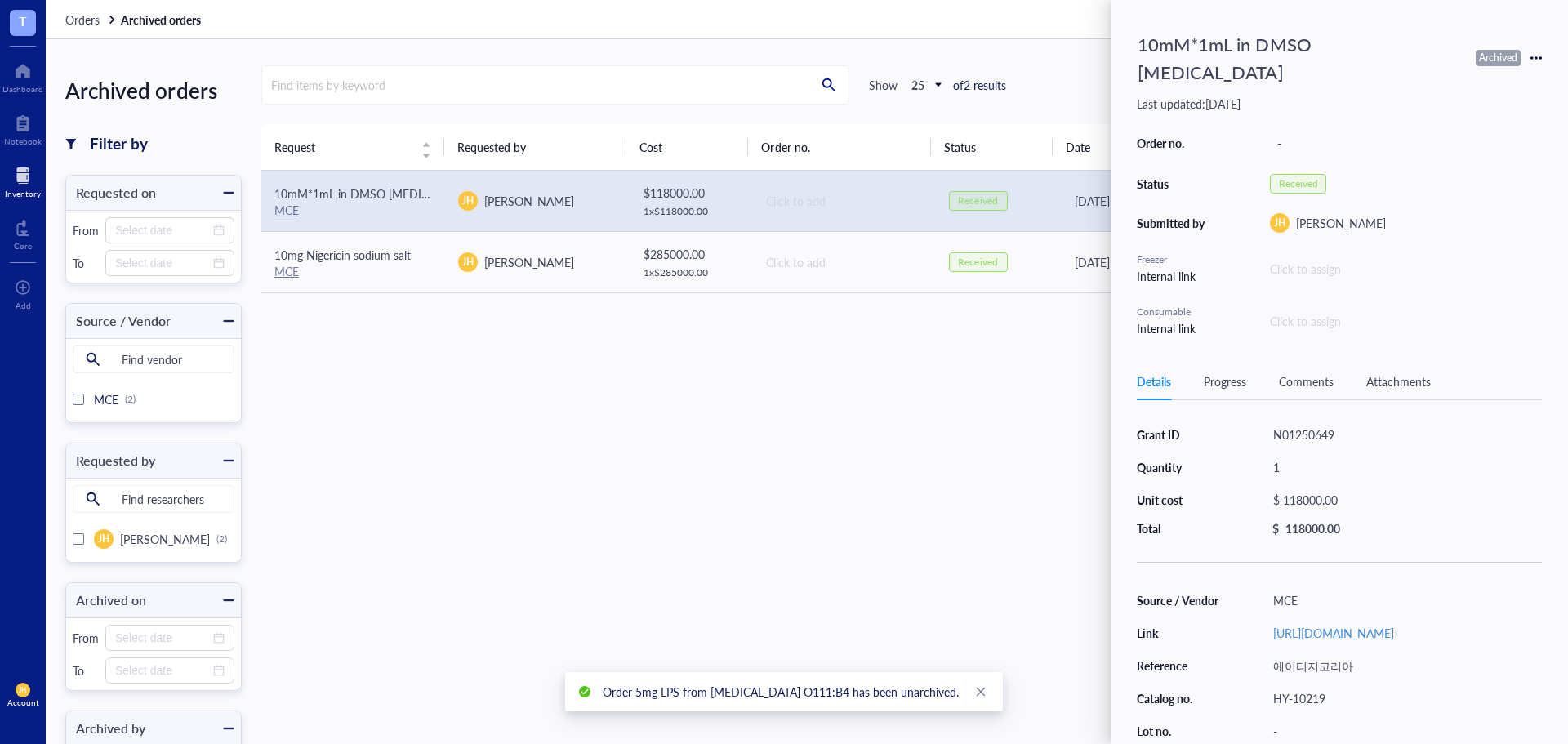
click at [1534, 52] on icon at bounding box center [1537, 58] width 12 height 12
click at [1492, 147] on span "Unarchive" at bounding box center [1478, 146] width 103 height 18
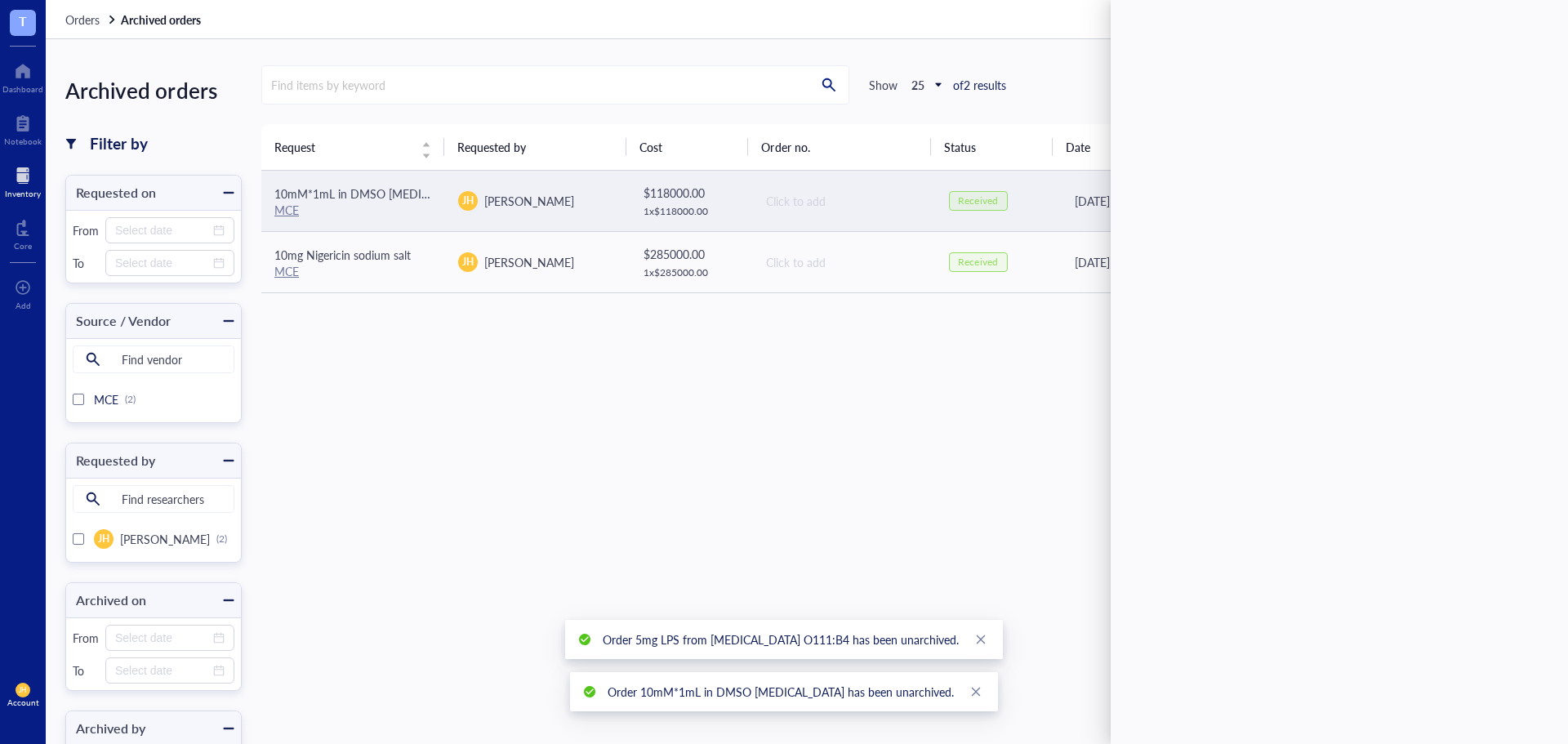
click at [1074, 213] on td "[DATE]" at bounding box center [1181, 201] width 245 height 61
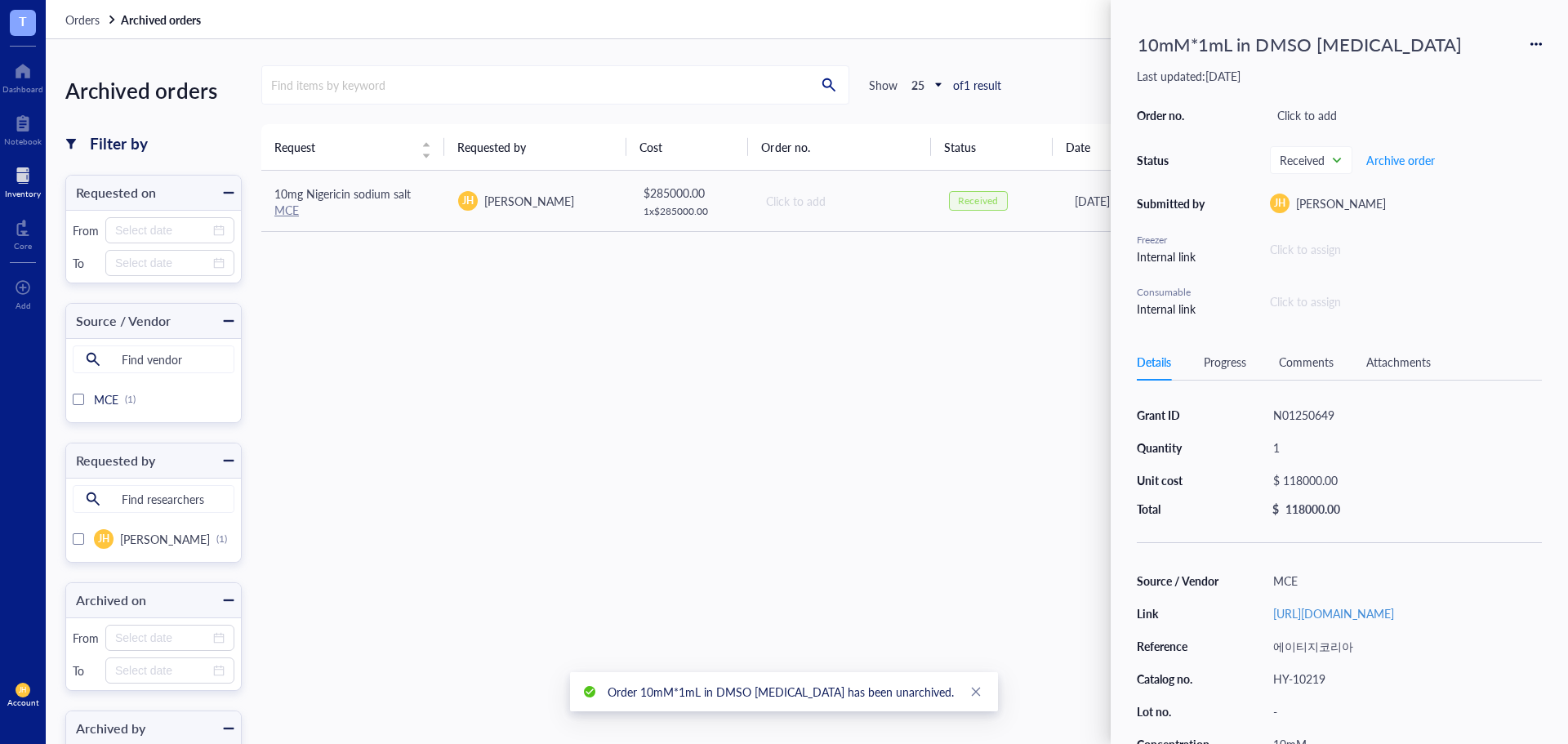
click at [1537, 42] on icon at bounding box center [1537, 44] width 12 height 12
click at [1479, 143] on span "Archive" at bounding box center [1478, 146] width 103 height 18
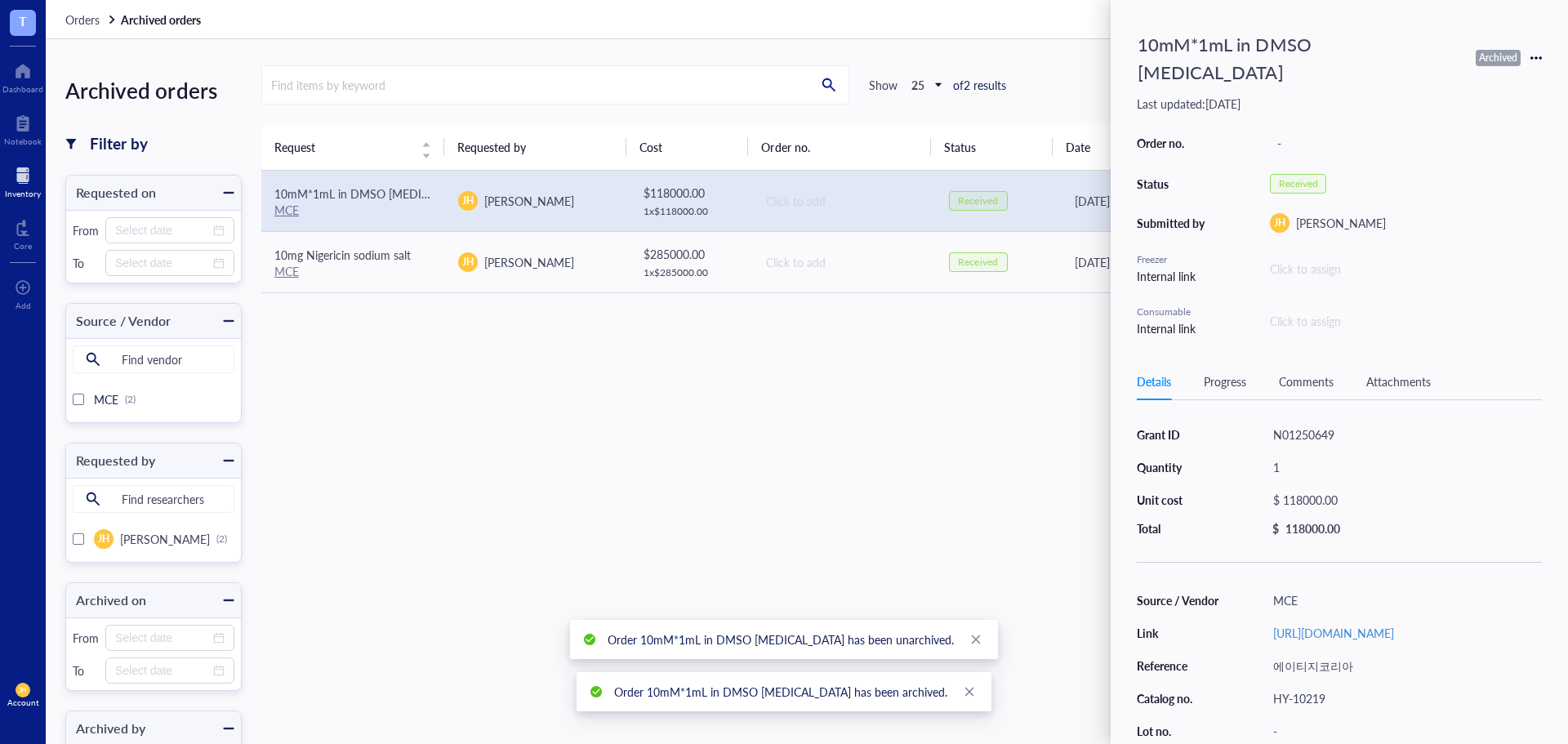
click at [1536, 52] on icon at bounding box center [1537, 58] width 12 height 12
click at [1461, 151] on span "Unarchive" at bounding box center [1478, 146] width 103 height 18
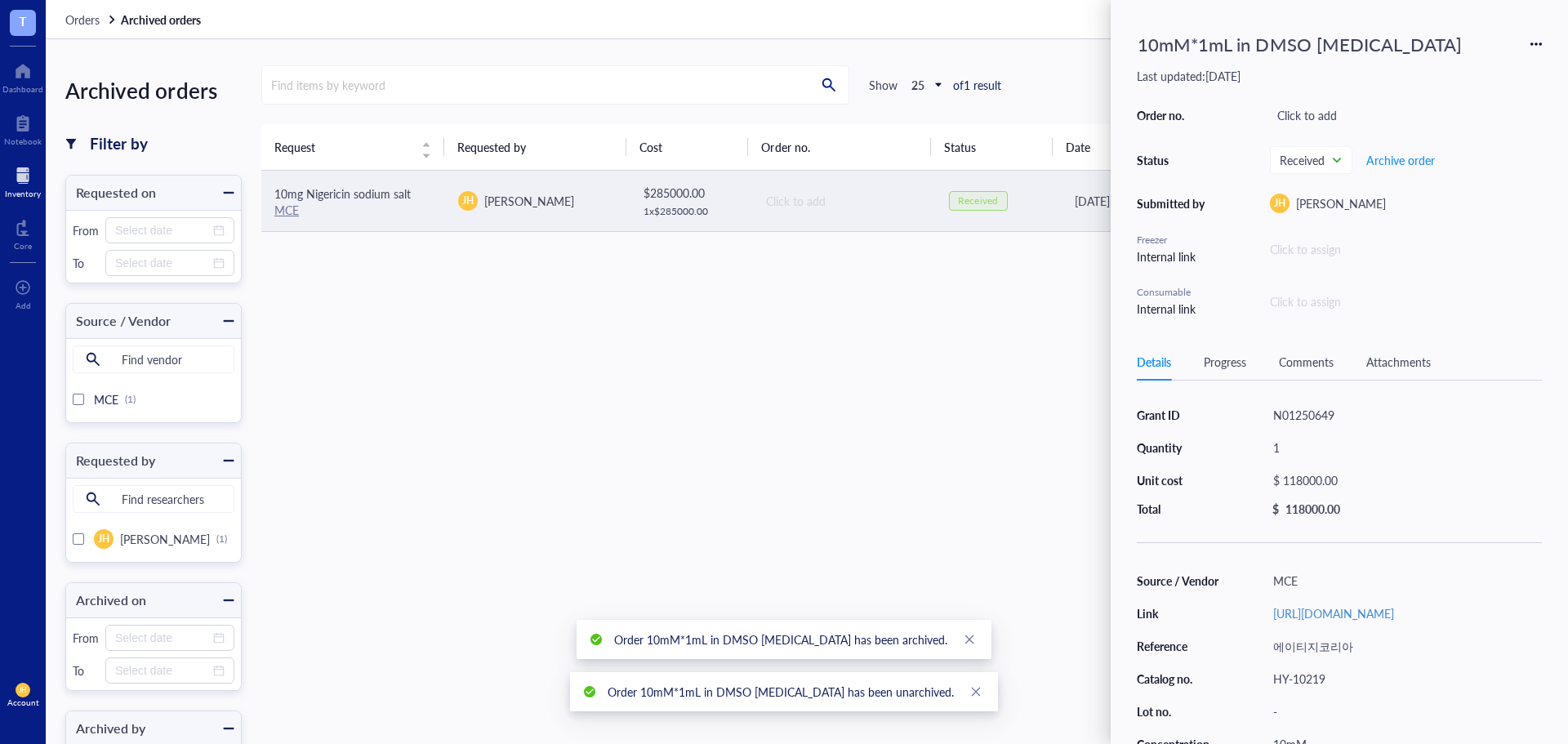
click at [1074, 216] on td "[DATE]" at bounding box center [1181, 201] width 245 height 61
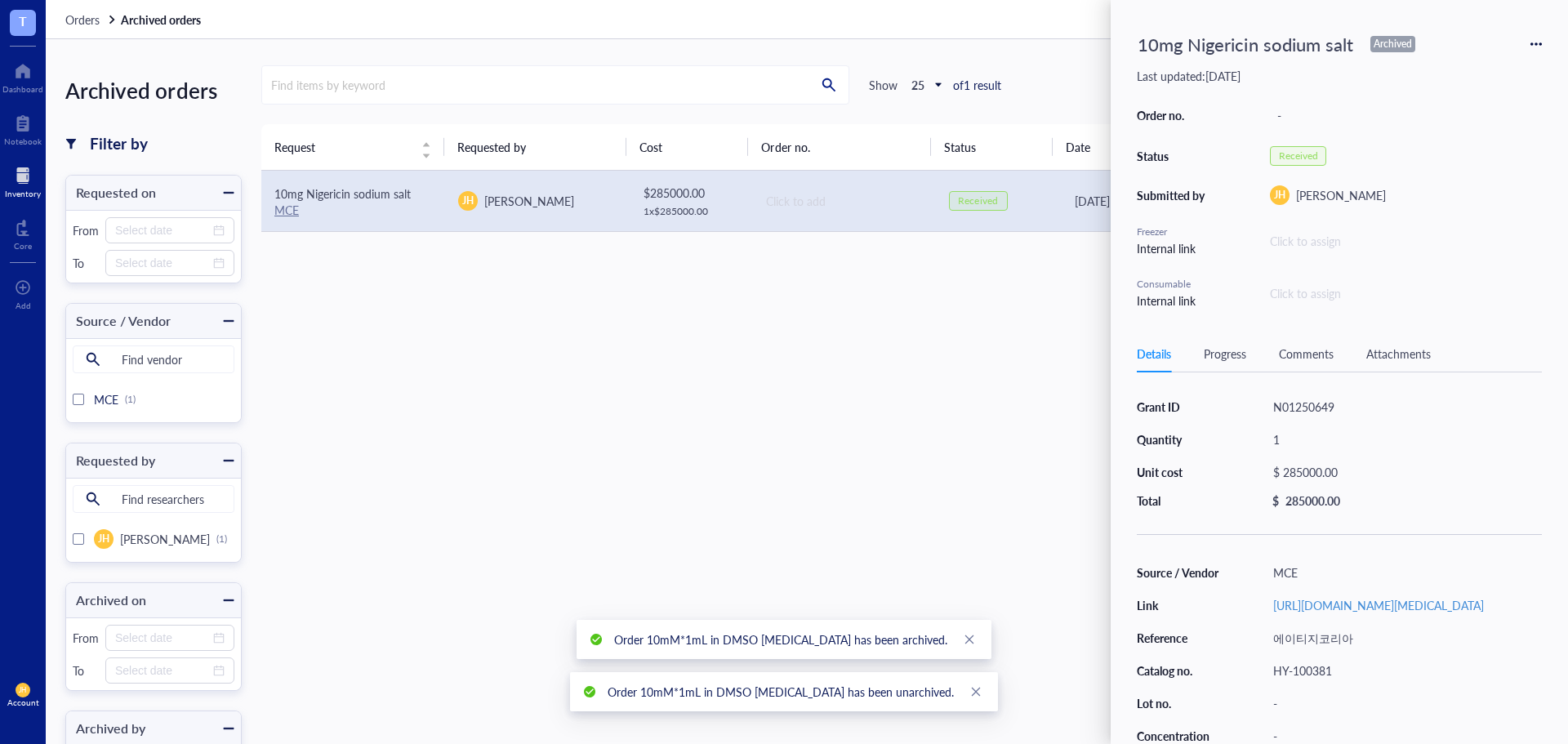
click at [1545, 39] on div "10mg Nigericin [MEDICAL_DATA] Archived Last updated: [DATE] Order no. - Status …" at bounding box center [1339, 372] width 458 height 744
click at [1542, 41] on div "10mg Nigericin [MEDICAL_DATA] Archived Last updated: [DATE] Order no. - Status …" at bounding box center [1339, 372] width 458 height 744
click at [1535, 46] on icon at bounding box center [1537, 44] width 12 height 12
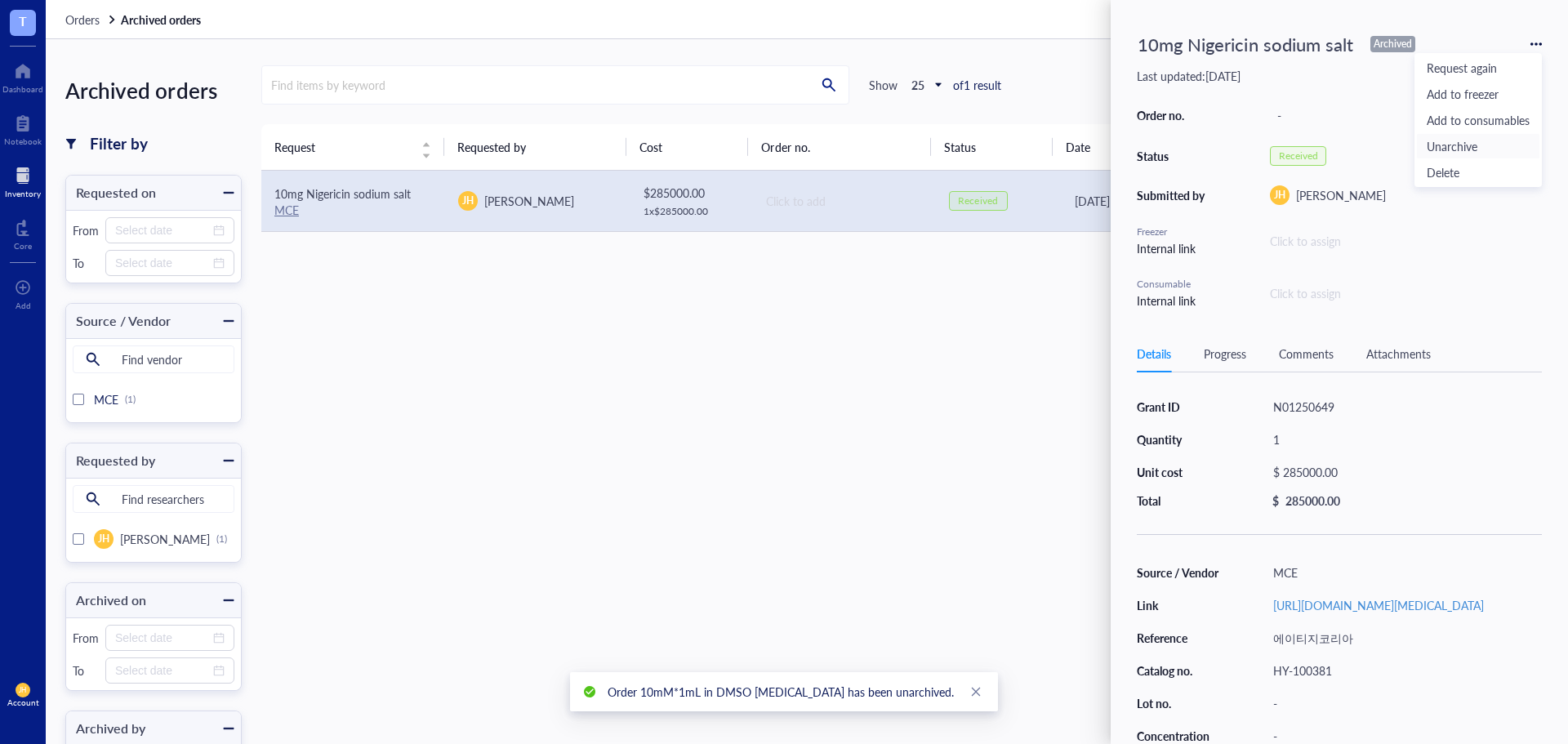
click at [1512, 146] on span "Unarchive" at bounding box center [1478, 146] width 103 height 18
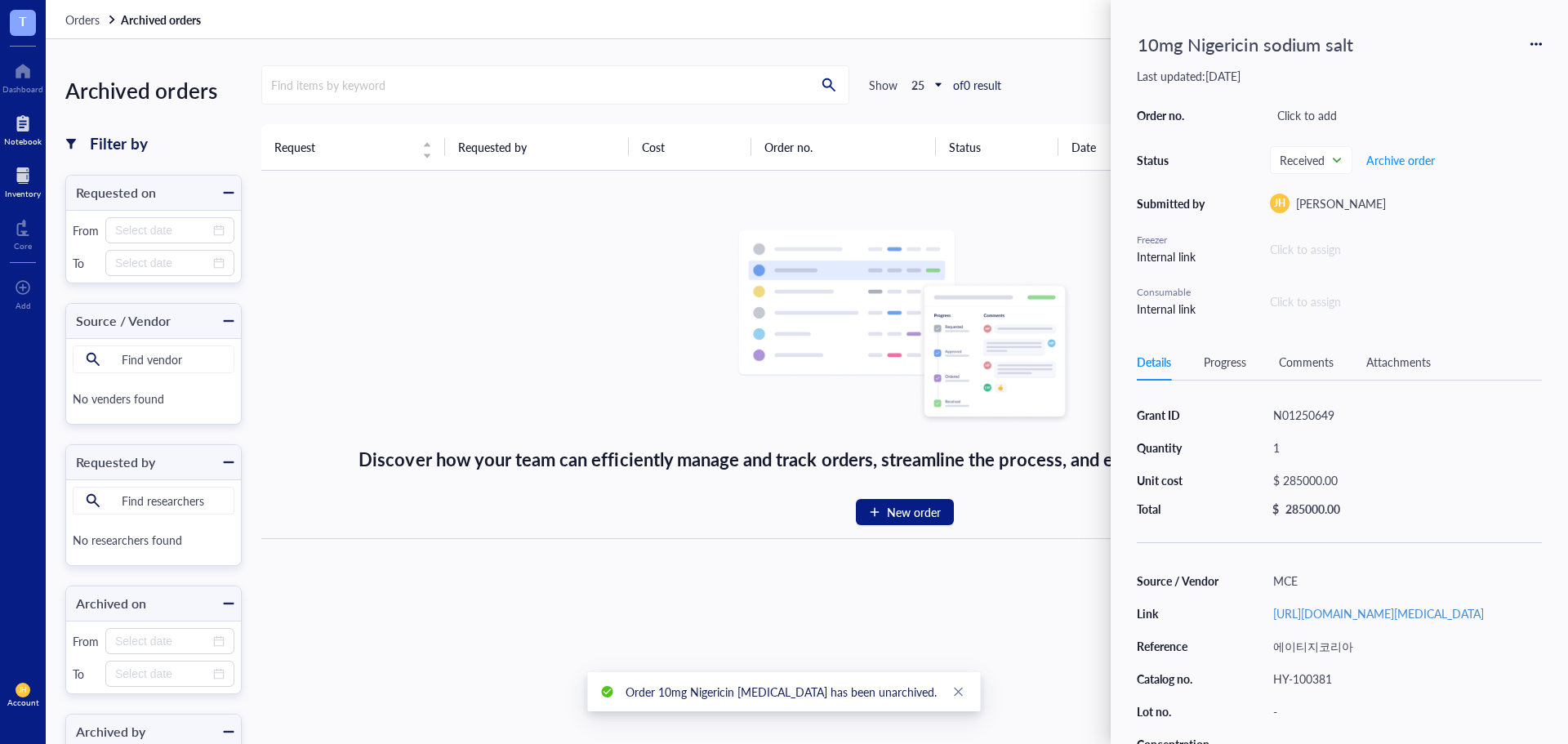
click at [35, 119] on div at bounding box center [23, 123] width 37 height 27
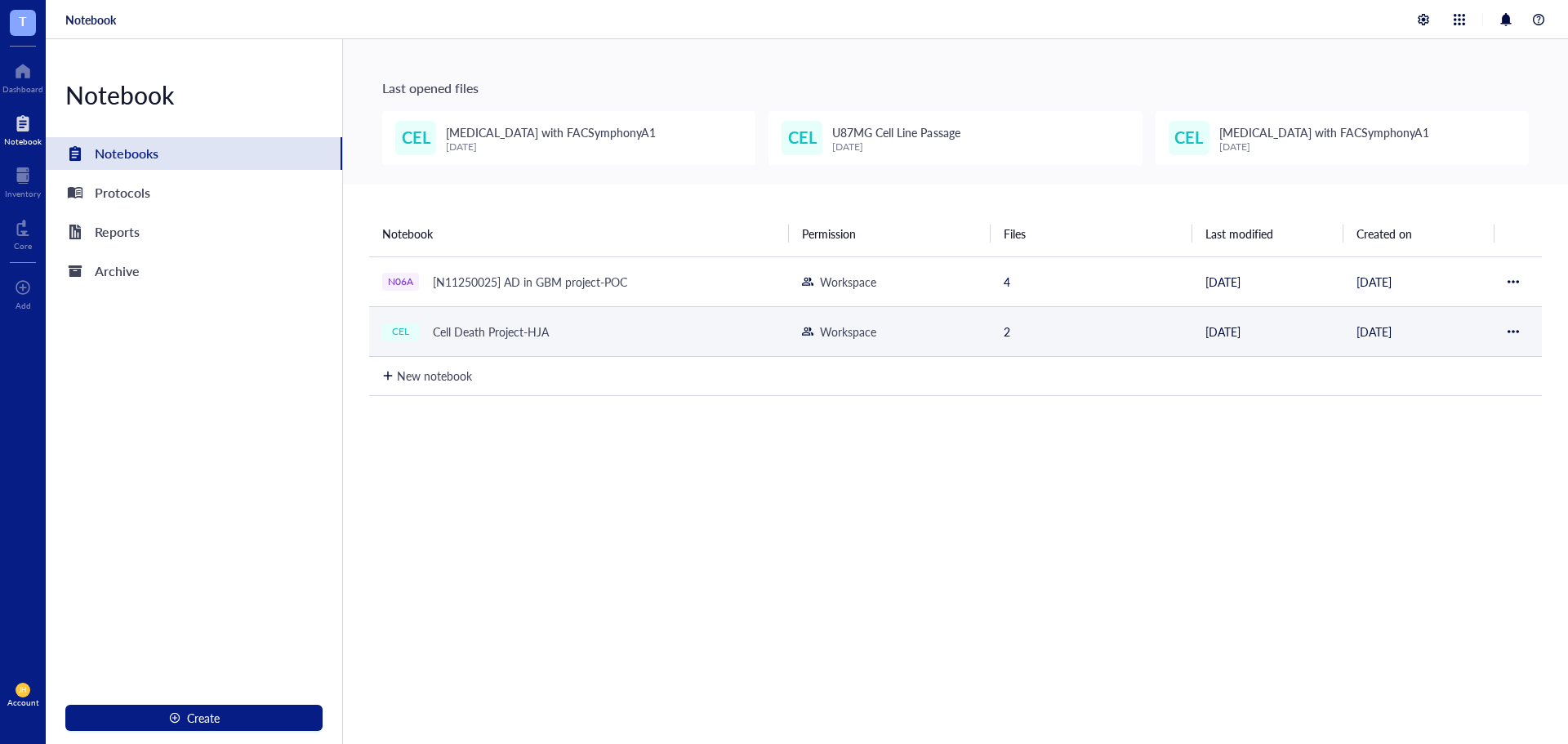
click at [501, 341] on div "Cell Death Project-HJA" at bounding box center [490, 331] width 131 height 23
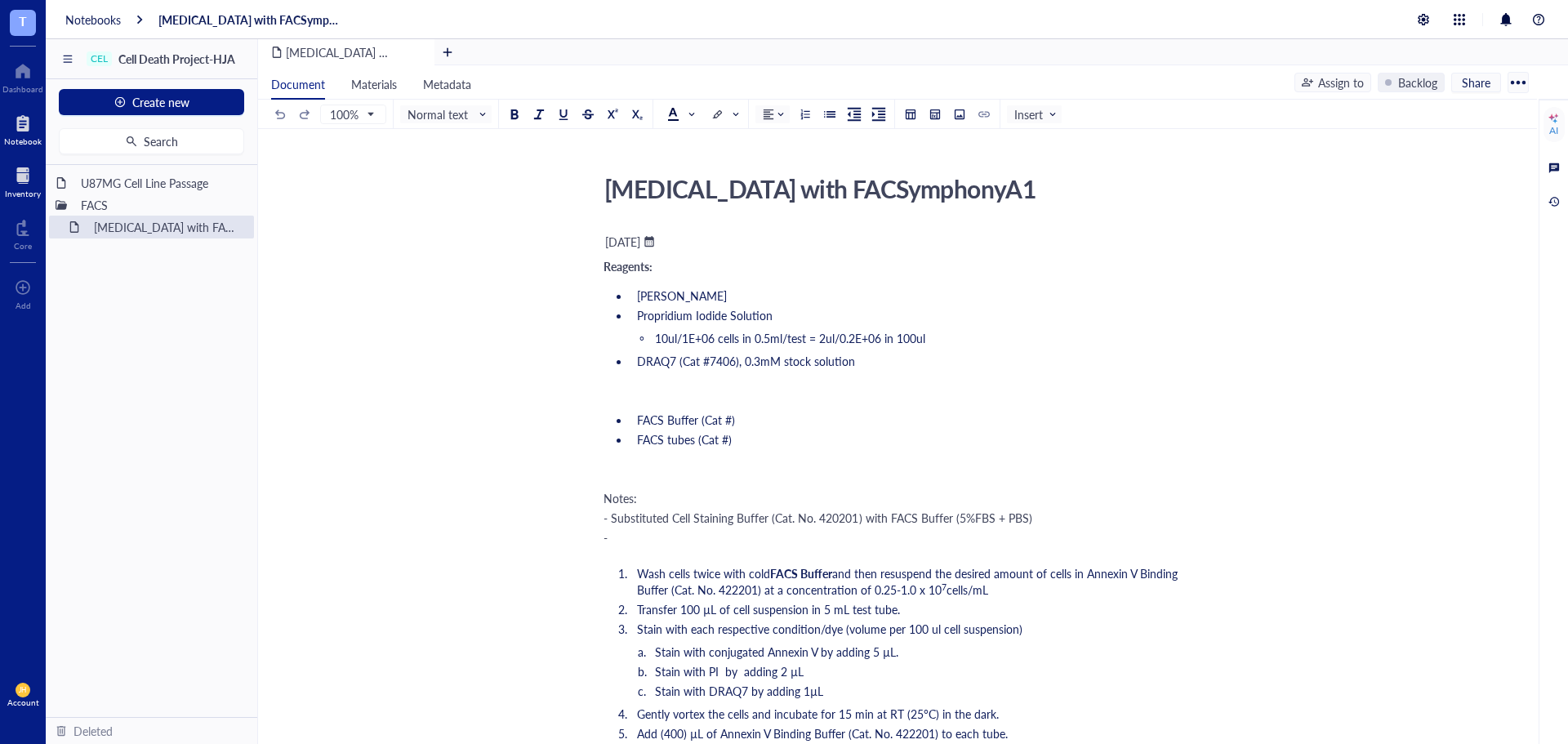
click at [31, 186] on div at bounding box center [23, 176] width 36 height 27
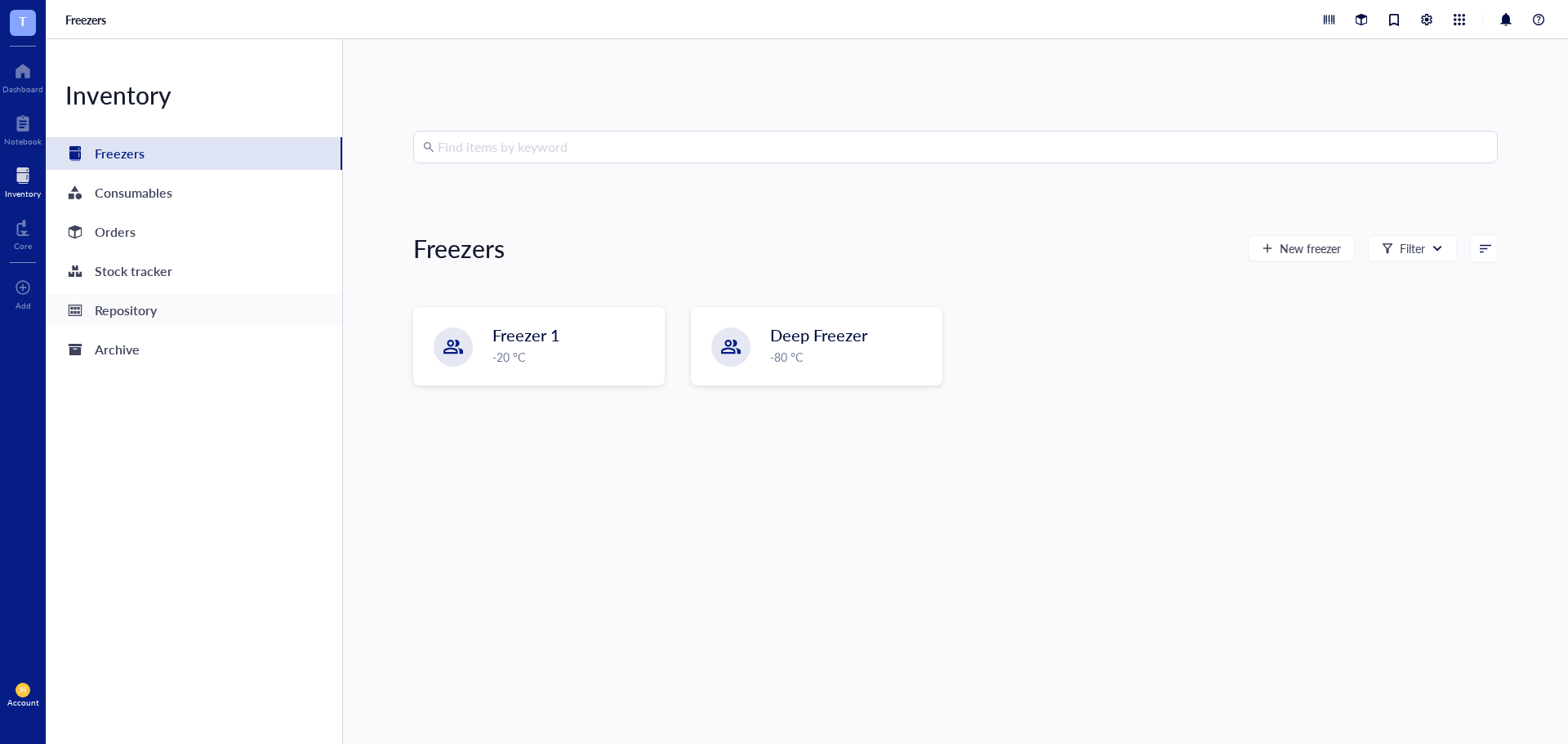
click at [172, 317] on div "Repository" at bounding box center [194, 309] width 297 height 32
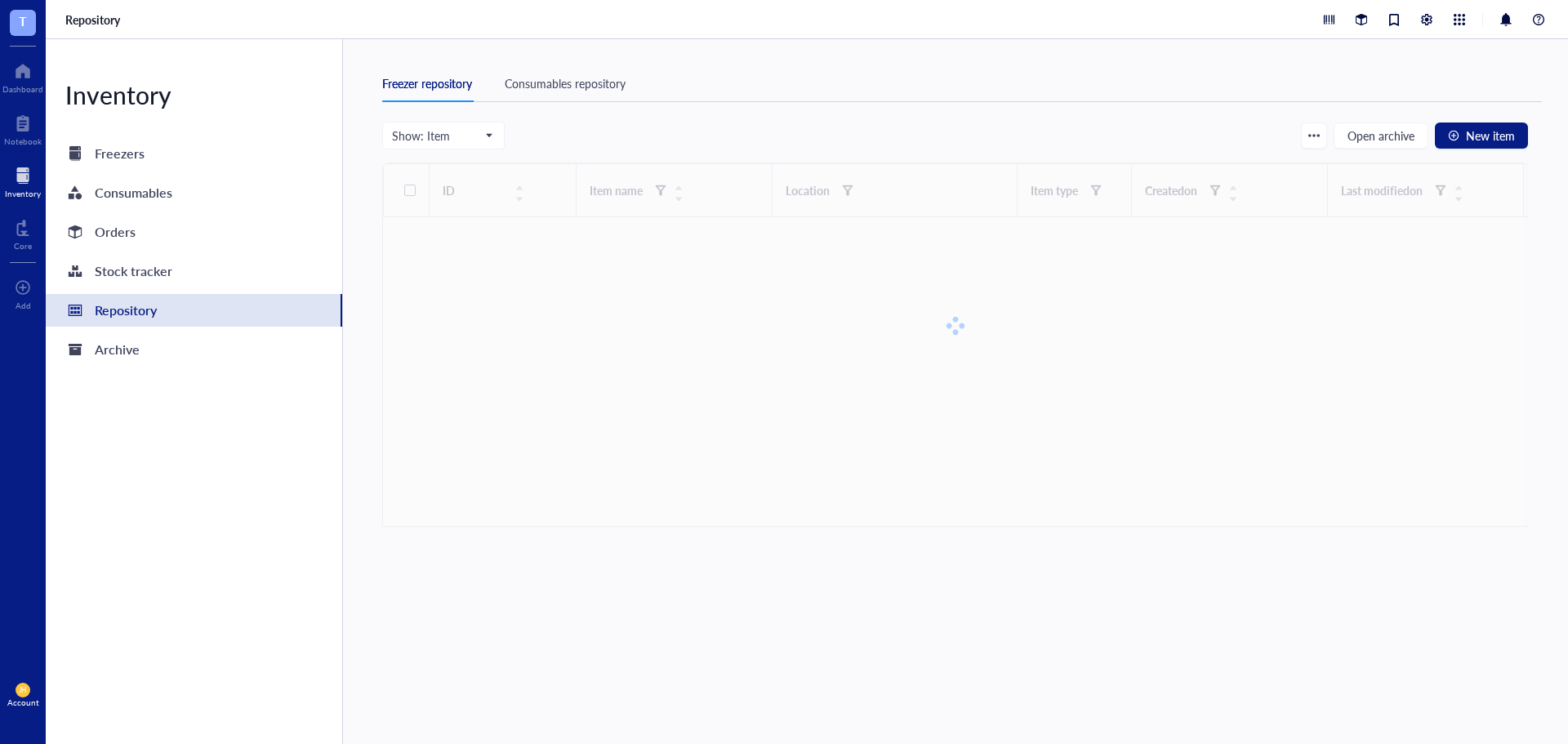
click at [560, 84] on div "Consumables repository" at bounding box center [565, 83] width 121 height 18
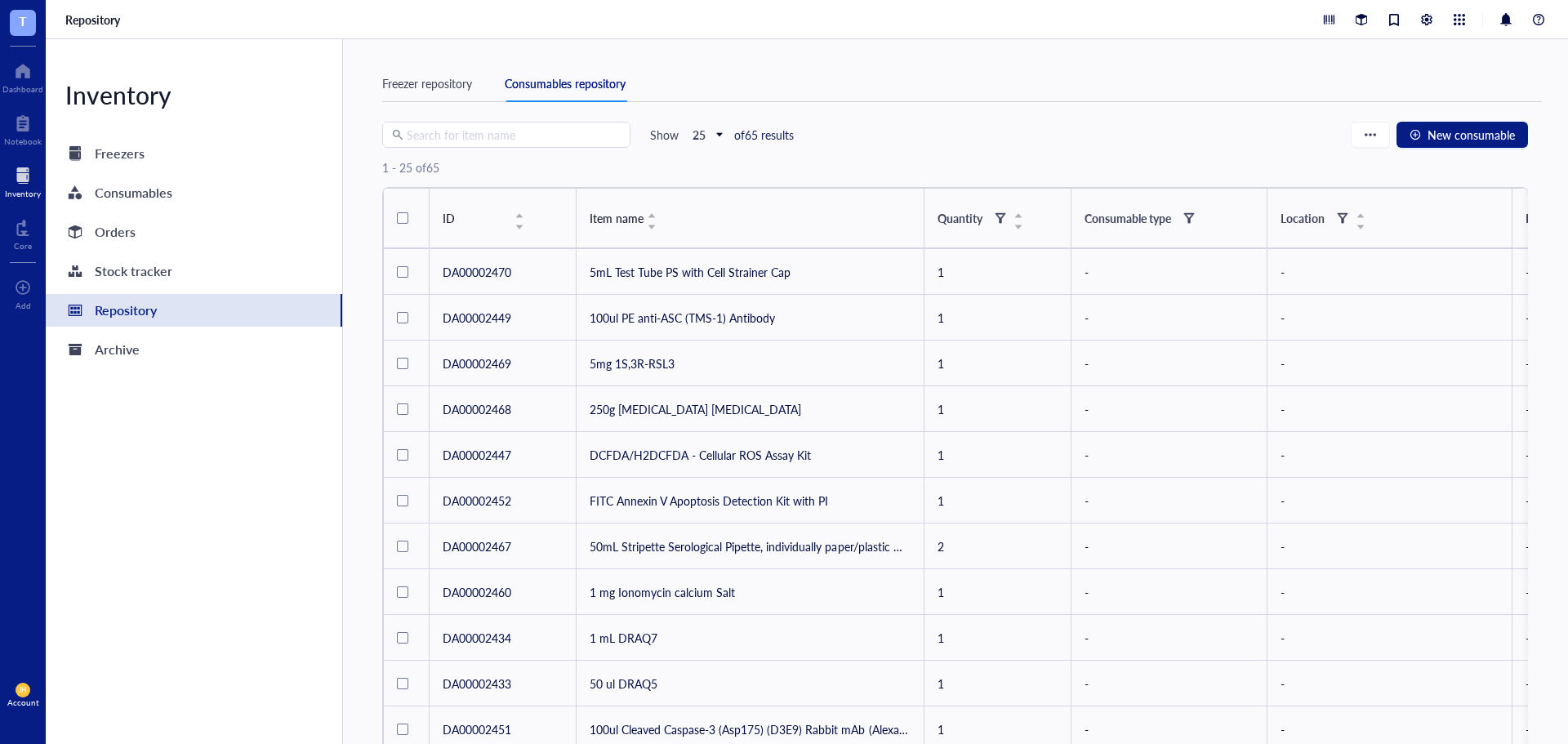
click at [538, 143] on input "search" at bounding box center [514, 134] width 214 height 25
type input "caspase"
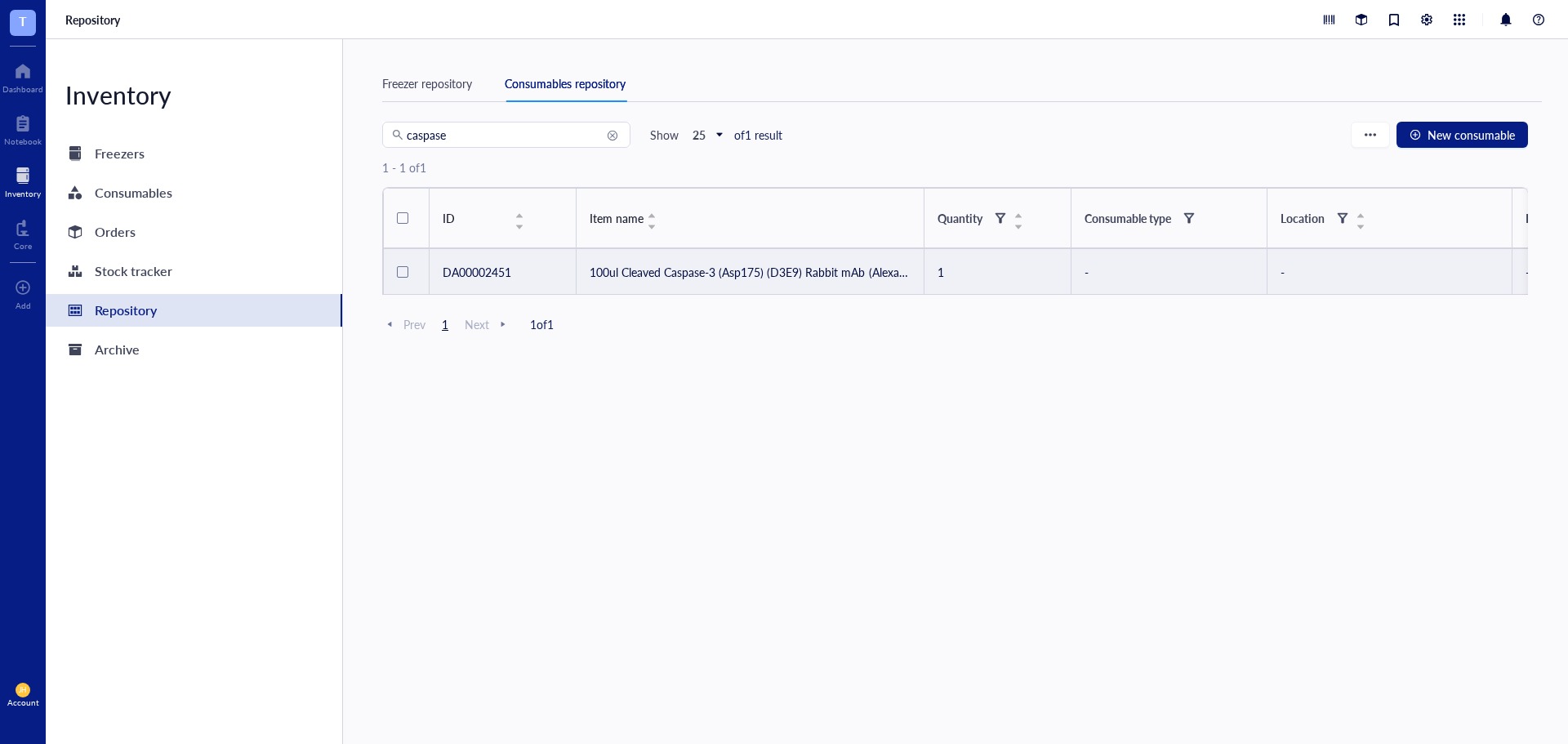
click at [730, 275] on td "100ul Cleaved Caspase-3 (Asp175) (D3E9) Rabbit mAb (Alexa Fluor 647 Conjugate)" at bounding box center [750, 272] width 348 height 46
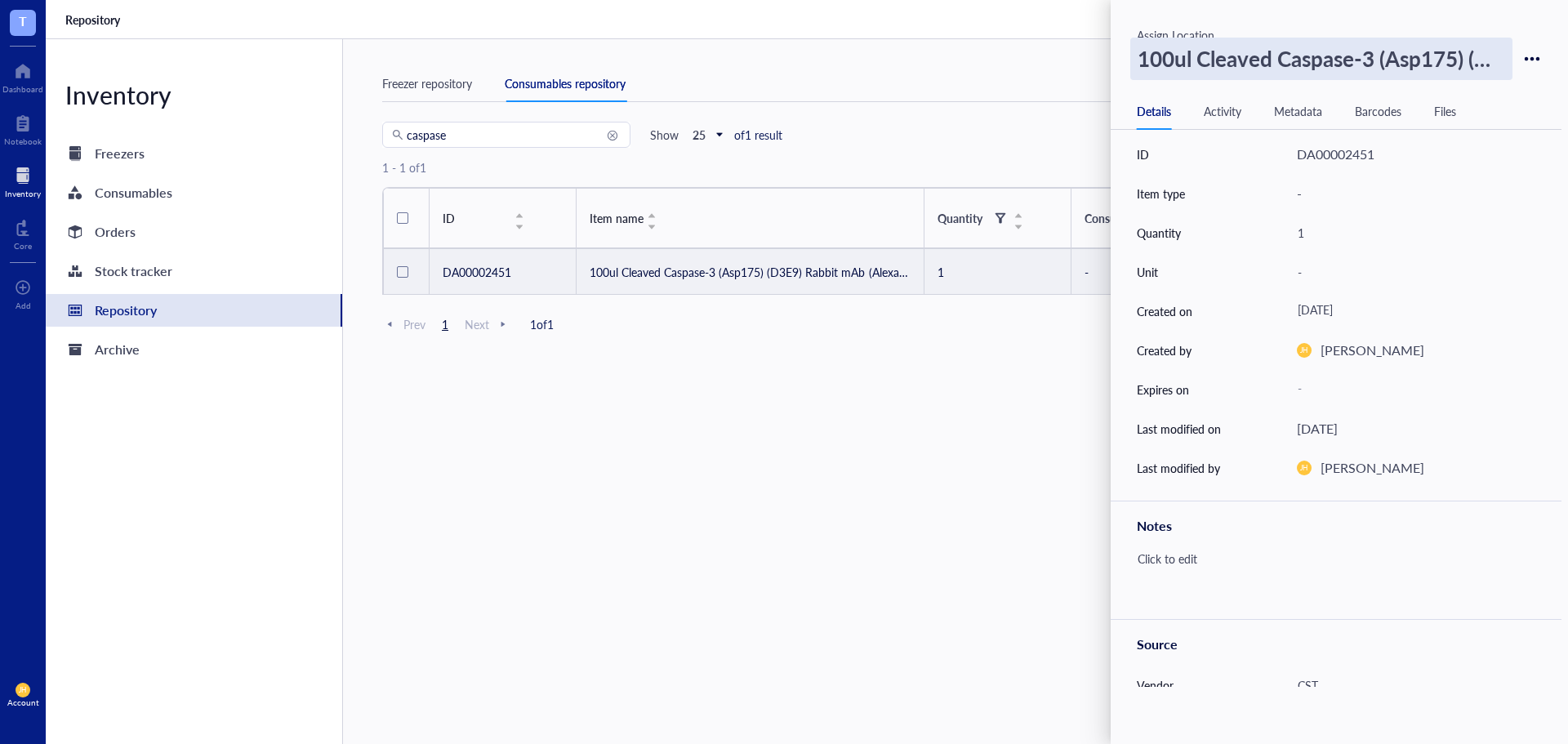
click at [1463, 74] on div "100ul Cleaved Caspase-3 (Asp175) (D3E9) Rabbit mAb (Alexa Fluor 647 Conjugate)" at bounding box center [1321, 58] width 382 height 42
click at [1441, 315] on div "[DATE]" at bounding box center [1409, 311] width 239 height 29
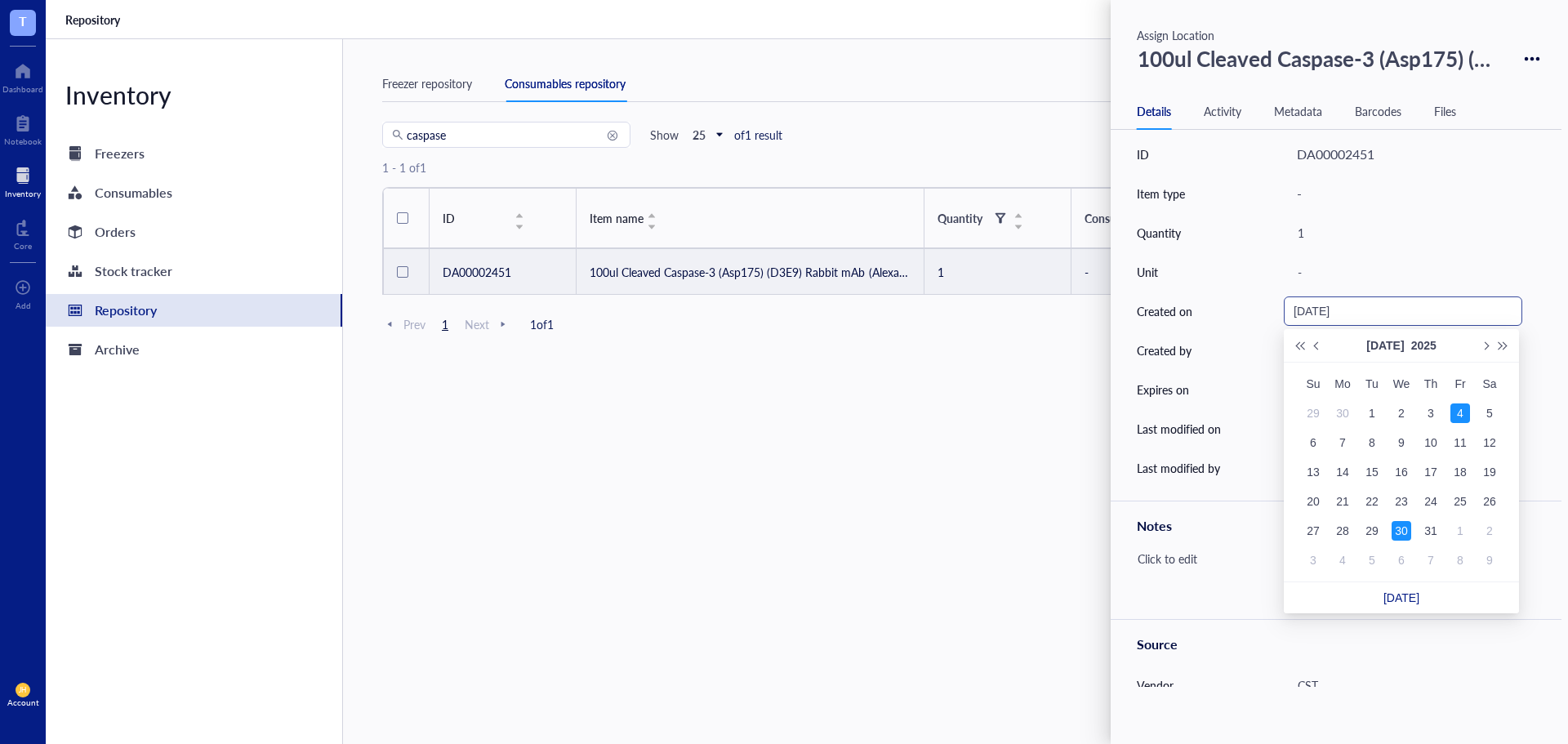
type input "[DATE]"
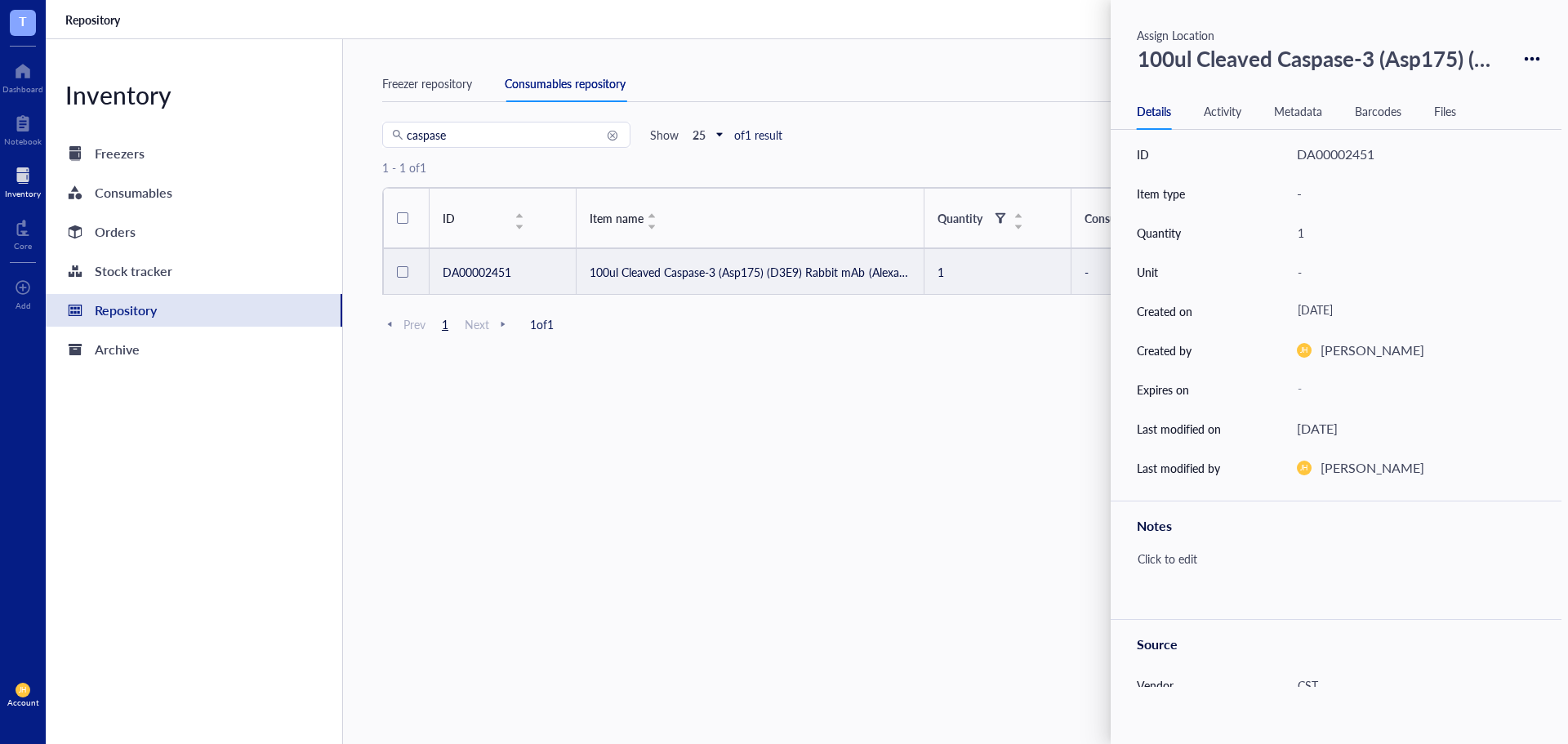
click at [1563, 101] on div "Assign Location 100ul Cleaved Caspase-3 (Asp175) (D3E9) Rabbit mAb (Alexa [MEDI…" at bounding box center [1339, 372] width 458 height 744
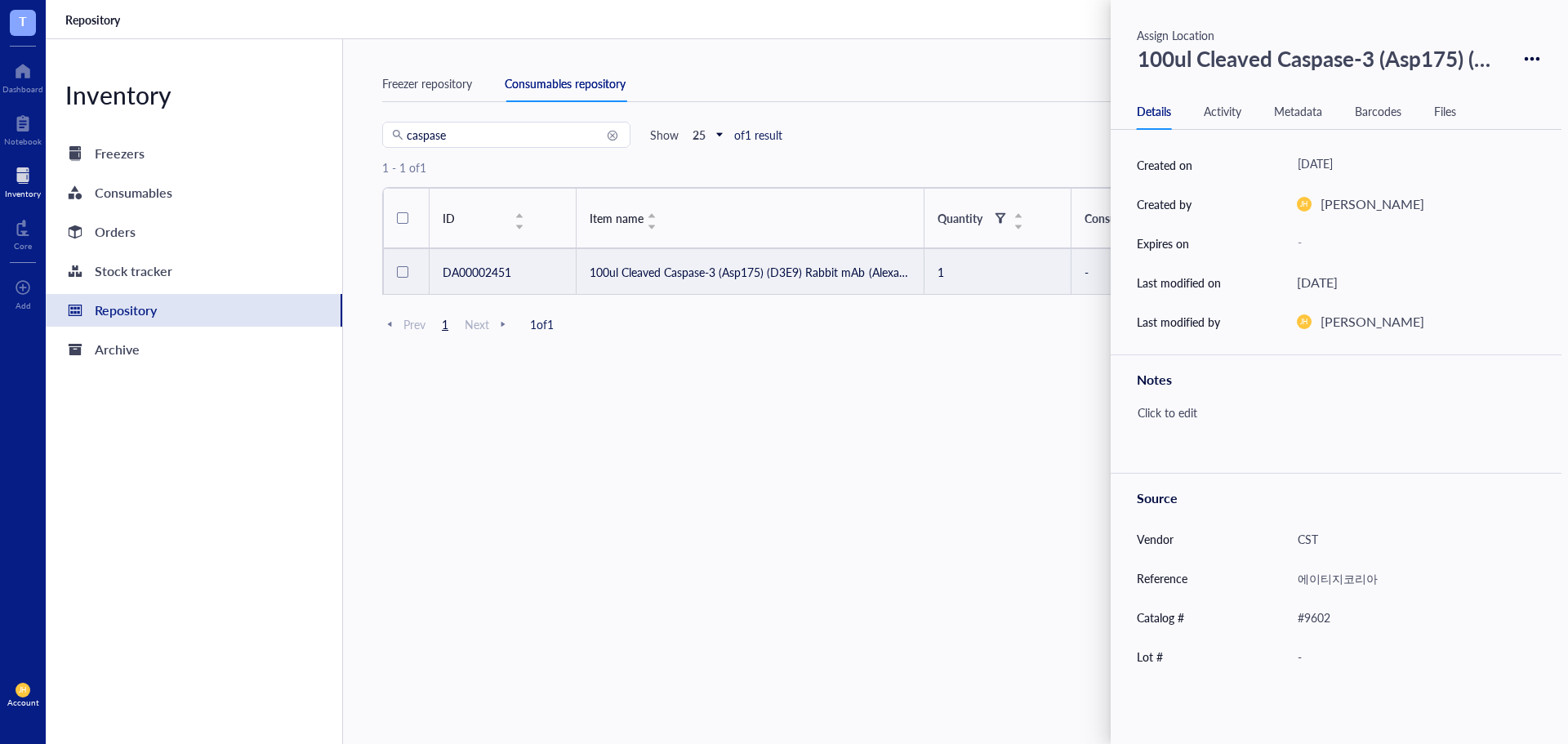
scroll to position [227, 0]
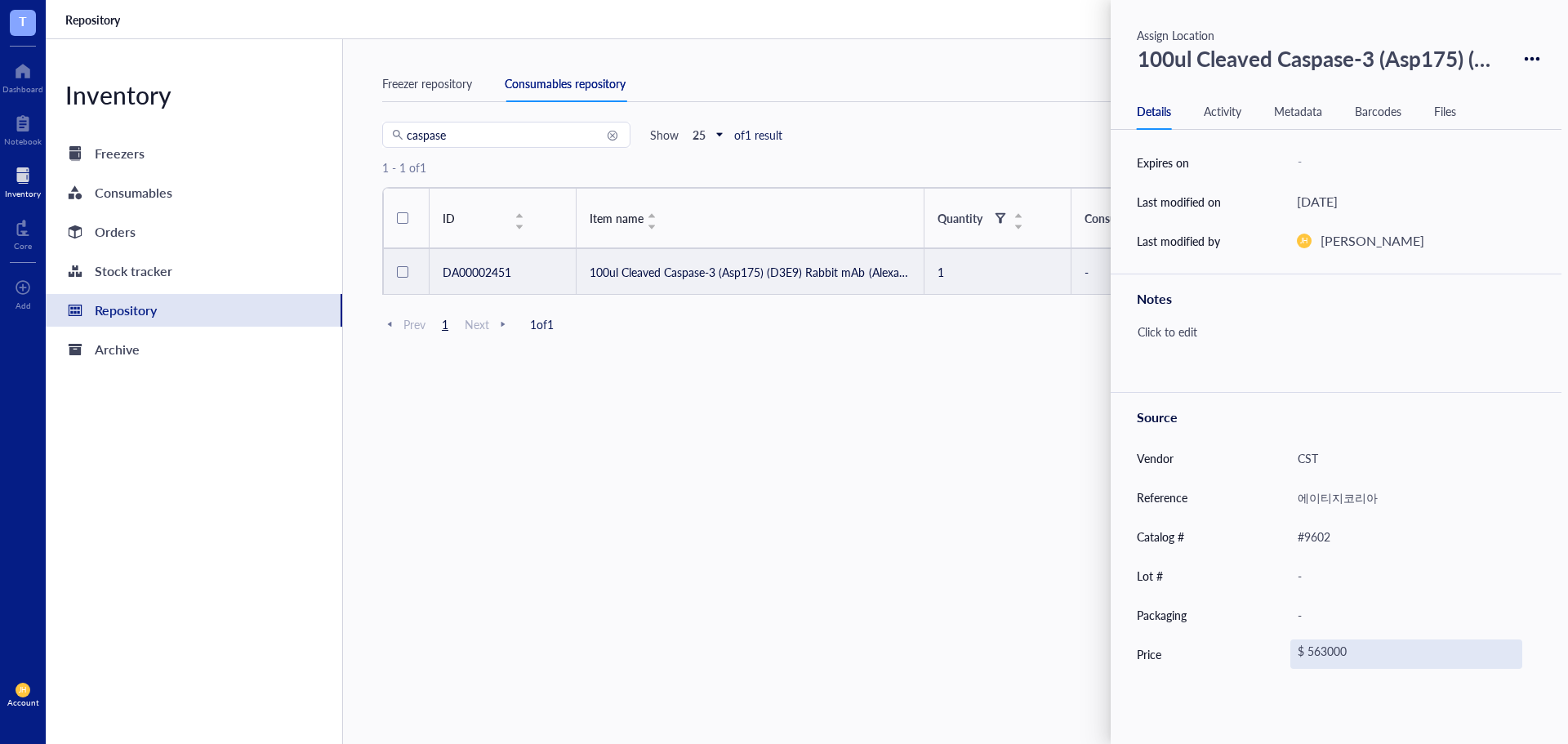
click at [1301, 659] on div "$ 563000" at bounding box center [1406, 654] width 232 height 29
click at [1322, 651] on span "$" at bounding box center [1311, 654] width 22 height 15
click at [1338, 617] on div "₩ KRW" at bounding box center [1325, 619] width 41 height 15
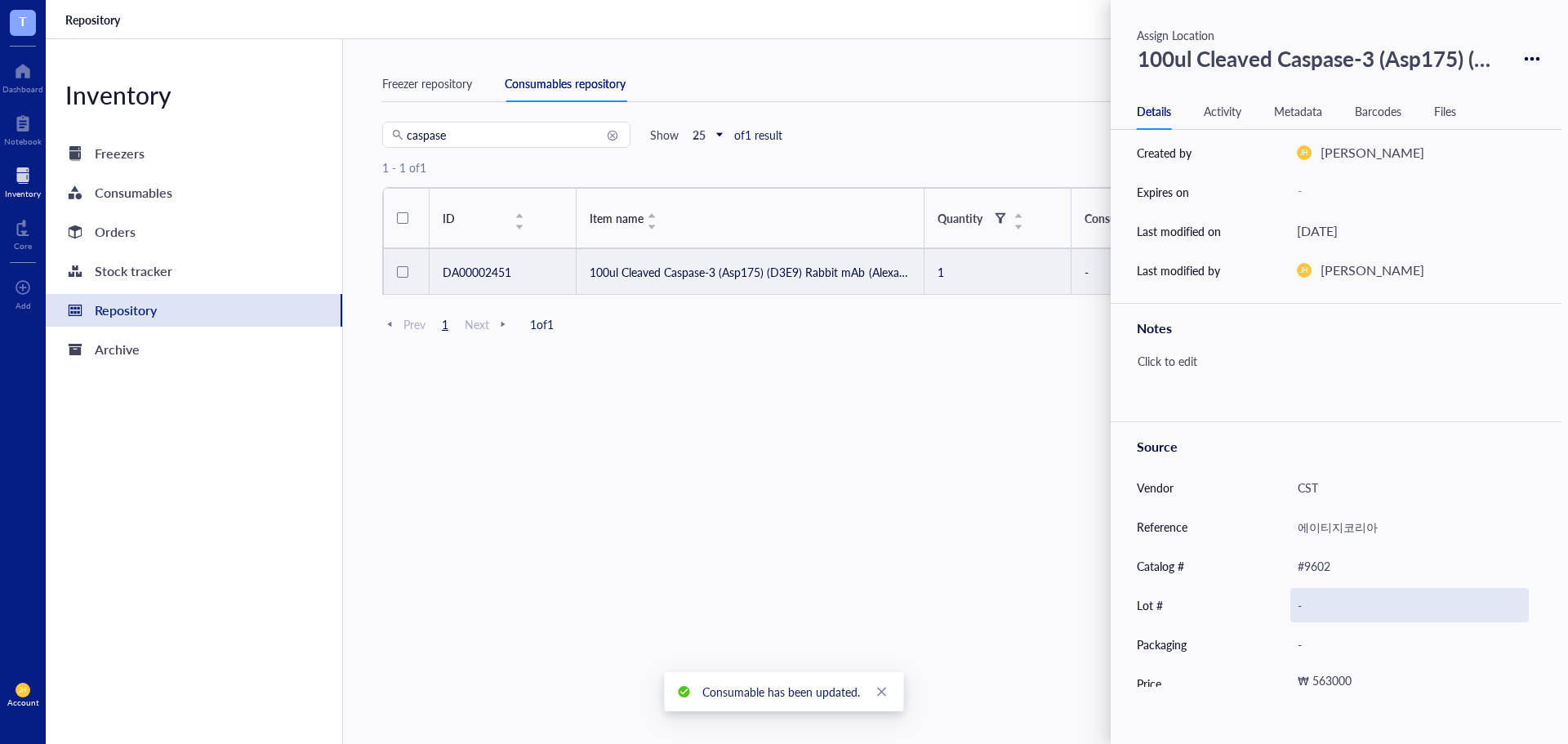
scroll to position [227, 0]
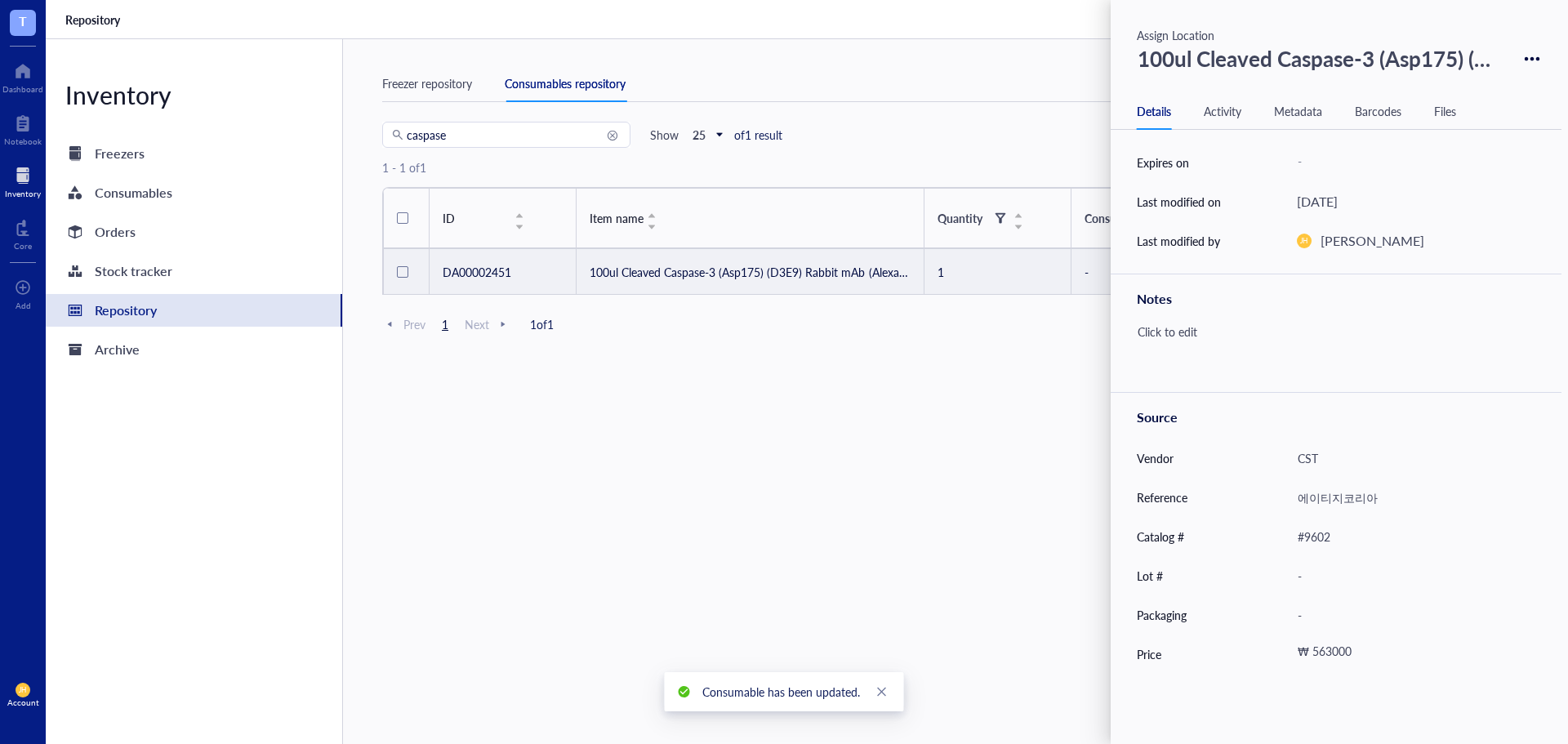
click at [838, 426] on div "caspase Show 25 of 1 result New consumable 1 - 1 of 1 ID Item name Quantity Con…" at bounding box center [954, 448] width 1146 height 653
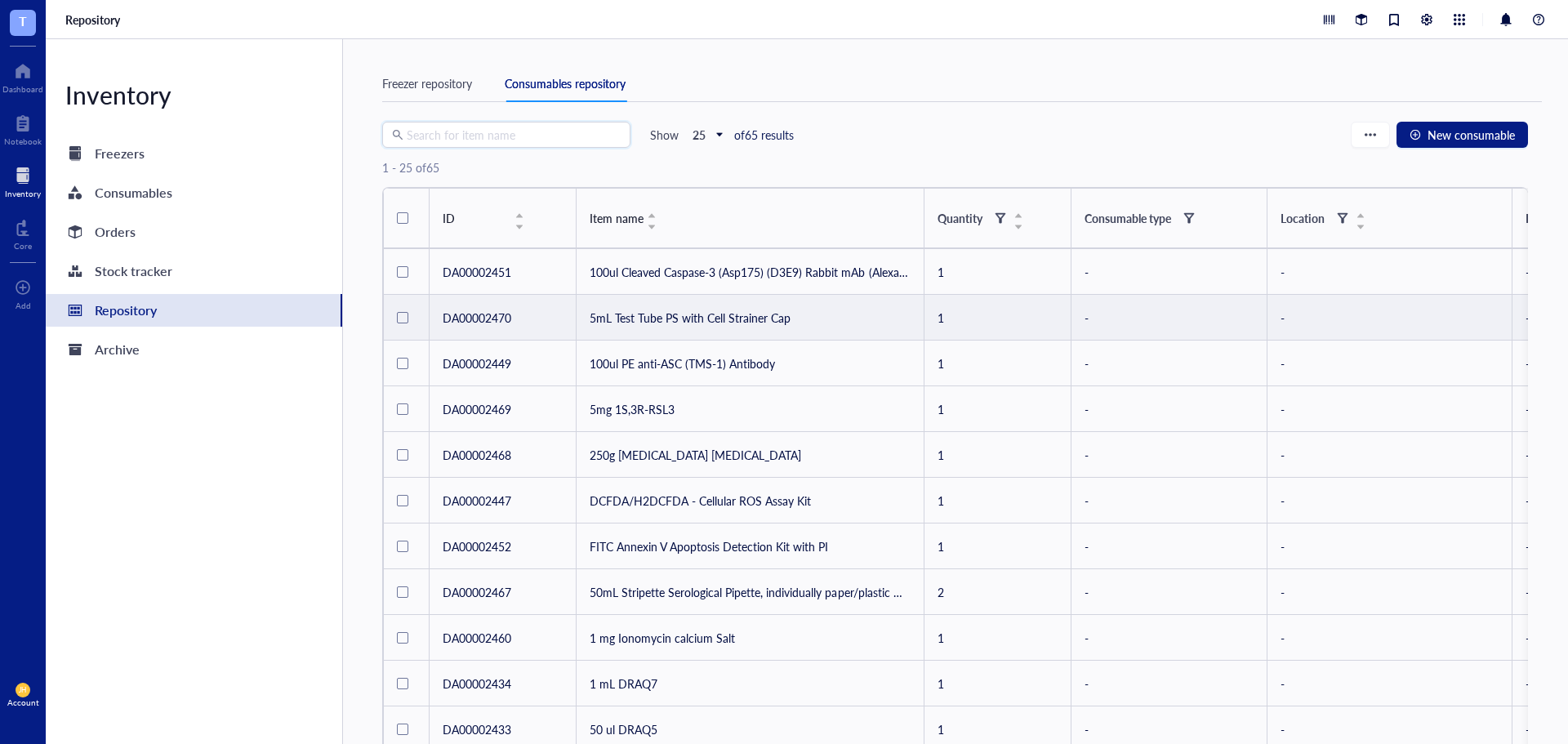
click at [724, 328] on td "5mL Test Tube PS with Cell Strainer Cap" at bounding box center [750, 317] width 348 height 46
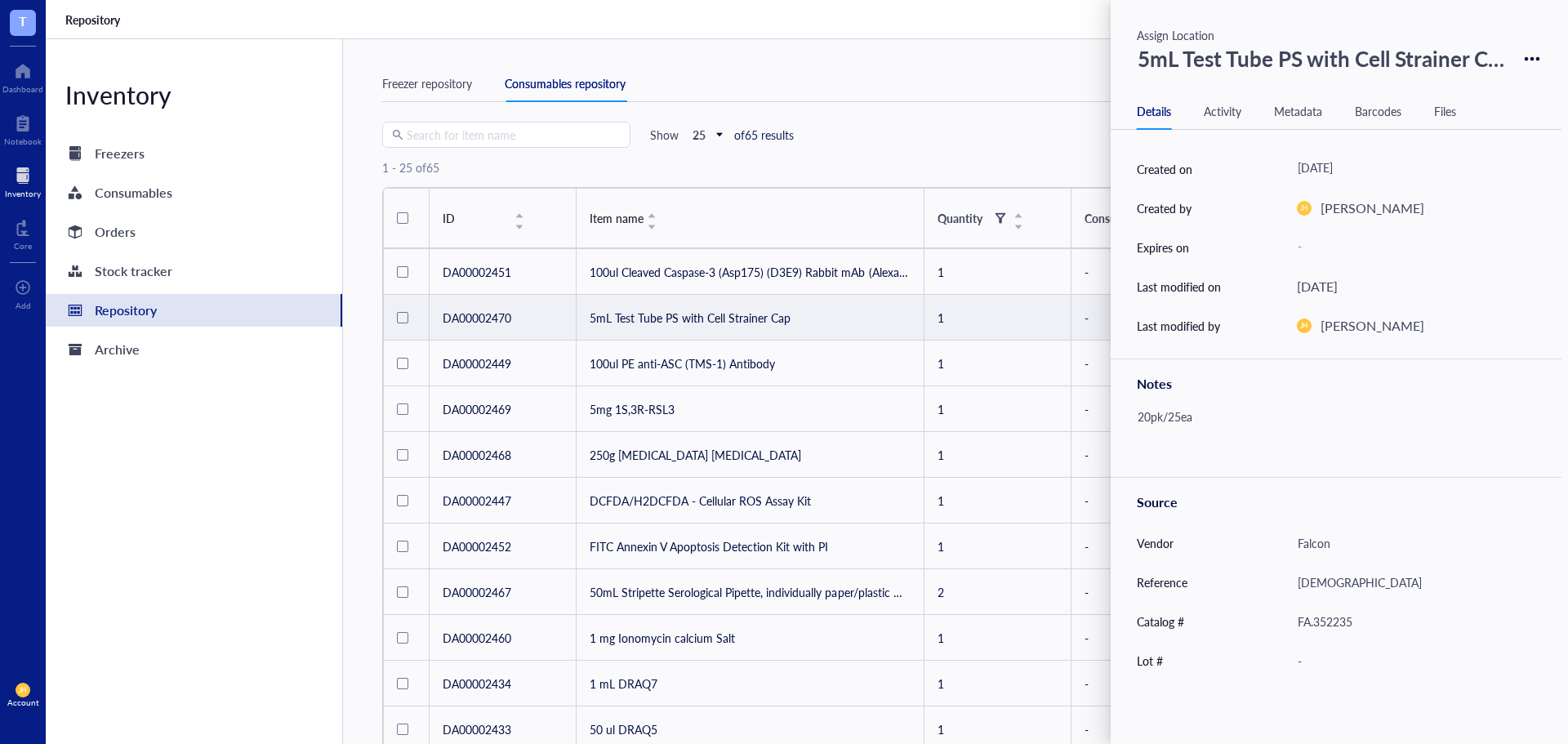
scroll to position [227, 0]
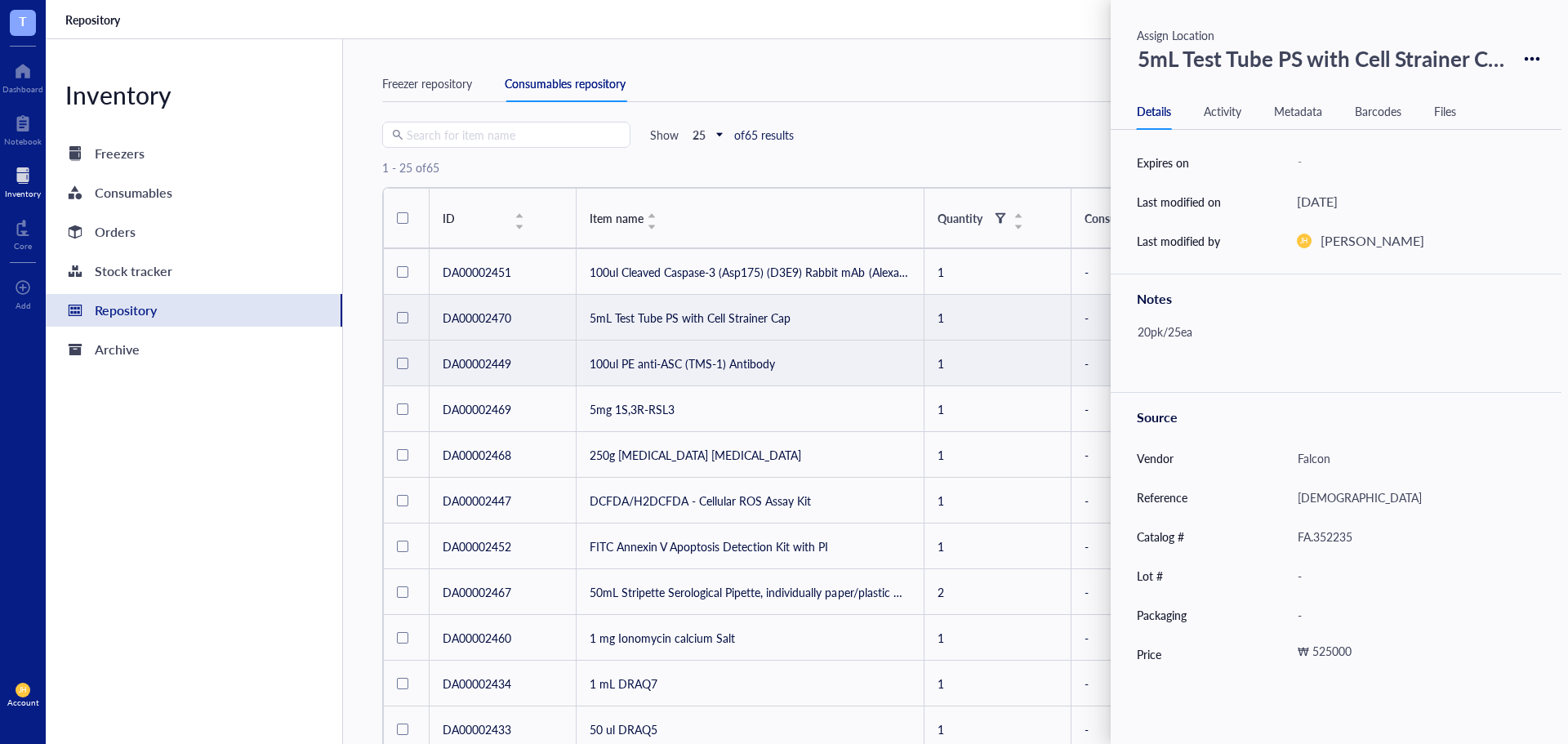
click at [826, 374] on td "100ul PE anti-ASC (TMS-1) Antibody" at bounding box center [750, 363] width 348 height 46
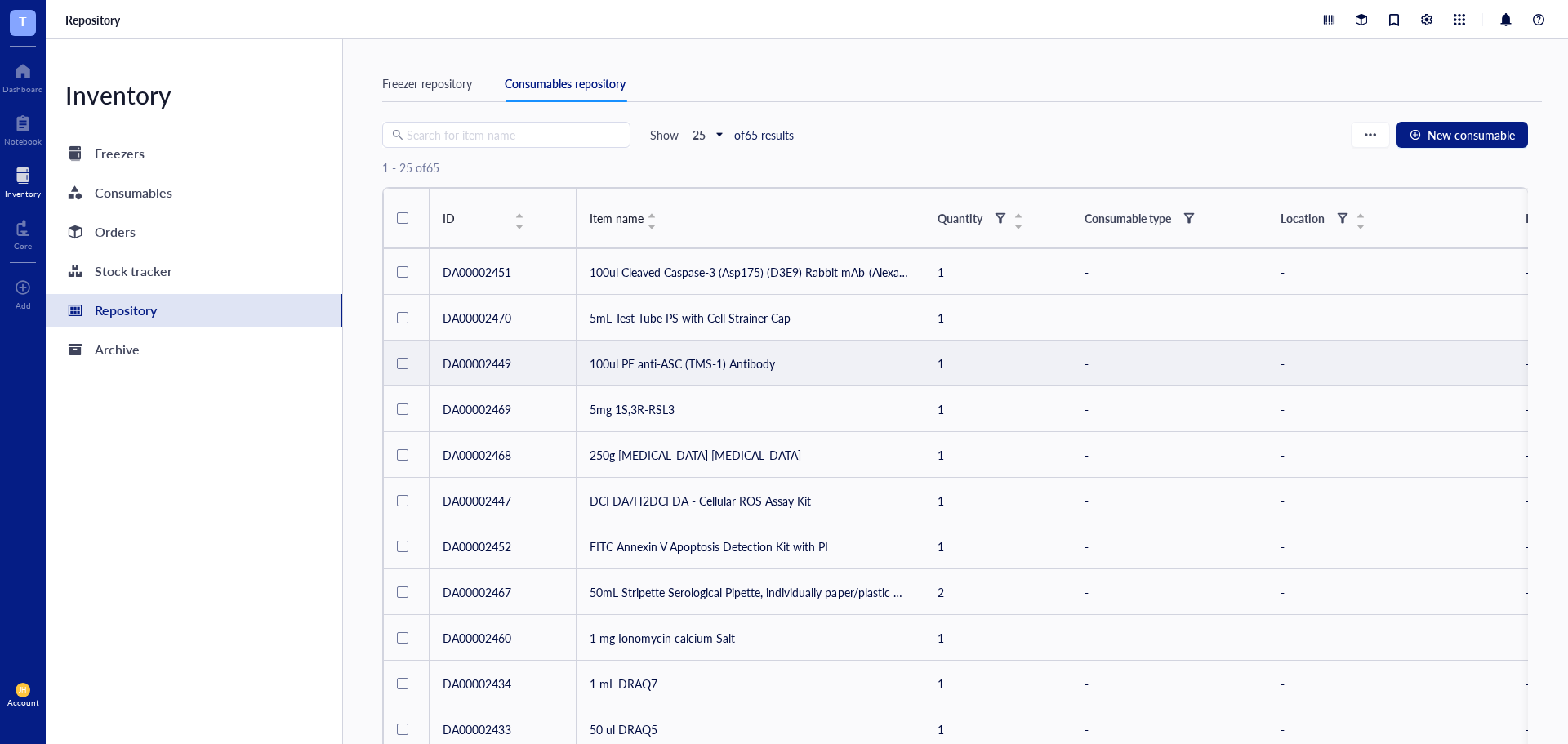
click at [851, 382] on td "100ul PE anti-ASC (TMS-1) Antibody" at bounding box center [750, 363] width 348 height 46
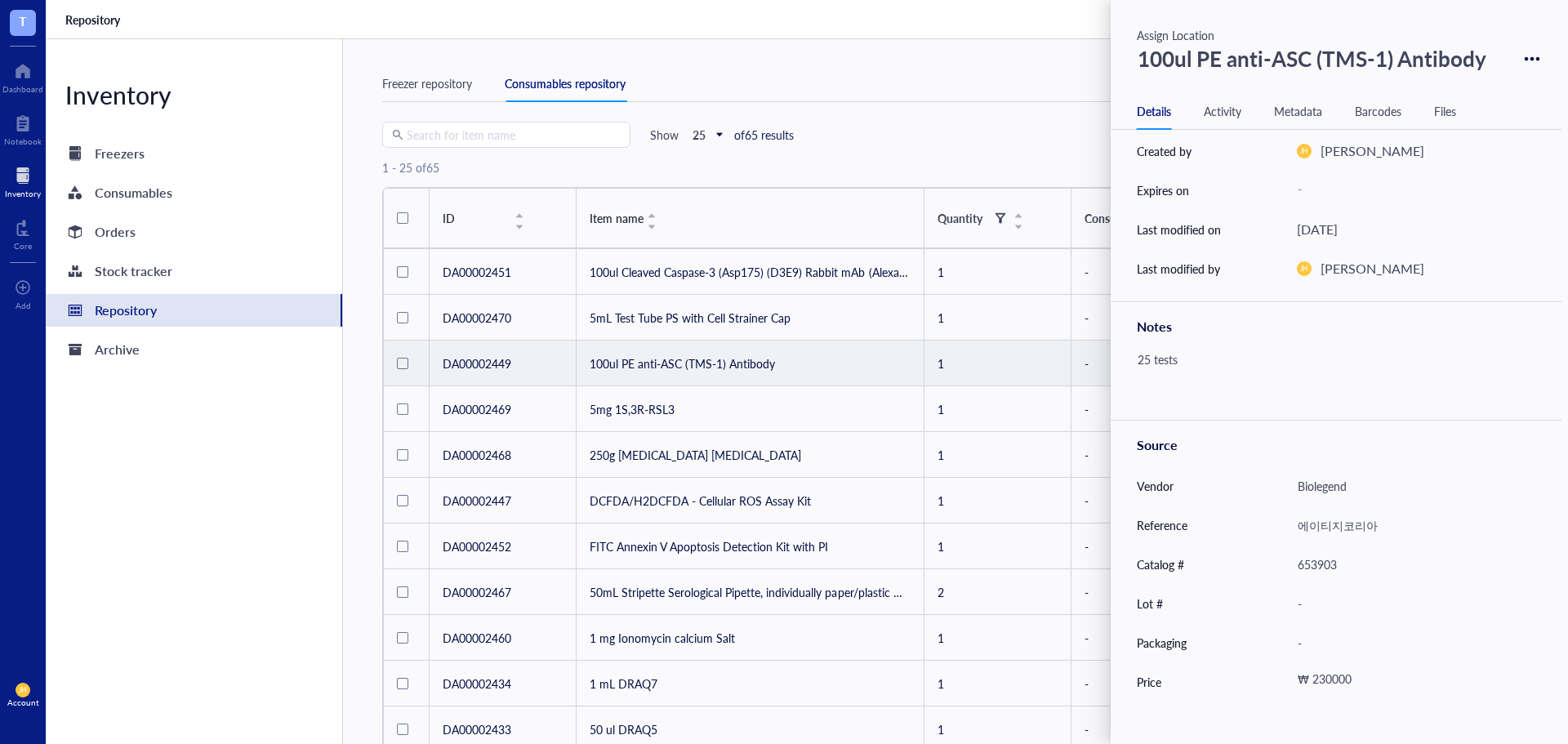
scroll to position [227, 0]
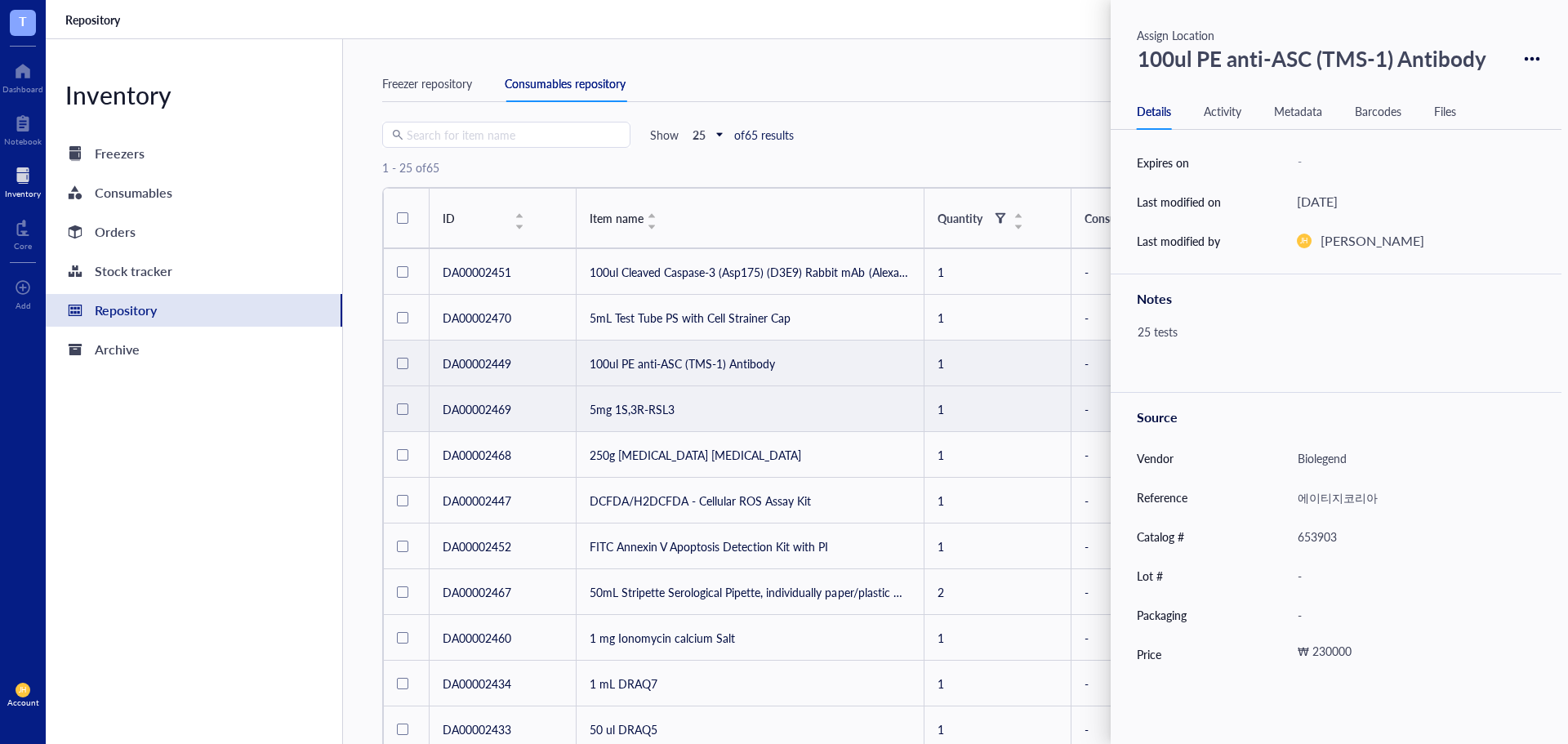
click at [819, 410] on td "5mg 1S,3R-RSL3" at bounding box center [750, 408] width 348 height 46
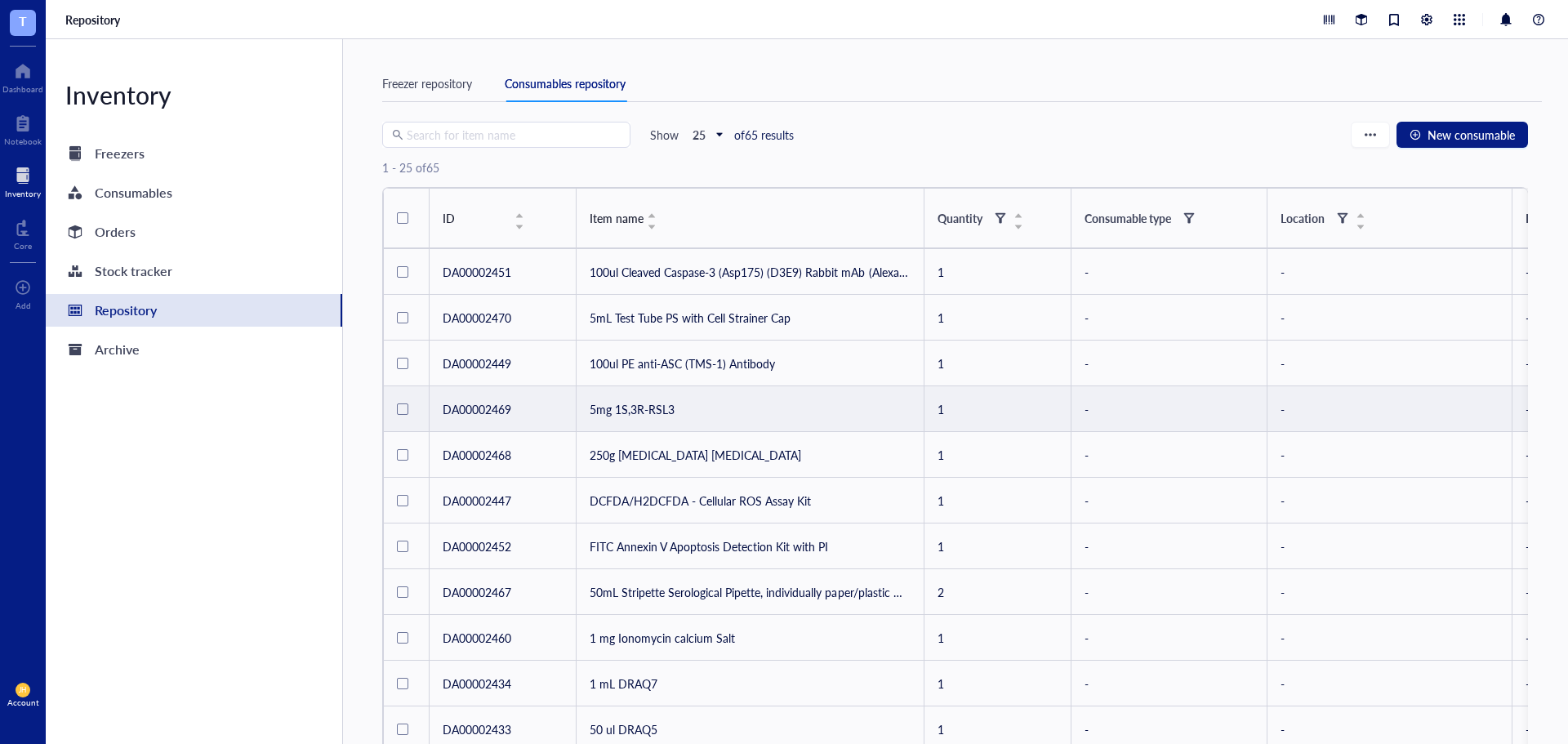
click at [819, 410] on td "5mg 1S,3R-RSL3" at bounding box center [750, 408] width 348 height 46
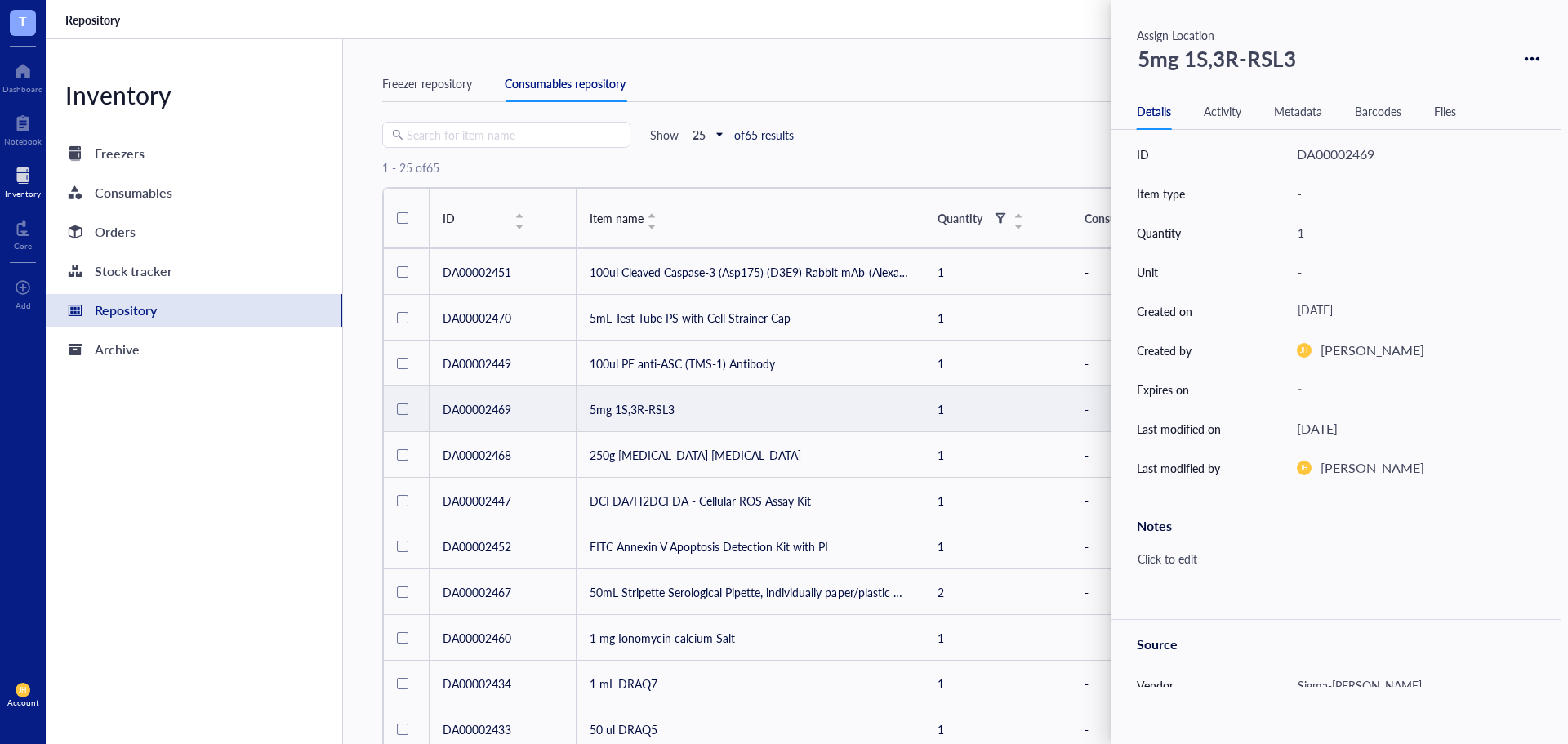
scroll to position [227, 0]
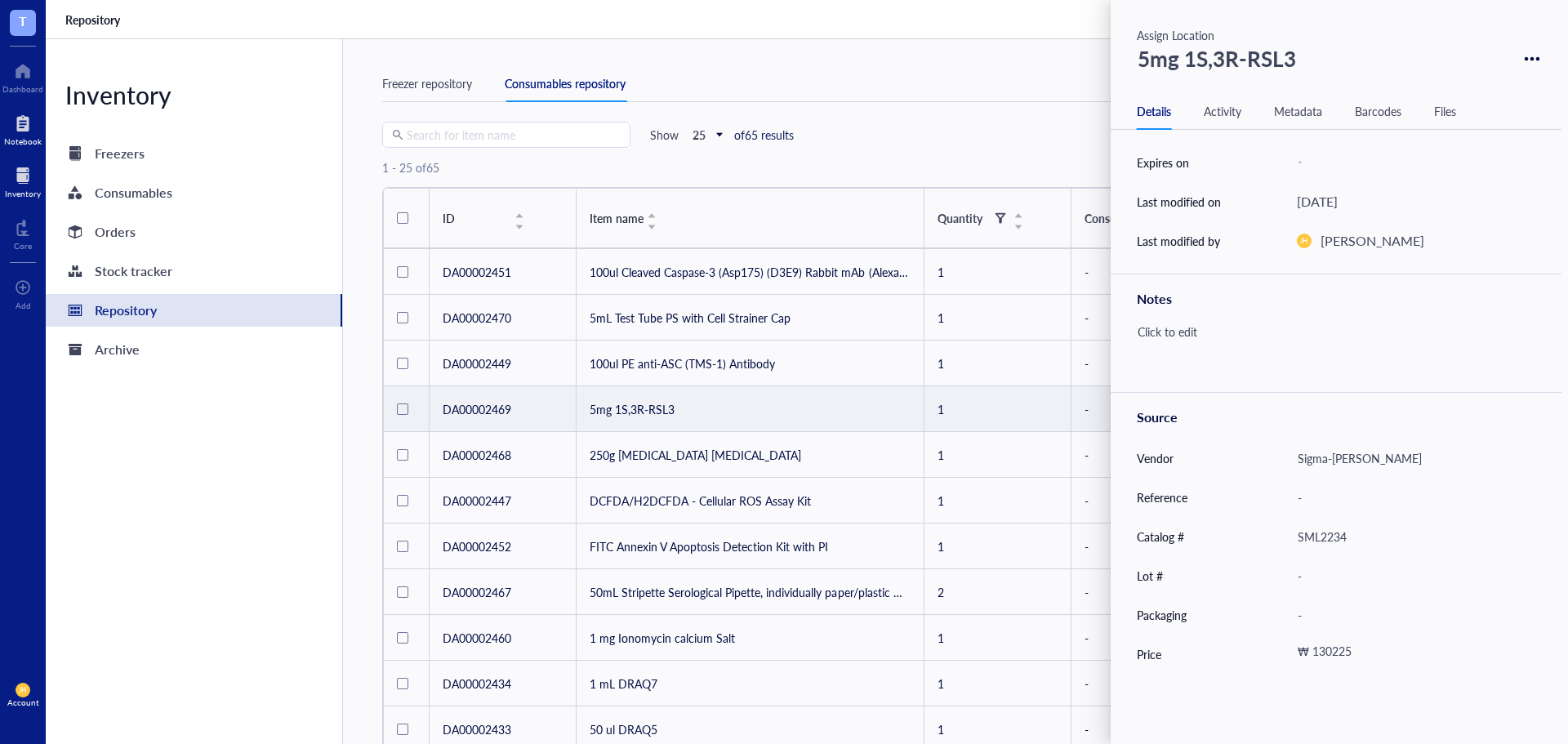
click at [25, 114] on div at bounding box center [23, 123] width 37 height 27
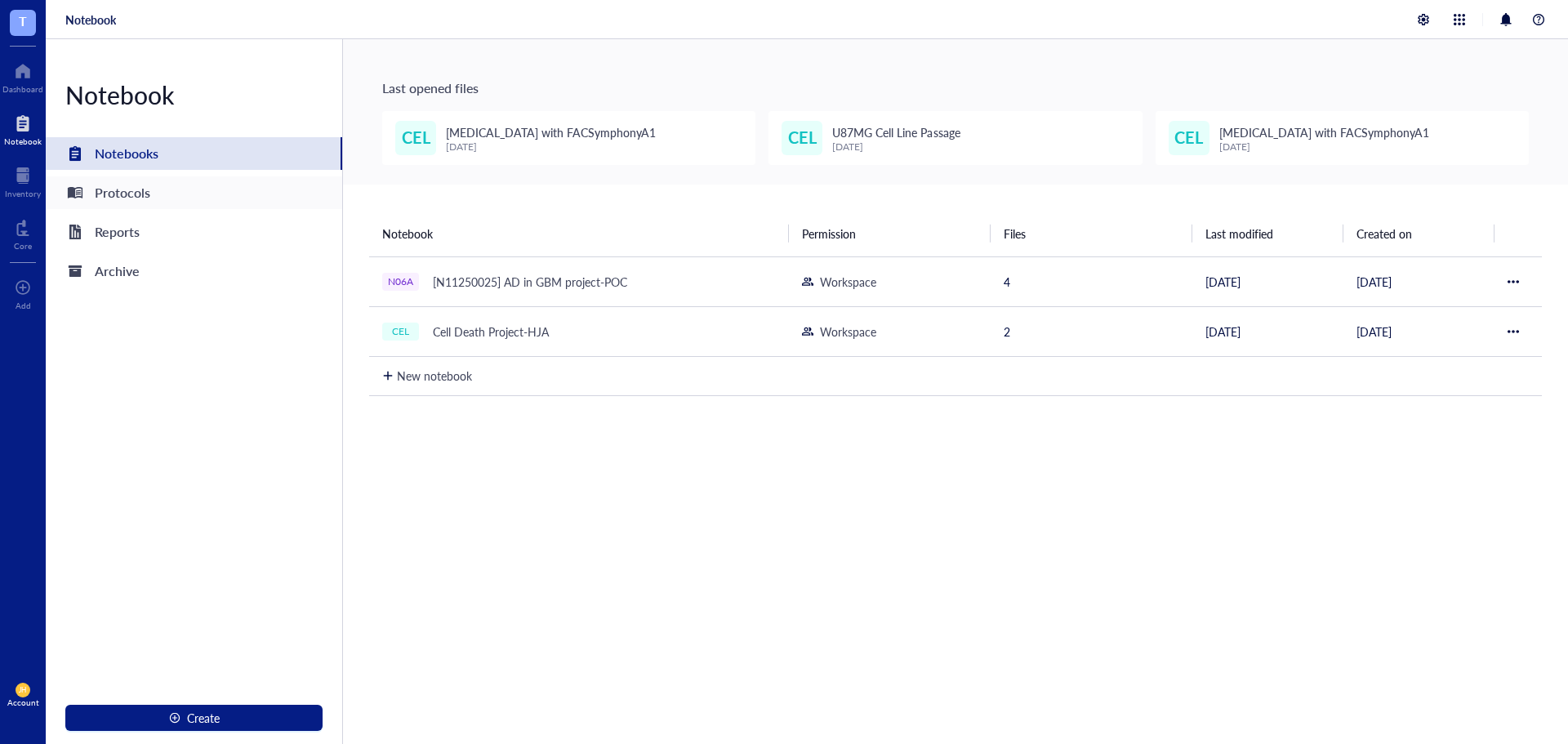
click at [209, 188] on div "Protocols" at bounding box center [194, 192] width 297 height 32
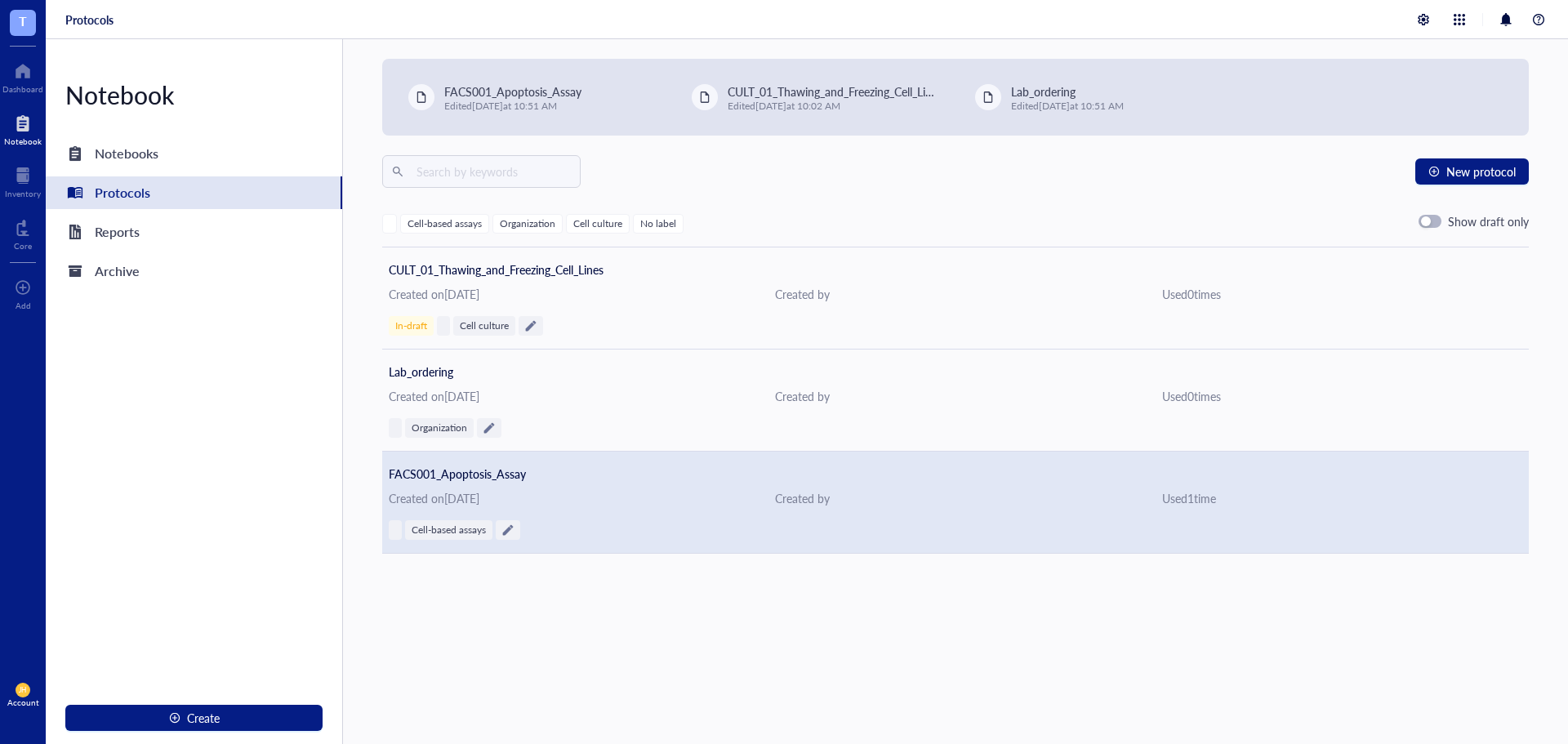
click at [647, 519] on div "FACS001_Apoptosis_Assay Created on [DATE] Created by Used 1 time Cell-based ass…" at bounding box center [955, 503] width 1147 height 102
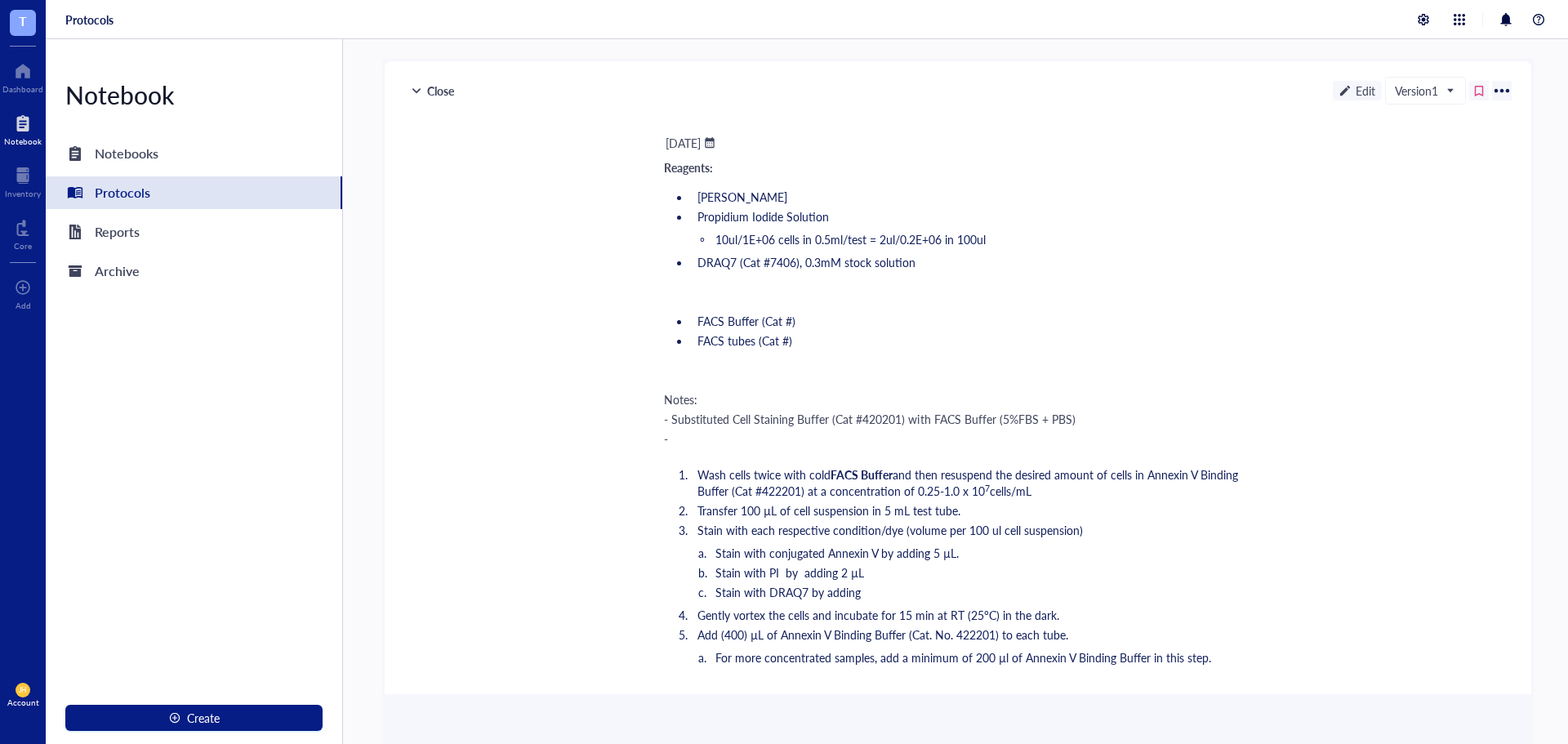
scroll to position [163, 0]
